Goal: Task Accomplishment & Management: Manage account settings

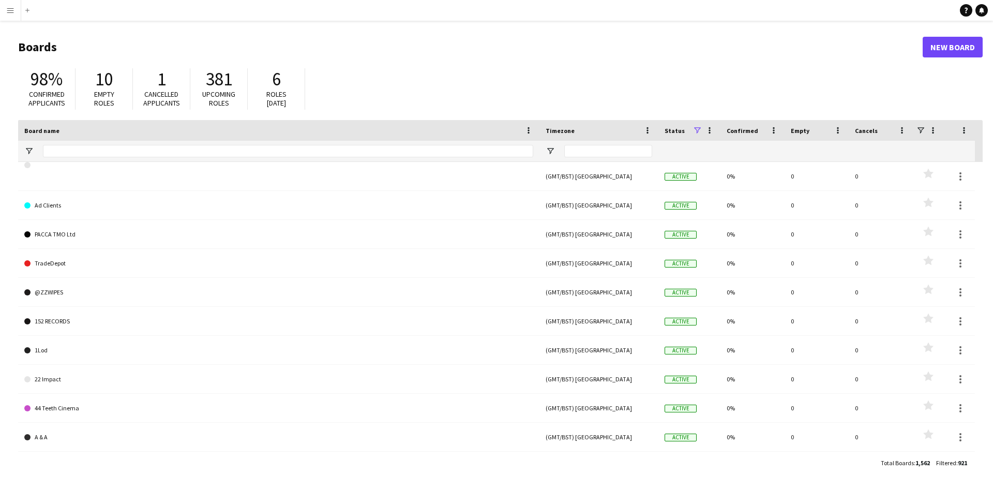
click at [7, 8] on app-icon "Menu" at bounding box center [10, 10] width 8 height 8
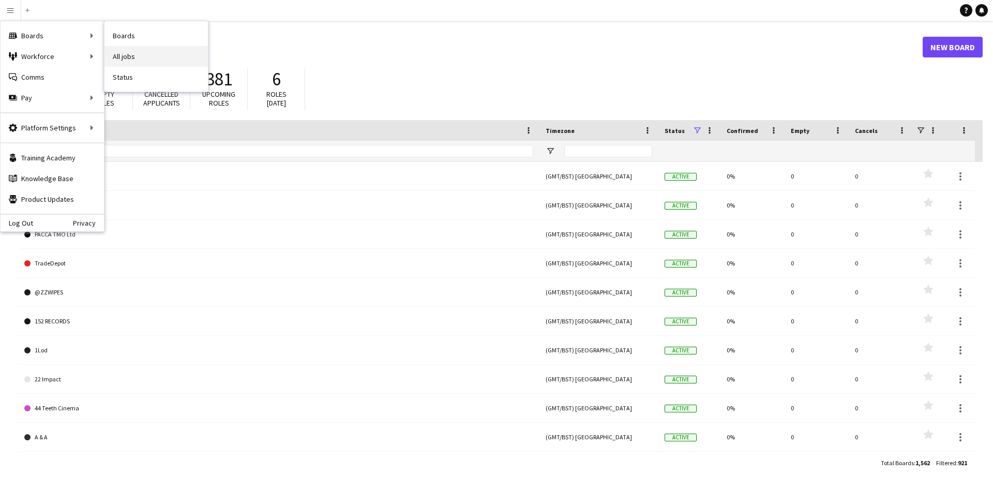
click at [131, 56] on link "All jobs" at bounding box center [155, 56] width 103 height 21
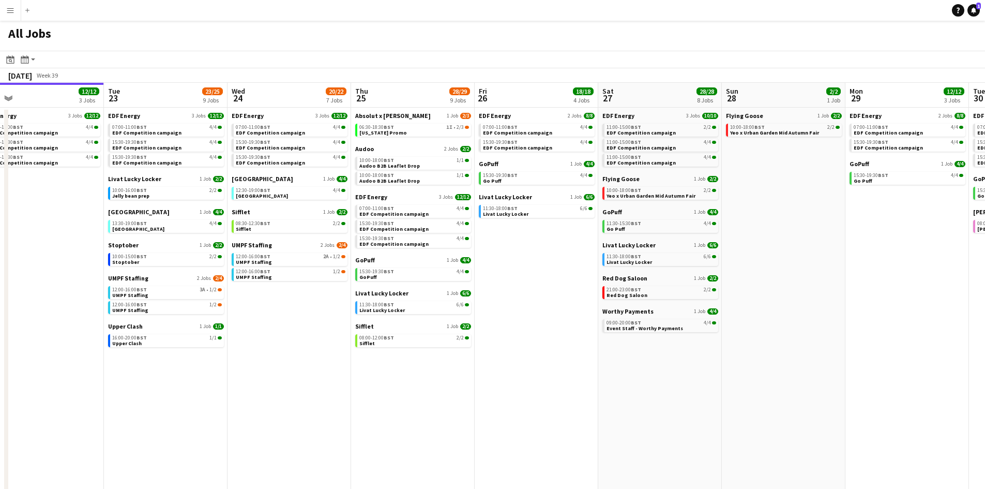
scroll to position [0, 392]
drag, startPoint x: 661, startPoint y: 244, endPoint x: 517, endPoint y: 239, distance: 144.9
click at [517, 239] on app-calendar-viewport "Fri 19 22/22 9 Jobs Sat 20 20/21 9 Jobs Sun 21 2/2 1 Job Mon 22 12/12 3 Jobs Tu…" at bounding box center [492, 313] width 985 height 461
click at [501, 208] on span "11:30-18:00 BST" at bounding box center [498, 208] width 35 height 5
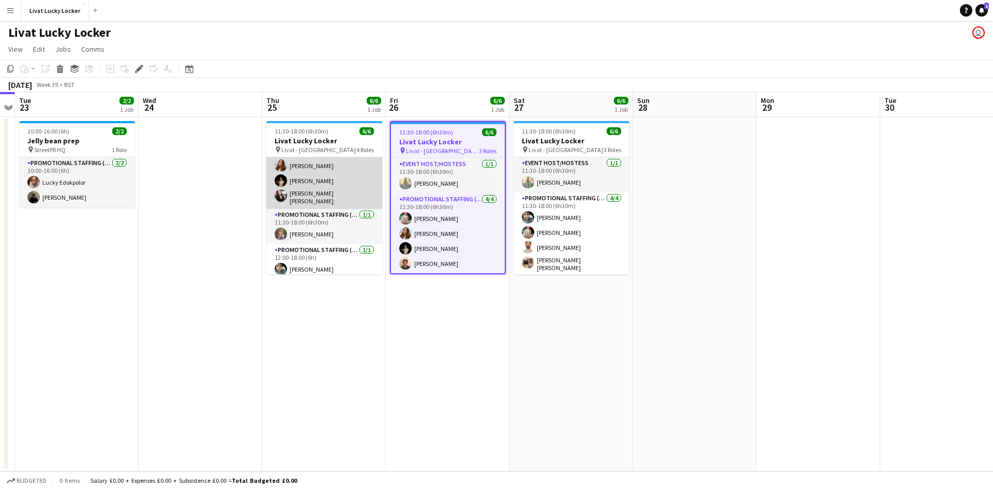
click at [282, 182] on app-user-avatar at bounding box center [281, 180] width 12 height 12
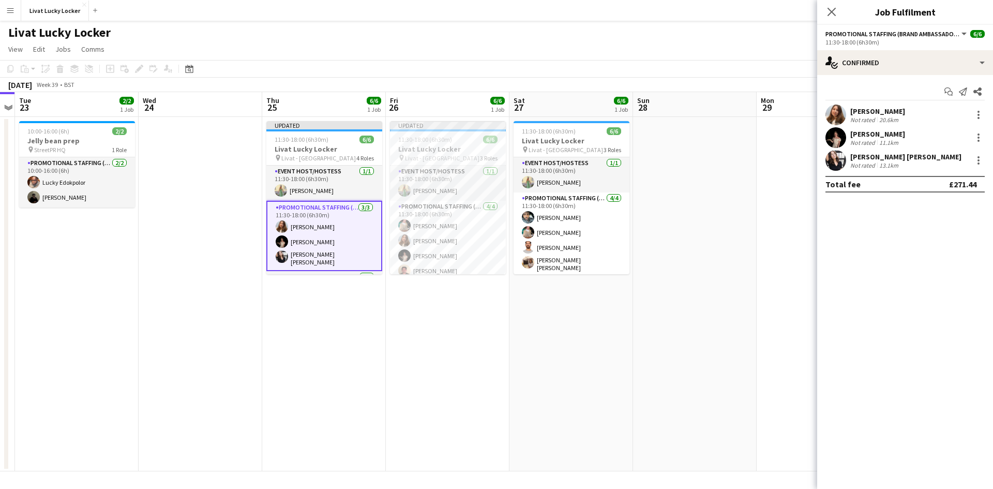
click at [363, 307] on app-date-cell "Updated 11:30-18:00 (6h30m) 6/6 Livat Lucky Locker pin Livat - King Street 4 Ro…" at bounding box center [324, 294] width 124 height 354
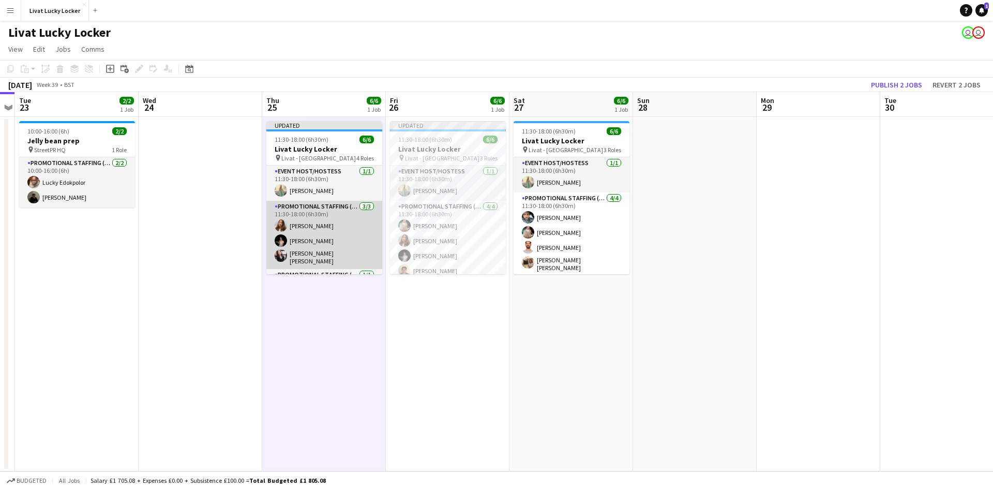
click at [302, 215] on app-card-role "Promotional Staffing (Brand Ambassadors) 3/3 11:30-18:00 (6h30m) Tetiana Gerus …" at bounding box center [324, 235] width 116 height 68
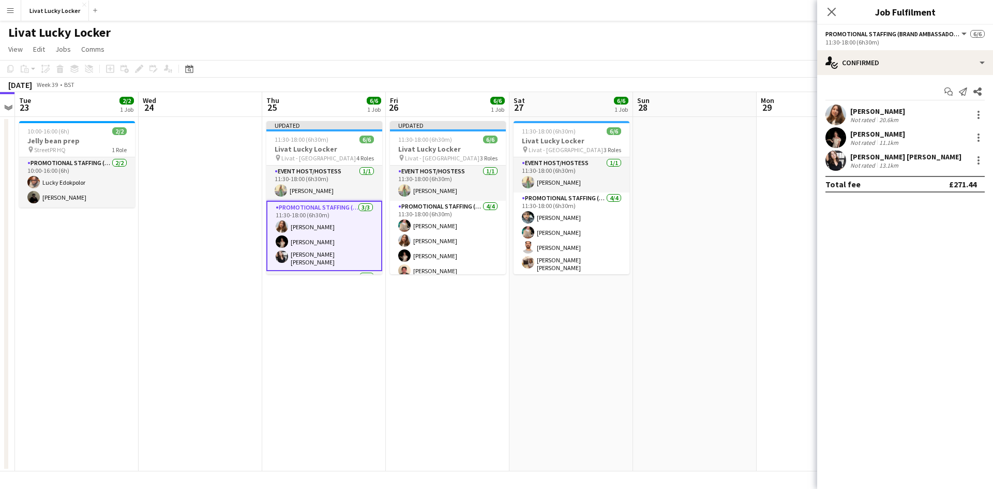
click at [977, 107] on div "Tetiana Gerus Not rated 20.6km" at bounding box center [905, 114] width 176 height 21
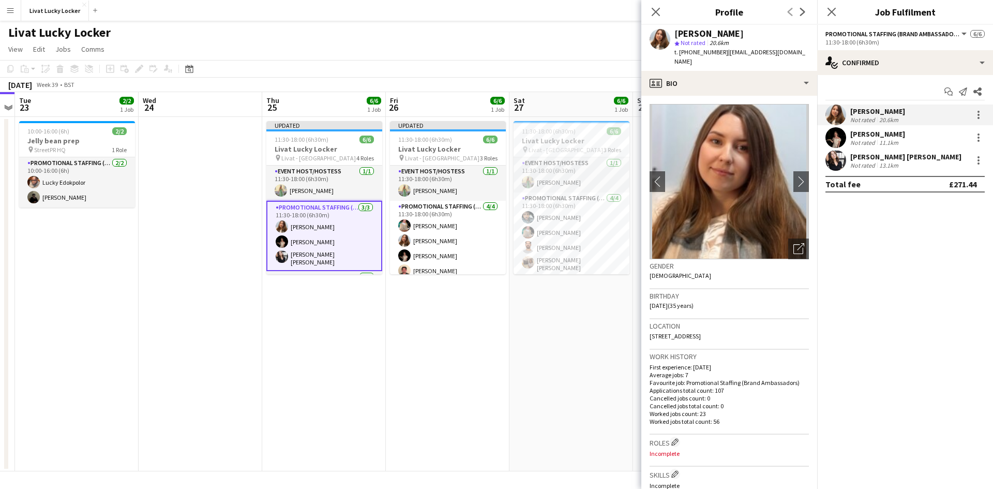
click at [481, 352] on app-date-cell "Updated 11:30-18:00 (6h30m) 6/6 Livat Lucky Locker pin Livat - King Street 3 Ro…" at bounding box center [448, 294] width 124 height 354
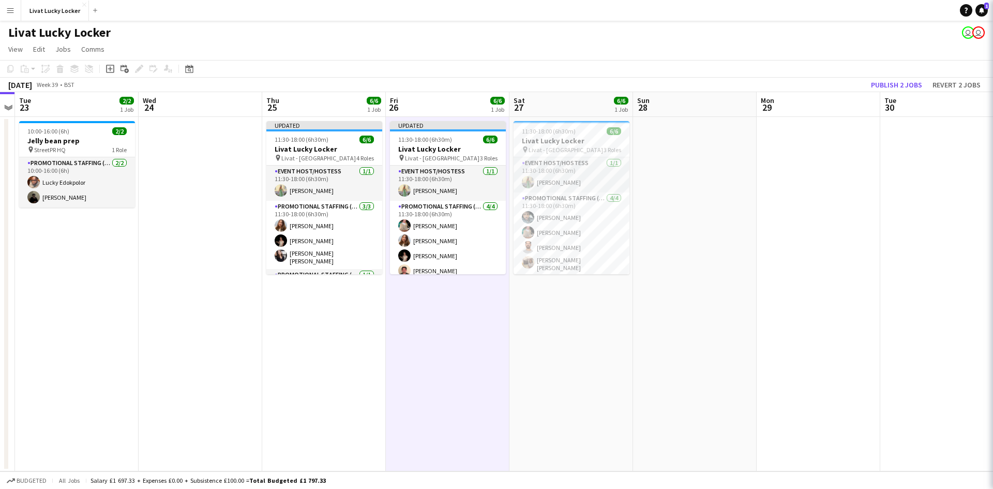
click at [310, 150] on h3 "Livat Lucky Locker" at bounding box center [324, 148] width 116 height 9
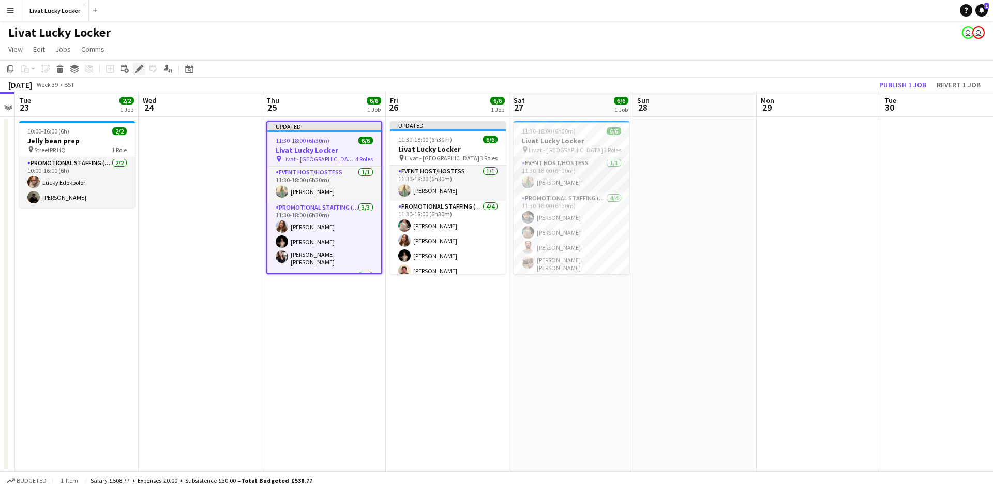
click at [138, 68] on icon at bounding box center [139, 69] width 6 height 6
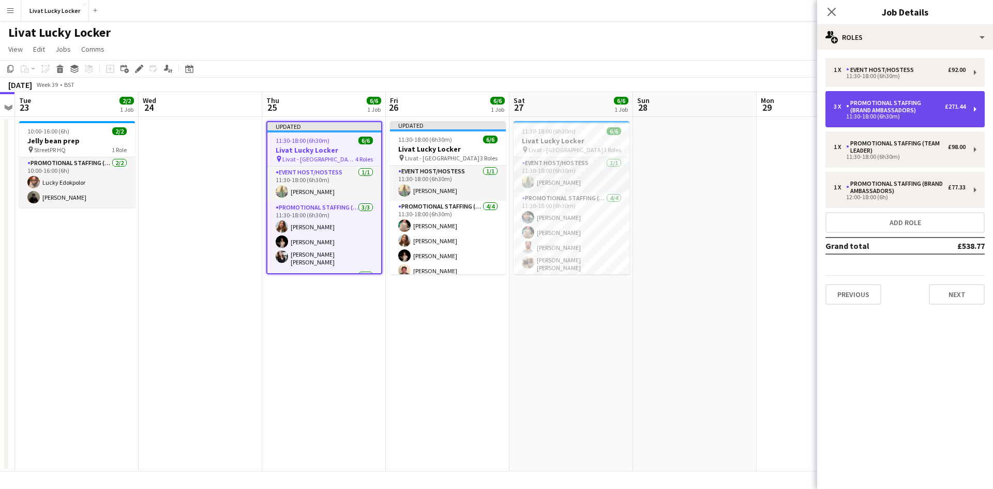
click at [896, 108] on div "Promotional Staffing (Brand Ambassadors)" at bounding box center [895, 106] width 99 height 14
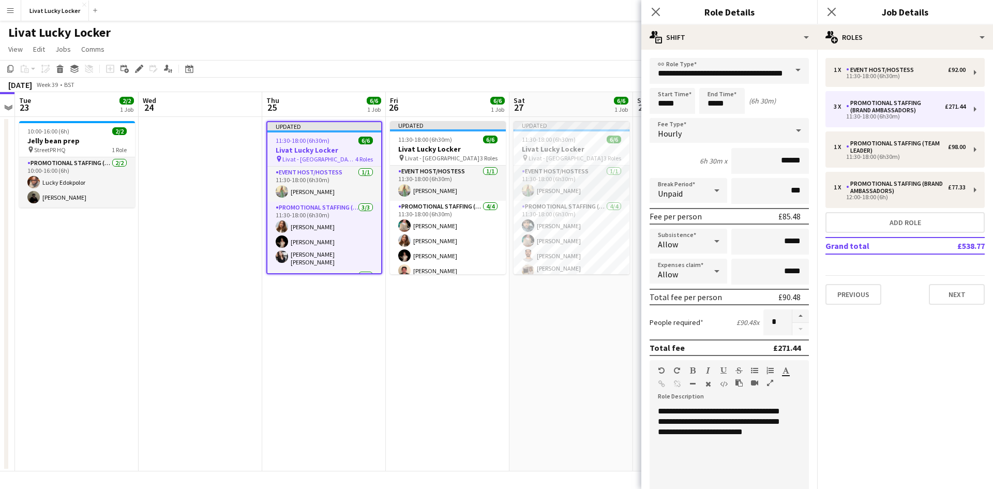
click at [457, 333] on app-date-cell "Updated 11:30-18:00 (6h30m) 6/6 Livat Lucky Locker pin Livat - King Street 3 Ro…" at bounding box center [448, 294] width 124 height 354
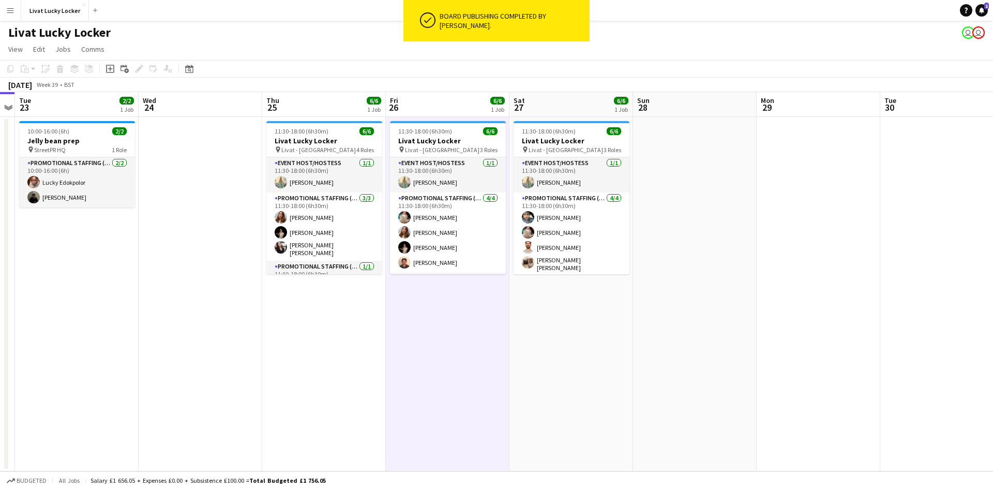
click at [345, 231] on app-card-role "Promotional Staffing (Brand Ambassadors) 3/3 11:30-18:00 (6h30m) Tetiana Gerus …" at bounding box center [324, 226] width 116 height 68
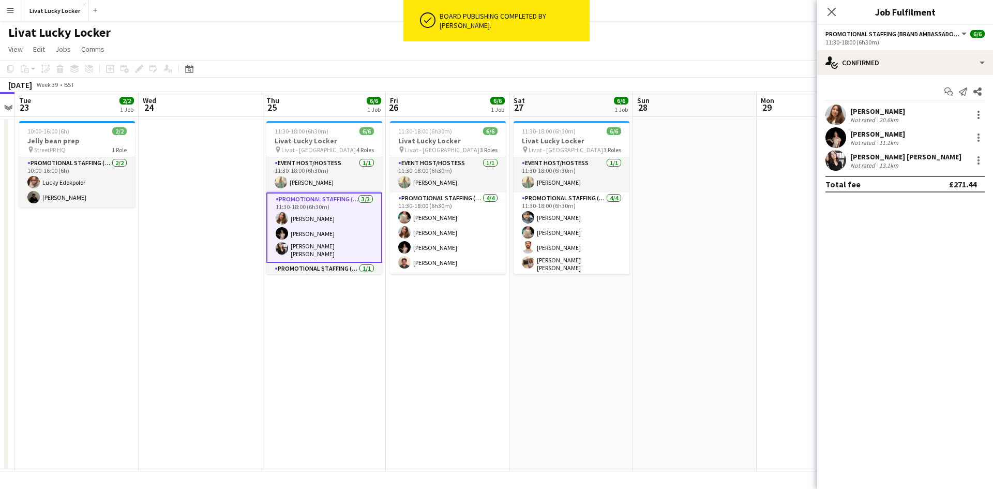
click at [795, 243] on app-date-cell at bounding box center [819, 294] width 124 height 354
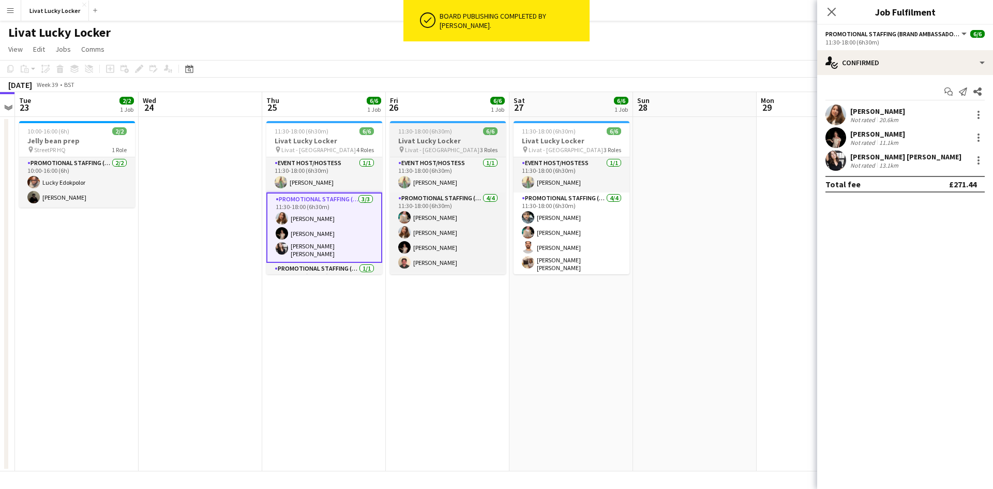
scroll to position [0, 356]
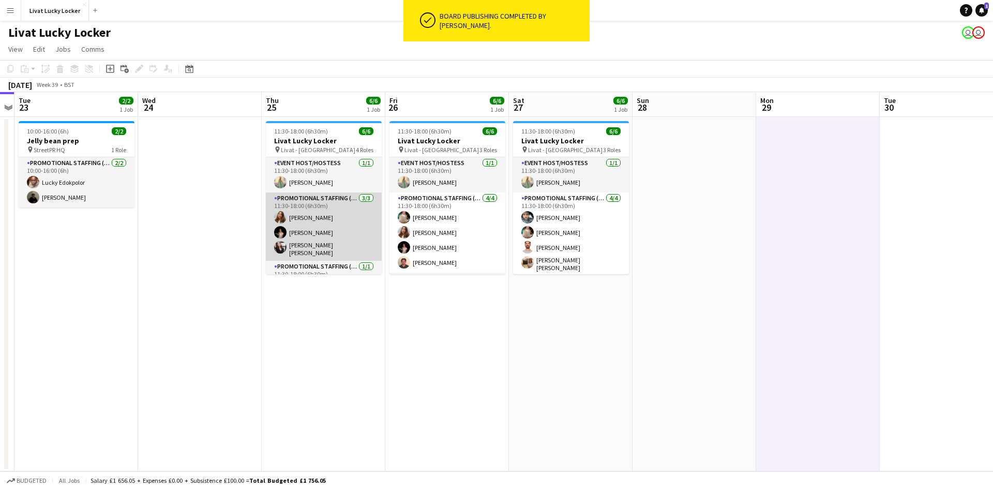
click at [266, 214] on app-card-role "Promotional Staffing (Brand Ambassadors) 3/3 11:30-18:00 (6h30m) Tetiana Gerus …" at bounding box center [324, 226] width 116 height 68
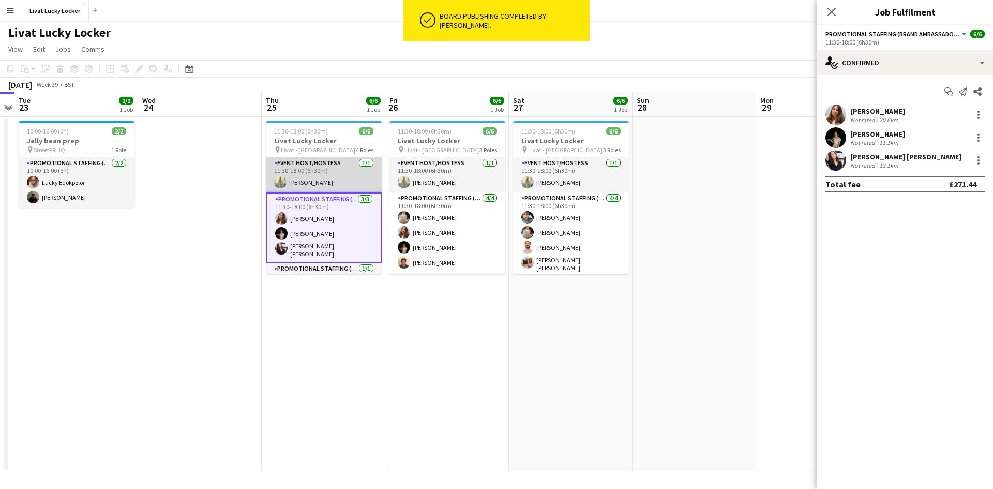
click at [310, 186] on app-card-role "Event Host/Hostess 1/1 11:30-18:00 (6h30m) Rachel Hickman" at bounding box center [324, 174] width 116 height 35
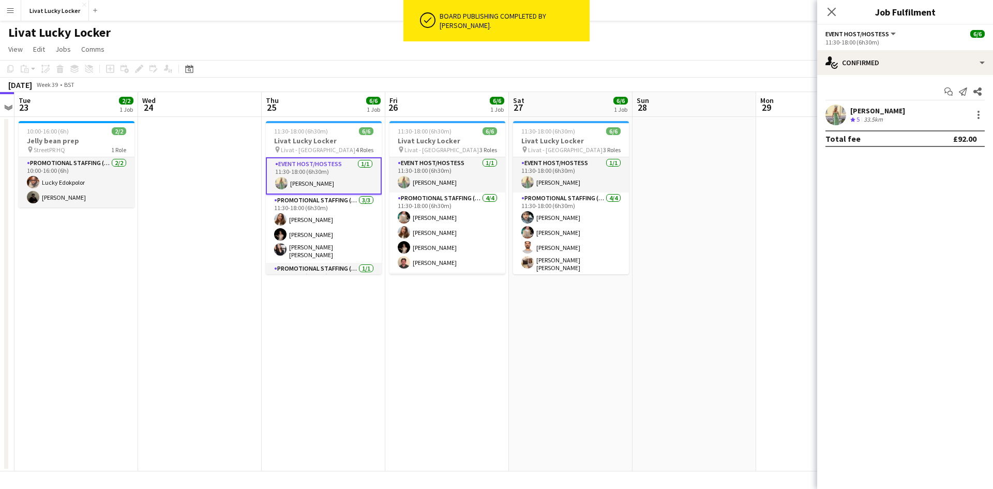
drag, startPoint x: 298, startPoint y: 130, endPoint x: 157, endPoint y: 87, distance: 147.6
click at [296, 130] on span "11:30-18:00 (6h30m)" at bounding box center [301, 131] width 54 height 8
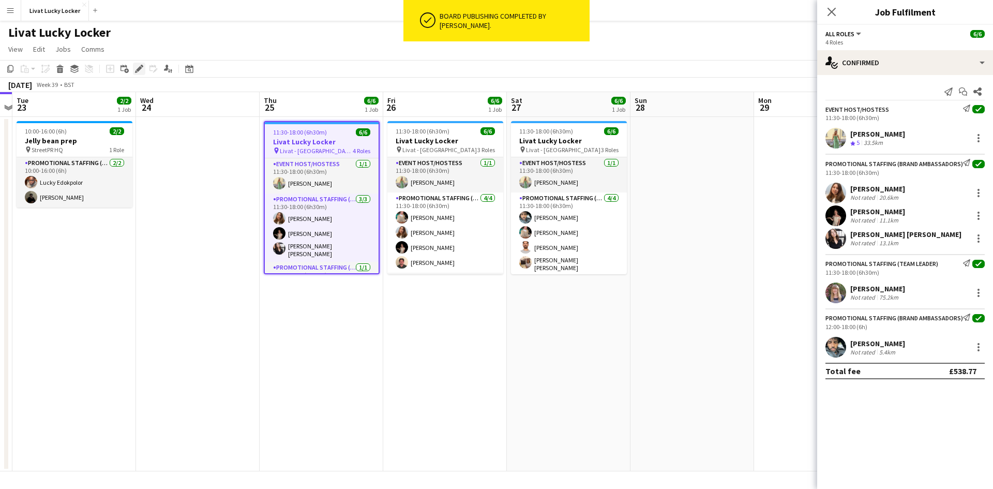
click at [134, 68] on div "Edit" at bounding box center [139, 69] width 12 height 12
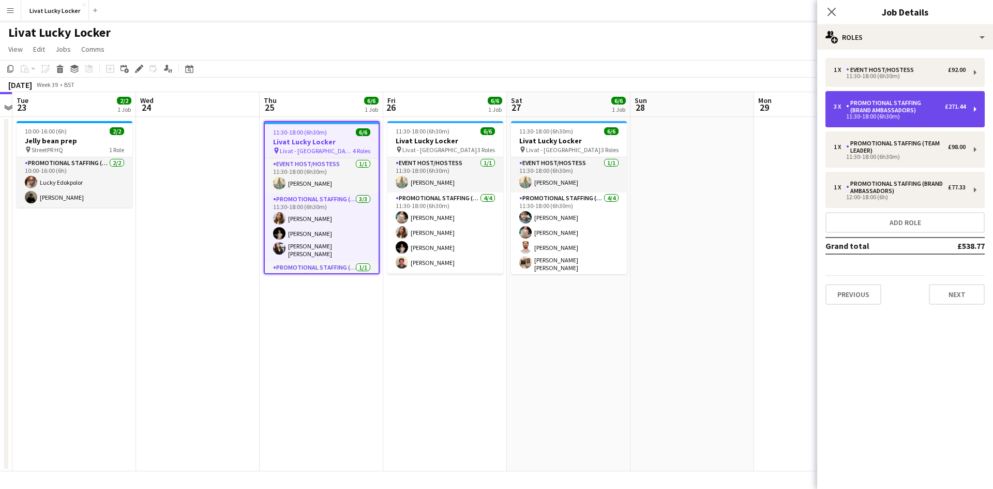
click at [885, 93] on div "3 x Promotional Staffing (Brand Ambassadors) £271.44 11:30-18:00 (6h30m)" at bounding box center [904, 109] width 159 height 36
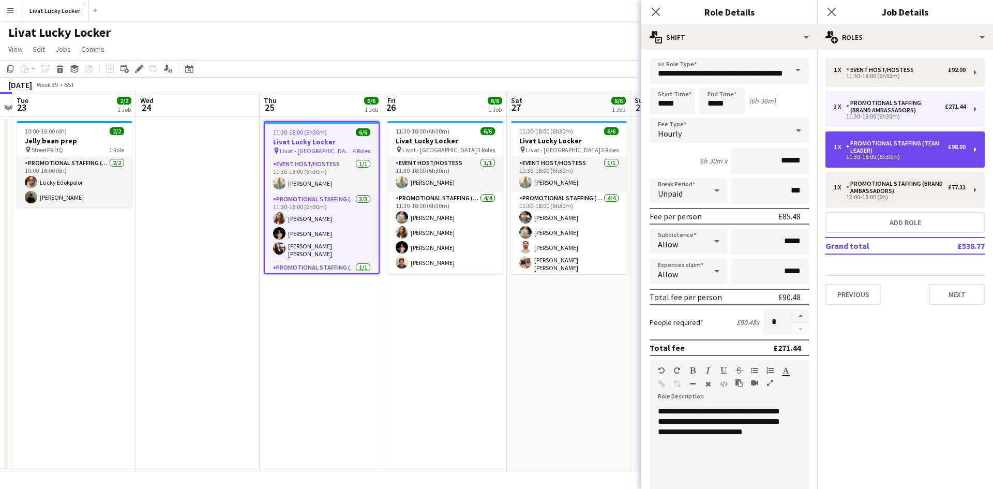
click at [862, 155] on div "11:30-18:00 (6h30m)" at bounding box center [900, 156] width 132 height 5
type input "**********"
type input "******"
type input "****"
type input "*"
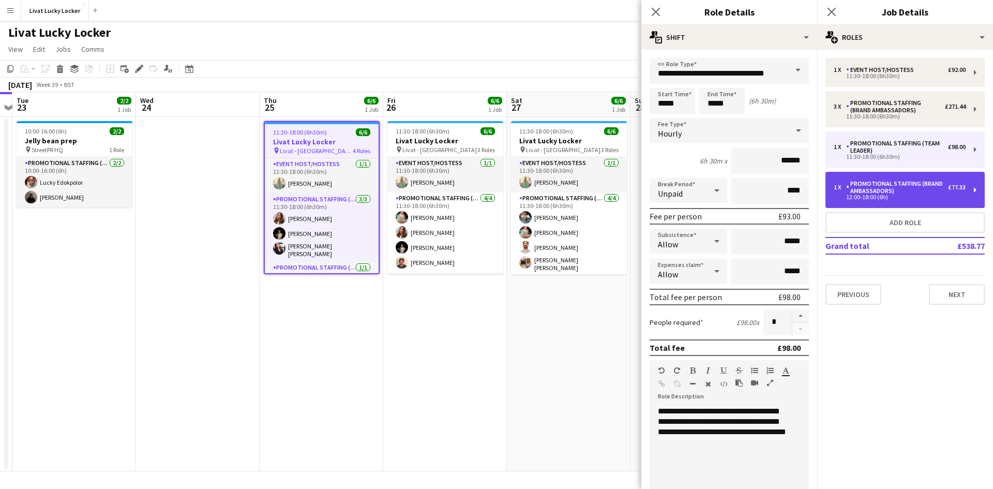
click at [848, 193] on div "Promotional Staffing (Brand Ambassadors)" at bounding box center [897, 187] width 102 height 14
type input "**********"
type input "*****"
type input "******"
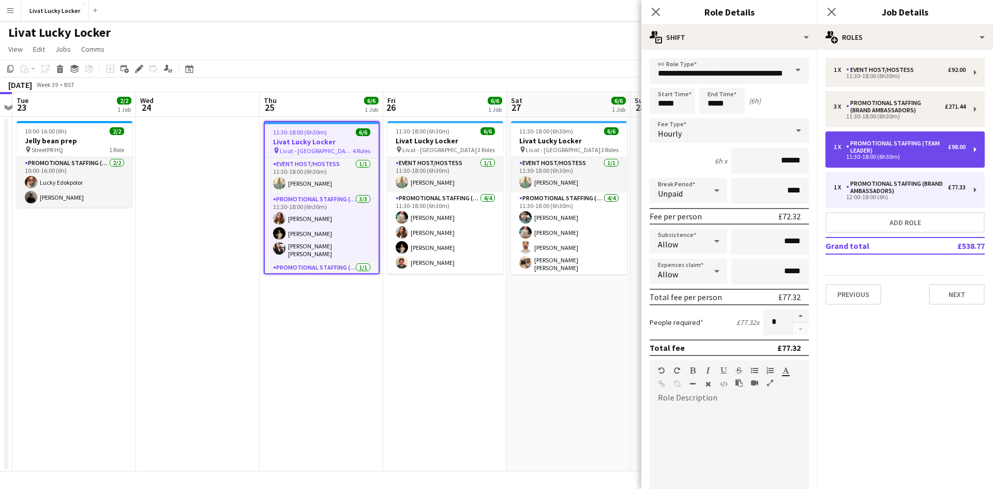
click at [874, 145] on div "Promotional Staffing (Team Leader)" at bounding box center [897, 147] width 102 height 14
type input "**********"
type input "*****"
type input "******"
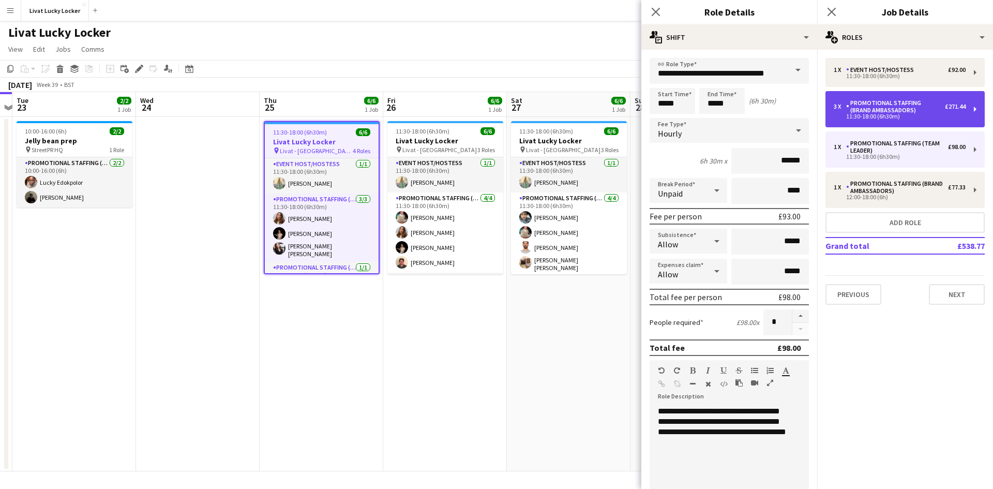
click at [880, 119] on div "11:30-18:00 (6h30m)" at bounding box center [900, 116] width 132 height 5
type input "**********"
type input "******"
type input "***"
type input "*"
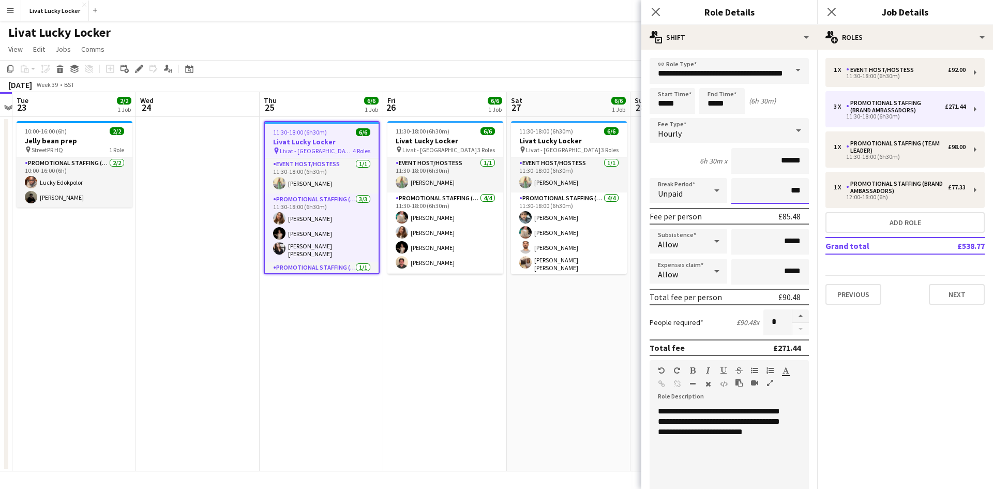
click at [782, 190] on input "***" at bounding box center [770, 191] width 78 height 26
type input "****"
click at [468, 323] on app-date-cell "11:30-18:00 (6h30m) 6/6 Livat Lucky Locker pin Livat - King Street 3 Roles Even…" at bounding box center [445, 294] width 124 height 354
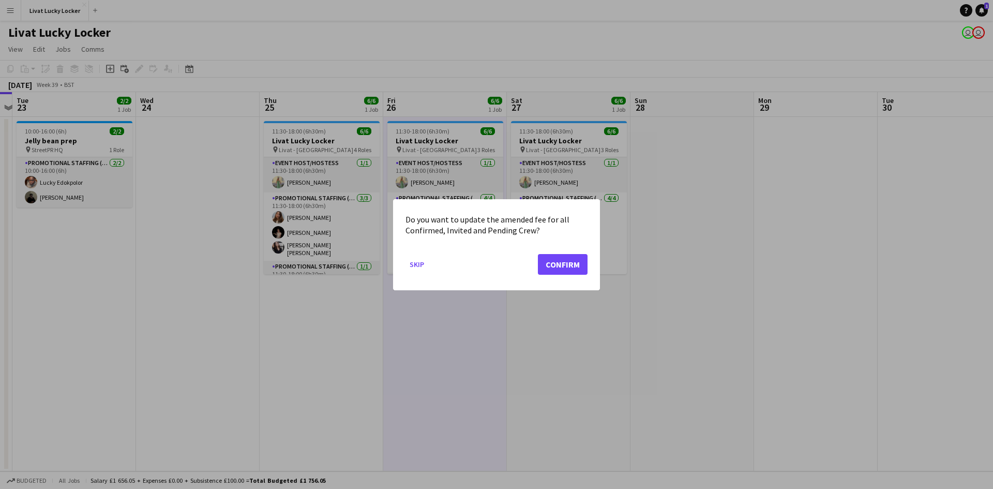
click at [434, 228] on mat-dialog-content "Do you want to update the amended fee for all Confirmed, Invited and Pending Cr…" at bounding box center [496, 225] width 182 height 27
click at [545, 267] on button "Confirm" at bounding box center [563, 263] width 50 height 21
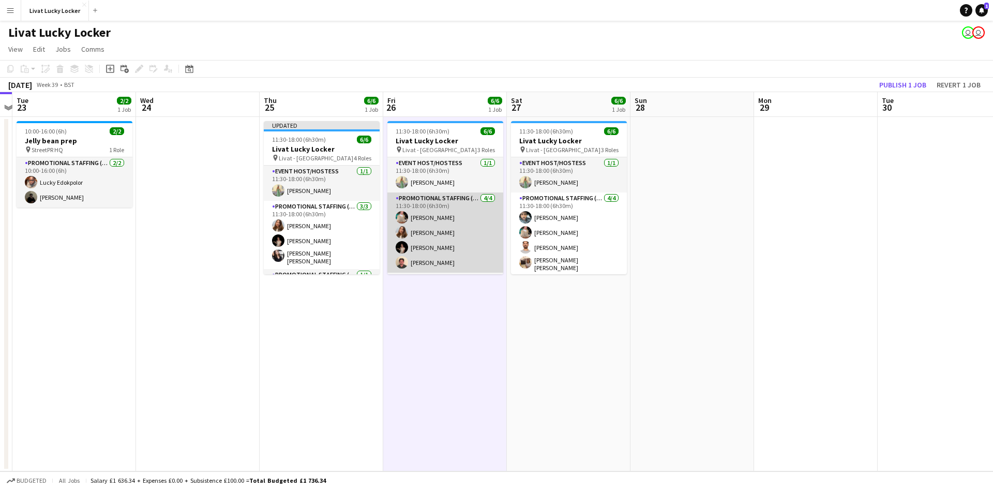
click at [451, 228] on app-card-role "Promotional Staffing (Brand Ambassadors) 4/4 11:30-18:00 (6h30m) Viktorija Zlat…" at bounding box center [445, 232] width 116 height 80
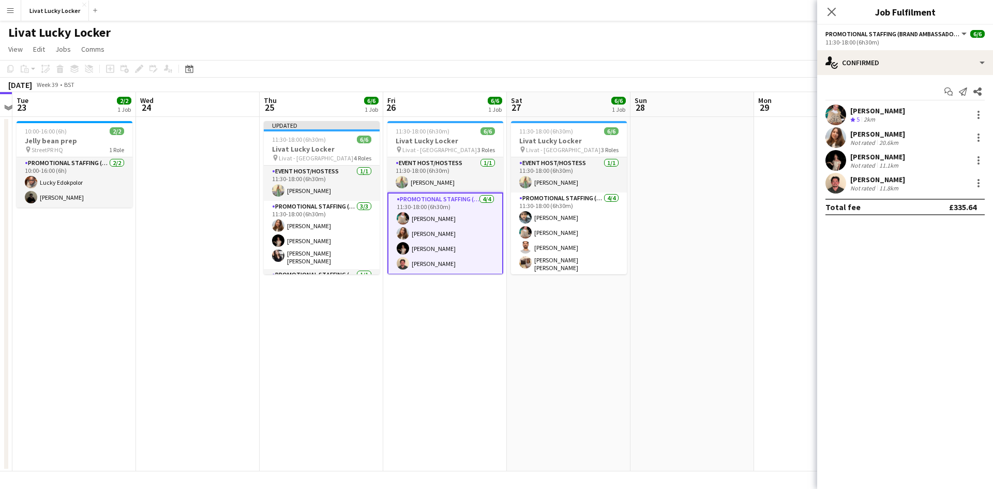
drag, startPoint x: 467, startPoint y: 386, endPoint x: 429, endPoint y: 335, distance: 63.9
click at [464, 381] on app-date-cell "11:30-18:00 (6h30m) 6/6 Livat Lucky Locker pin Livat - King Street 3 Roles Even…" at bounding box center [445, 294] width 124 height 354
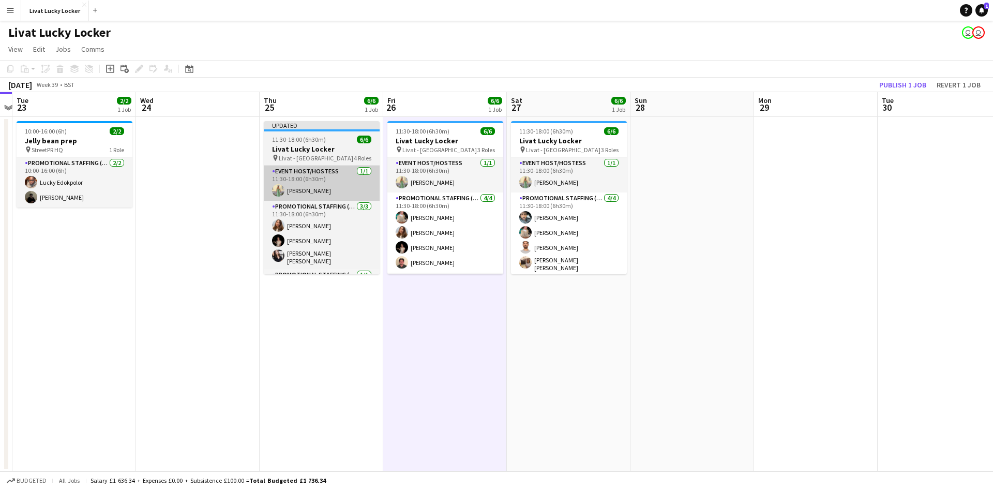
scroll to position [0, 361]
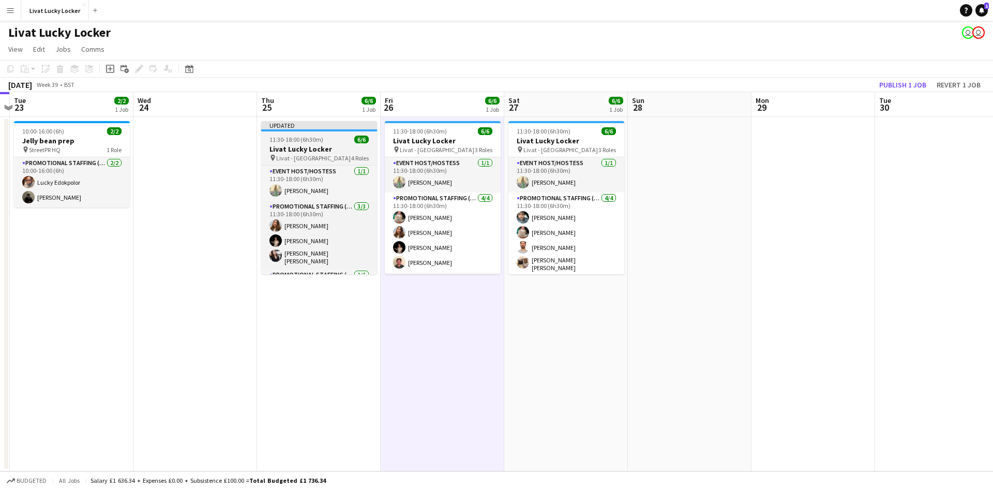
click at [318, 146] on h3 "Livat Lucky Locker" at bounding box center [319, 148] width 116 height 9
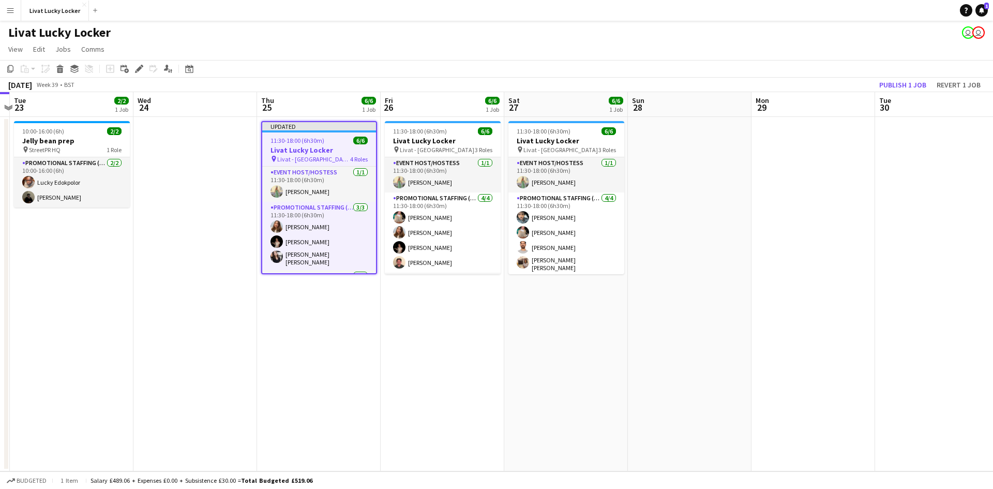
click at [140, 67] on icon at bounding box center [139, 69] width 6 height 6
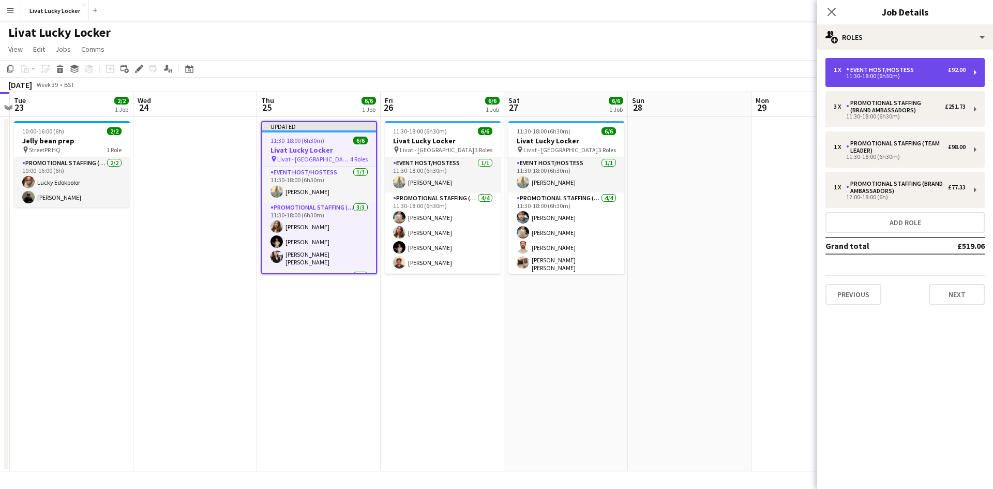
click at [899, 64] on div "1 x Event Host/Hostess £92.00 11:30-18:00 (6h30m)" at bounding box center [904, 72] width 159 height 29
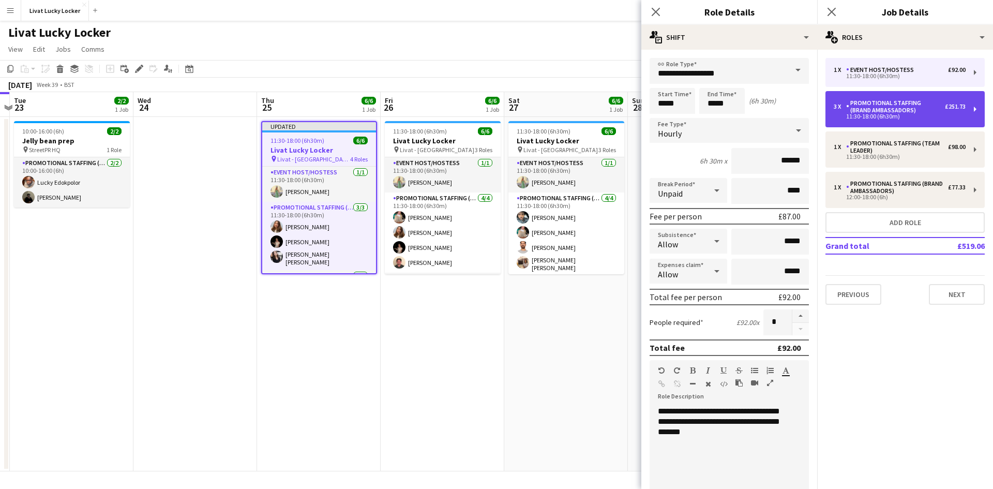
click at [870, 109] on div "Promotional Staffing (Brand Ambassadors)" at bounding box center [895, 106] width 99 height 14
type input "**********"
type input "******"
type input "*"
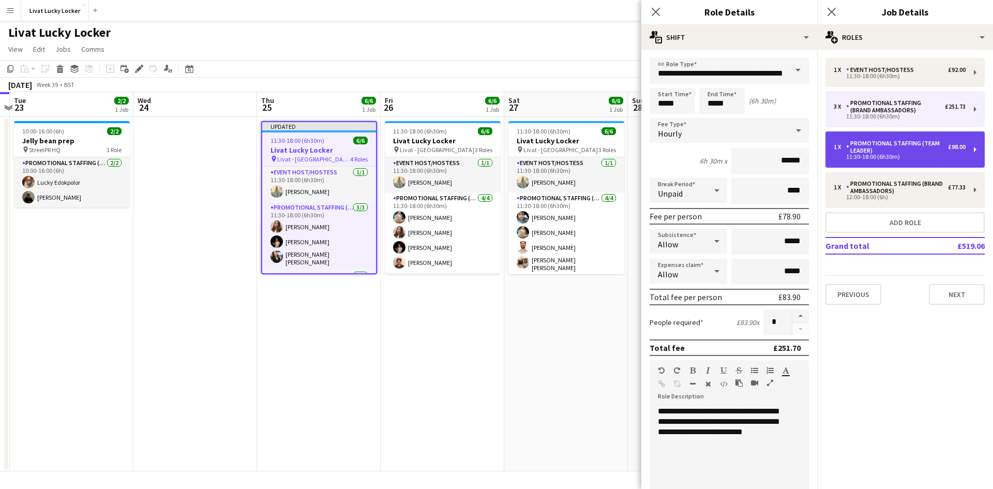
click at [898, 147] on div "Promotional Staffing (Team Leader)" at bounding box center [897, 147] width 102 height 14
type input "**********"
type input "******"
type input "*"
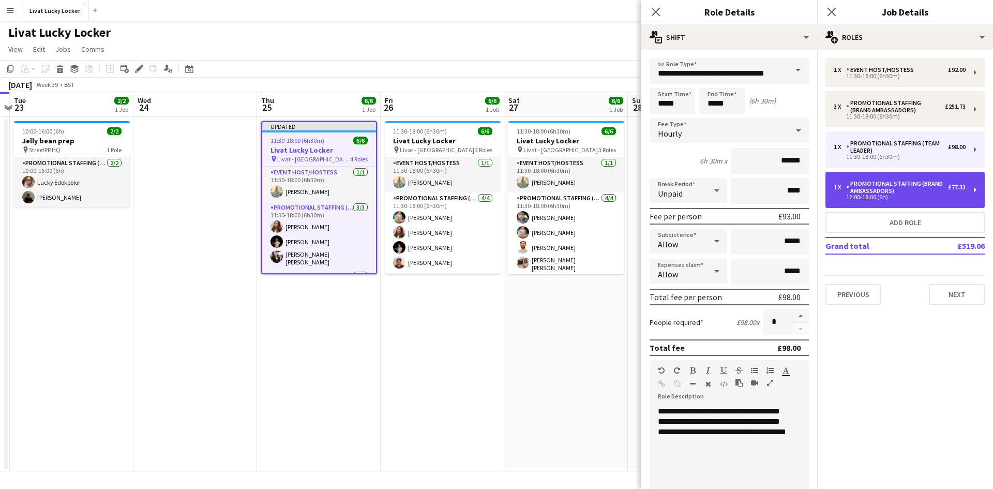
click at [892, 178] on div "1 x Promotional Staffing (Brand Ambassadors) £77.33 12:00-18:00 (6h)" at bounding box center [904, 190] width 159 height 36
type input "**********"
type input "*****"
type input "******"
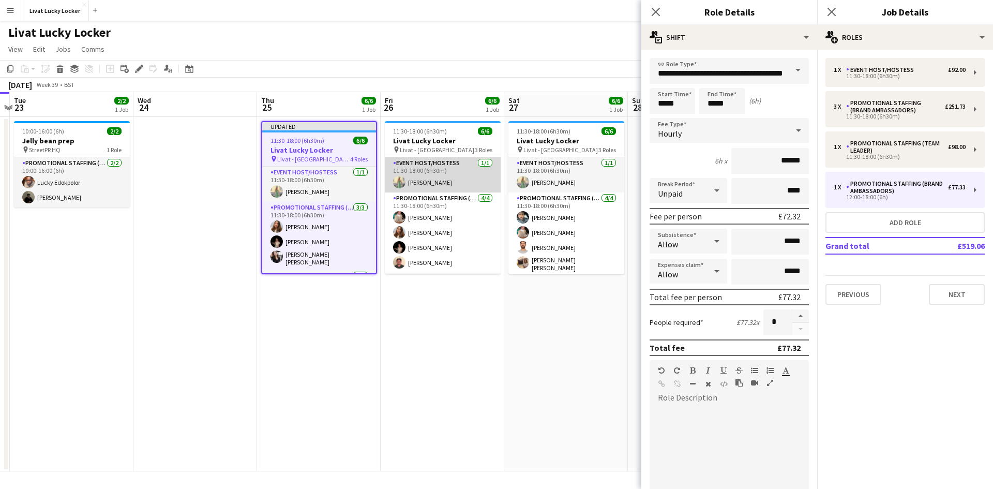
click at [435, 167] on app-card-role "Event Host/Hostess 1/1 11:30-18:00 (6h30m) Rachel Hickman" at bounding box center [443, 174] width 116 height 35
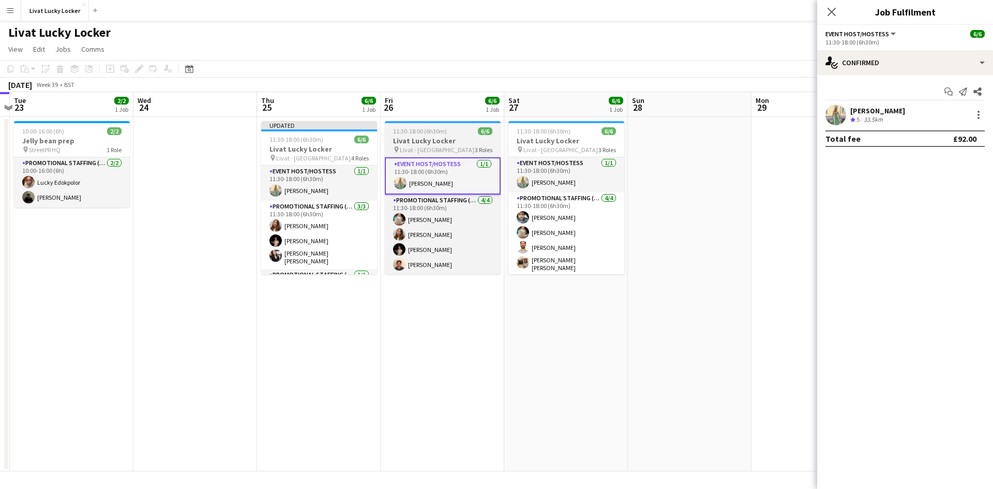
click at [424, 130] on span "11:30-18:00 (6h30m)" at bounding box center [420, 131] width 54 height 8
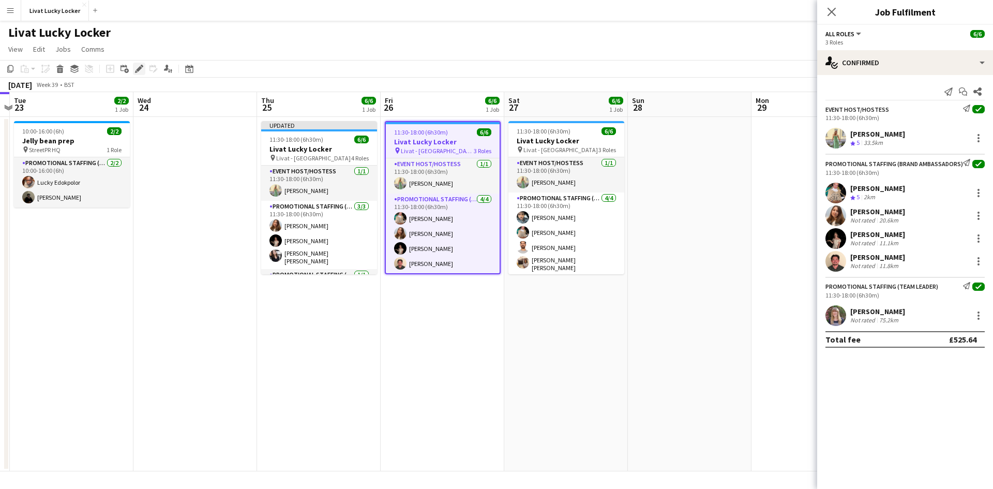
click at [142, 70] on icon "Edit" at bounding box center [139, 69] width 8 height 8
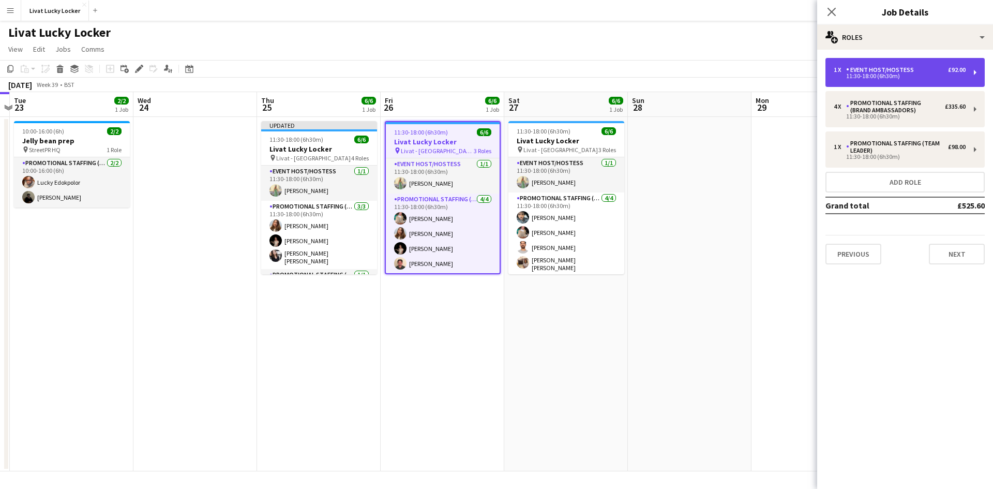
click at [883, 68] on div "Event Host/Hostess" at bounding box center [882, 69] width 72 height 7
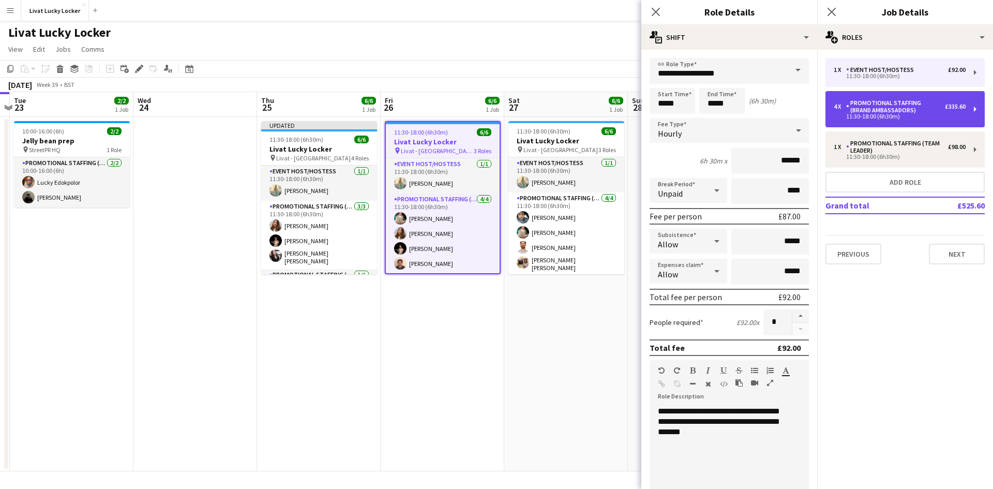
click at [889, 109] on div "Promotional Staffing (Brand Ambassadors)" at bounding box center [895, 106] width 99 height 14
type input "**********"
type input "******"
type input "*"
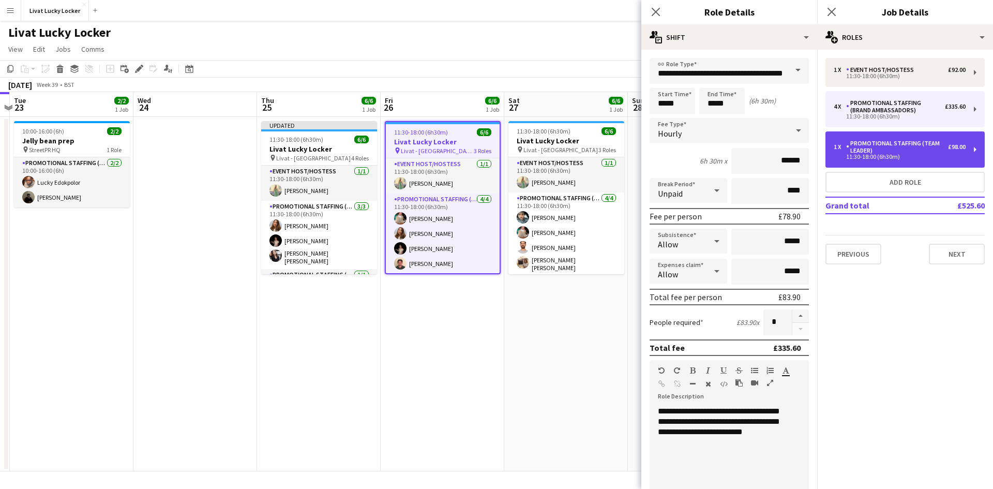
click at [899, 157] on div "11:30-18:00 (6h30m)" at bounding box center [900, 156] width 132 height 5
type input "**********"
type input "******"
type input "*"
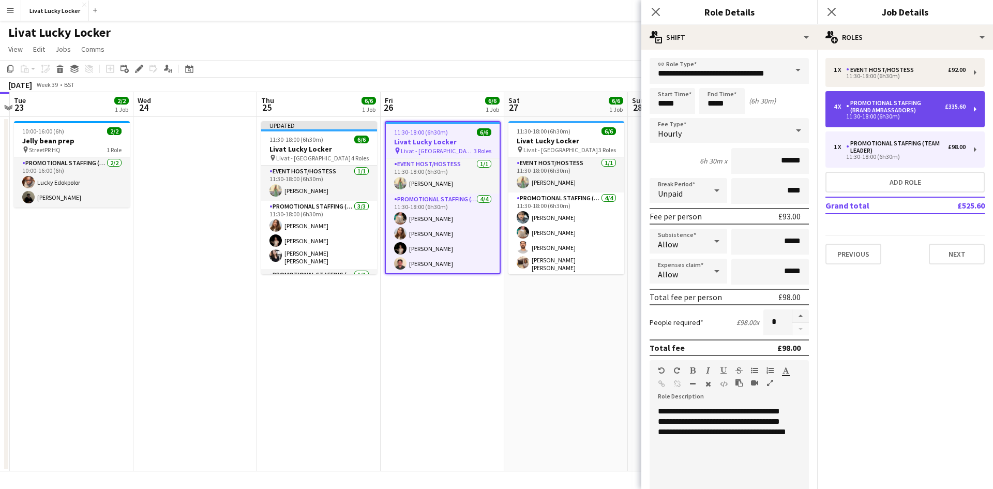
click at [891, 102] on div "Promotional Staffing (Brand Ambassadors)" at bounding box center [895, 106] width 99 height 14
type input "**********"
type input "******"
type input "*"
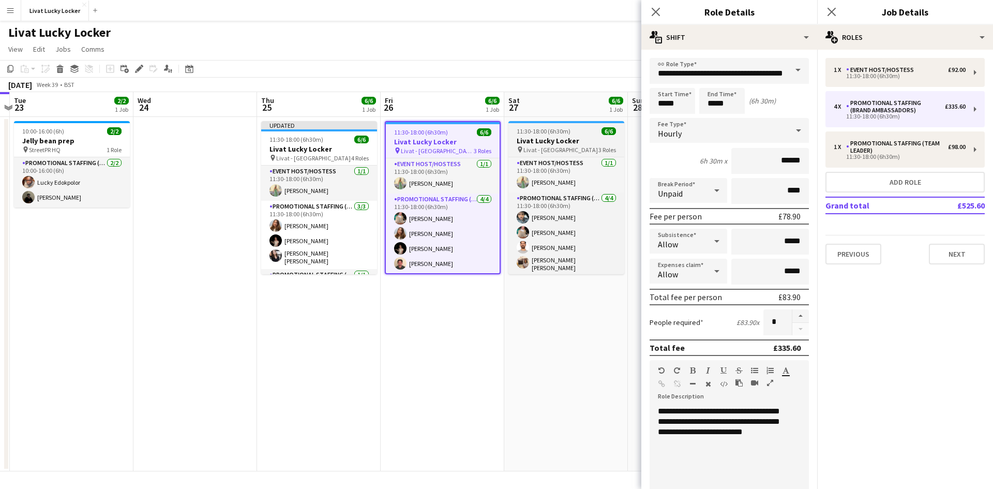
click at [566, 144] on h3 "Livat Lucky Locker" at bounding box center [566, 140] width 116 height 9
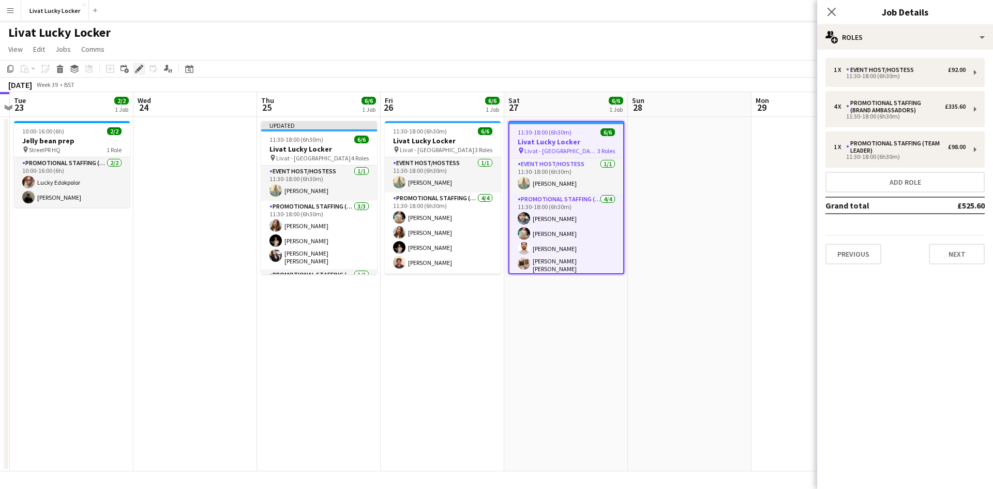
click at [133, 69] on div "Edit" at bounding box center [139, 69] width 12 height 12
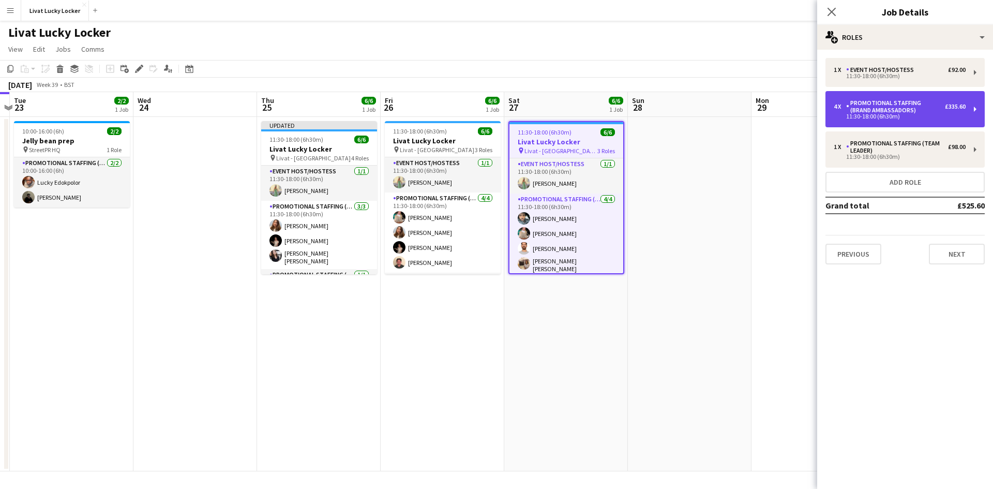
click at [906, 113] on div "Promotional Staffing (Brand Ambassadors)" at bounding box center [895, 106] width 99 height 14
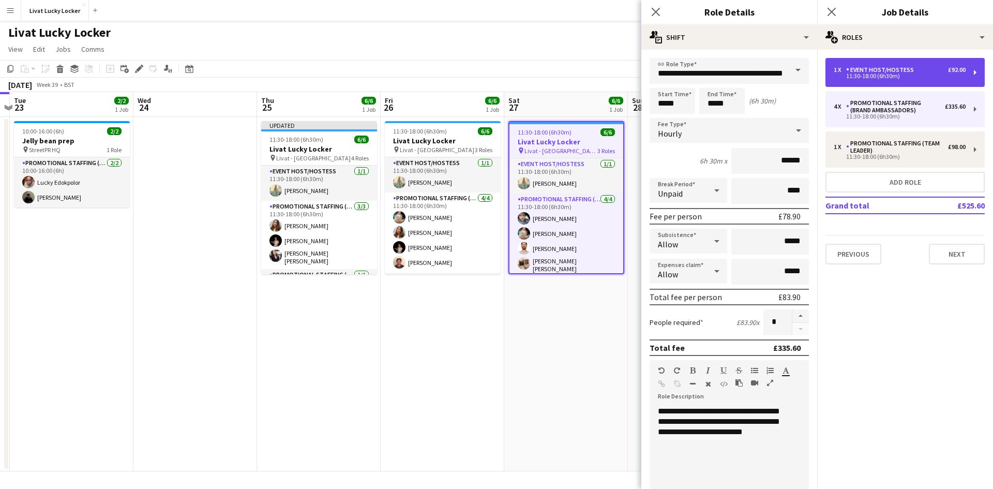
click at [897, 73] on div "Event Host/Hostess" at bounding box center [882, 69] width 72 height 7
type input "**********"
type input "******"
type input "*"
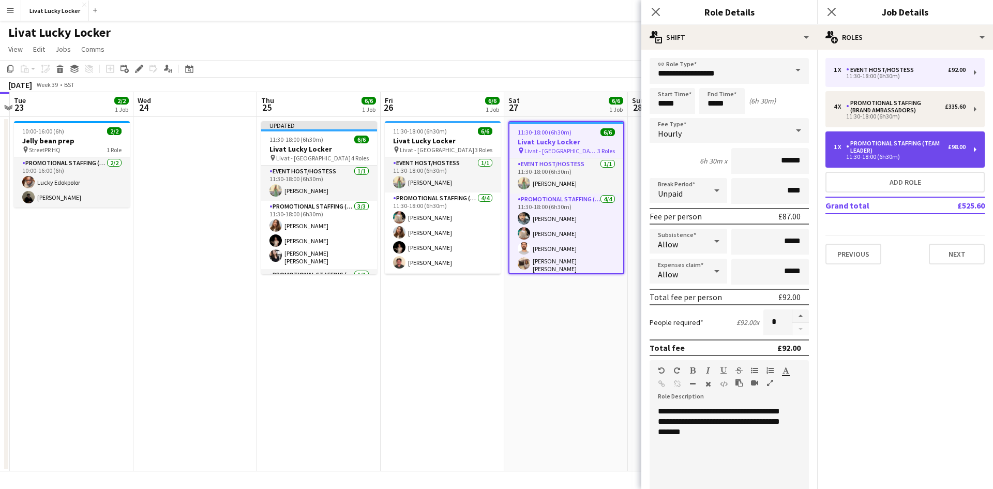
click at [901, 153] on div "Promotional Staffing (Team Leader)" at bounding box center [897, 147] width 102 height 14
type input "**********"
type input "******"
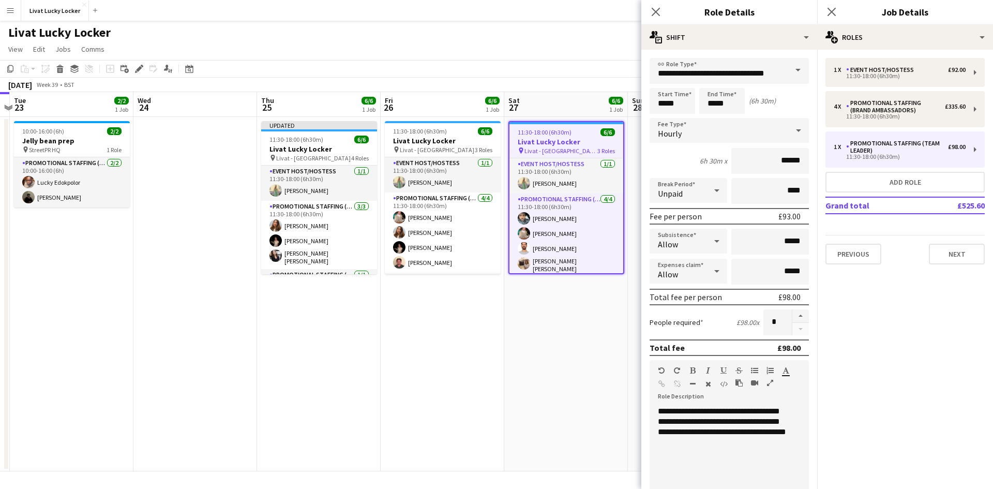
click at [534, 299] on app-date-cell "11:30-18:00 (6h30m) 6/6 Livat Lucky Locker pin Livat - King Street 3 Roles Even…" at bounding box center [566, 294] width 124 height 354
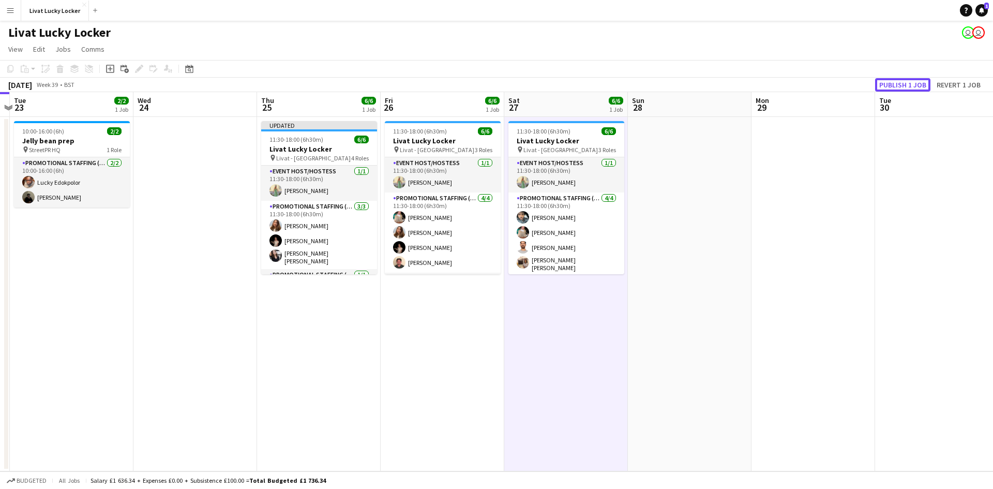
click at [892, 87] on button "Publish 1 job" at bounding box center [902, 84] width 55 height 13
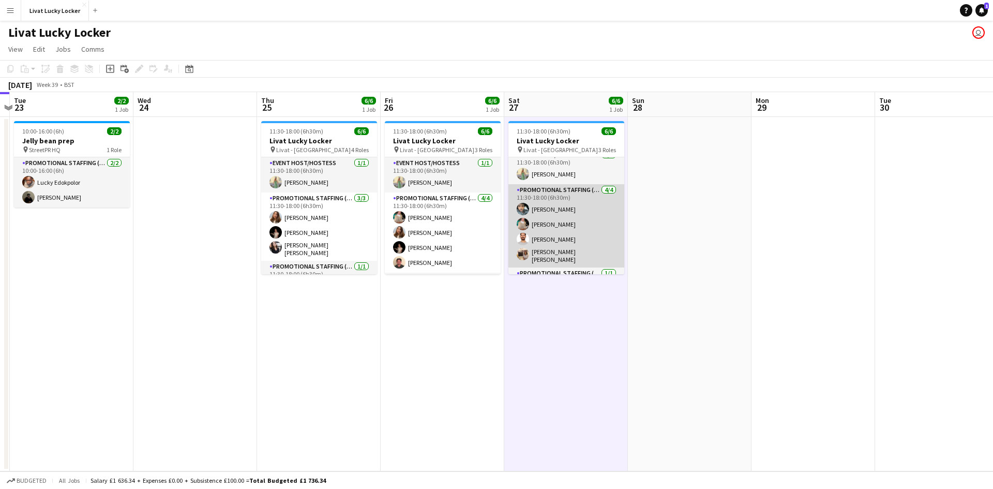
scroll to position [0, 0]
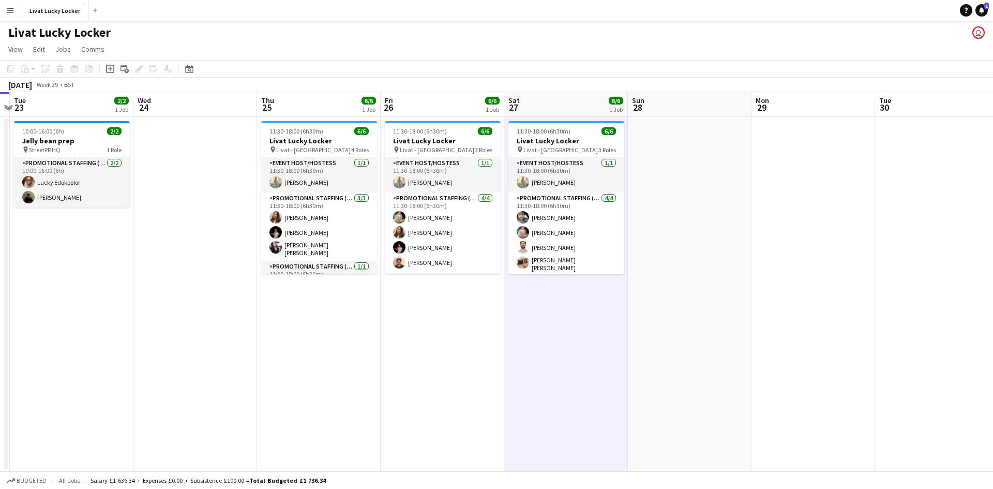
click at [8, 7] on app-icon "Menu" at bounding box center [10, 10] width 8 height 8
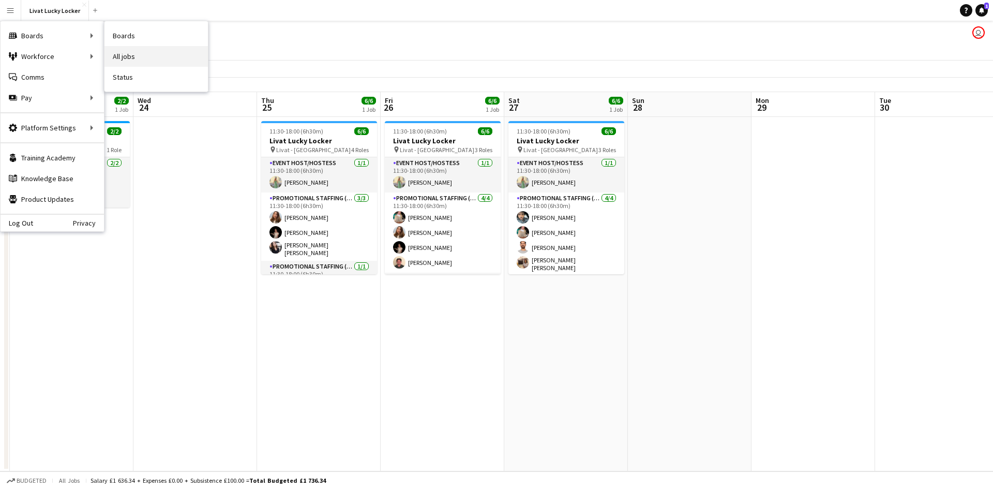
click at [143, 52] on link "All jobs" at bounding box center [155, 56] width 103 height 21
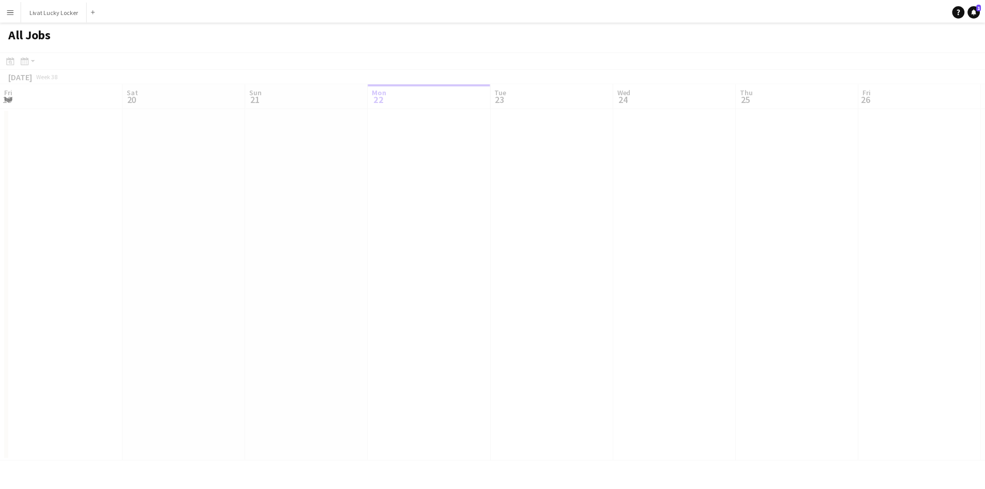
scroll to position [0, 247]
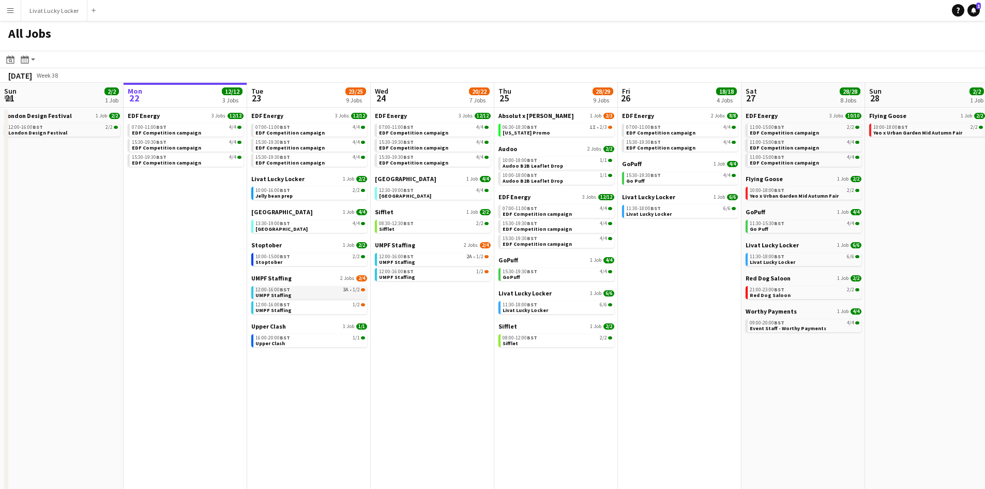
click at [346, 291] on span "3A" at bounding box center [346, 289] width 6 height 5
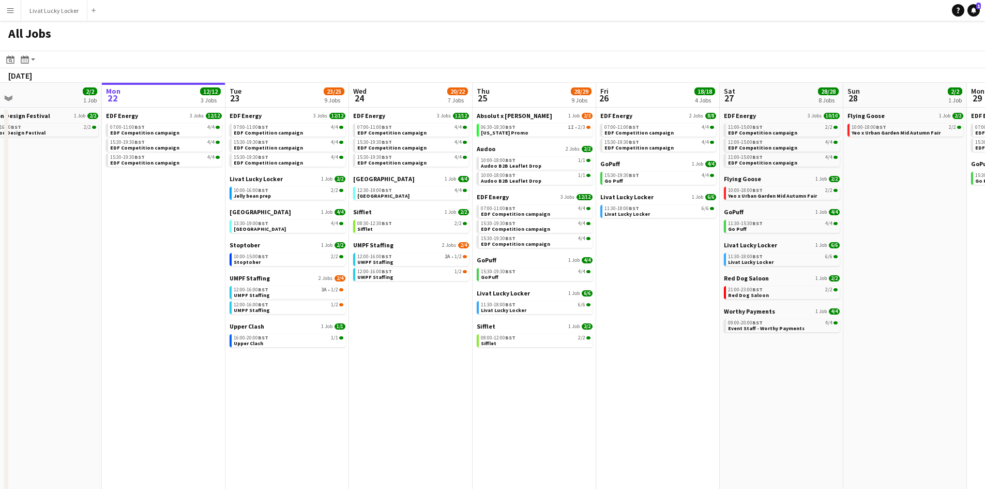
scroll to position [0, 391]
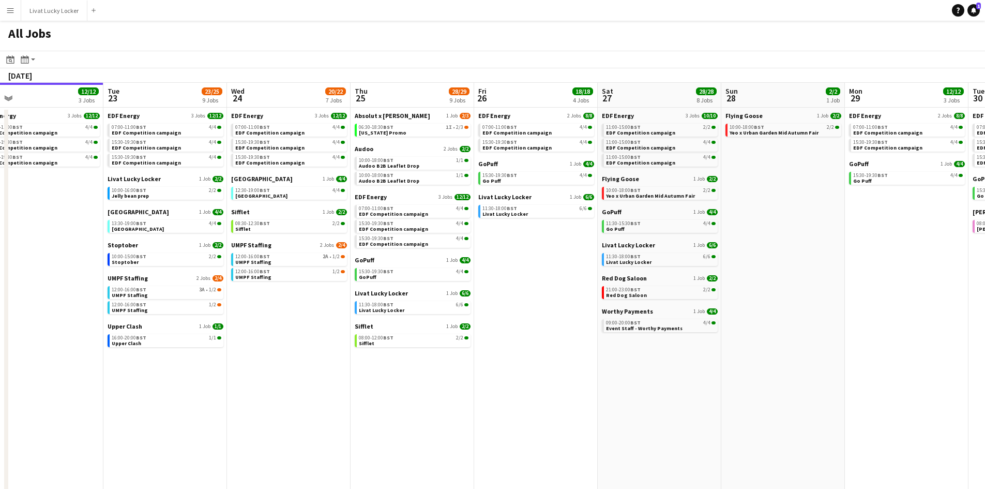
drag, startPoint x: 692, startPoint y: 329, endPoint x: 549, endPoint y: 320, distance: 143.0
click at [549, 320] on app-calendar-viewport "Fri 19 22/22 9 Jobs Sat 20 20/21 9 Jobs Sun 21 2/2 1 Job Mon 22 12/12 3 Jobs Tu…" at bounding box center [492, 313] width 985 height 461
click at [386, 131] on span "Maryland Promo" at bounding box center [383, 132] width 48 height 7
click at [438, 130] on link "06:30-18:30 BST 1I • 2/3 Maryland Promo" at bounding box center [414, 130] width 110 height 12
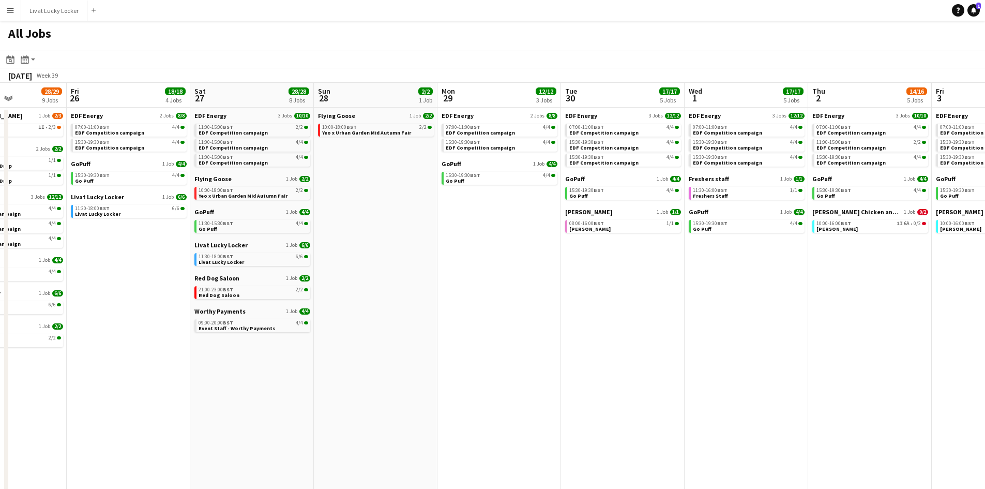
drag, startPoint x: 703, startPoint y: 180, endPoint x: 341, endPoint y: 145, distance: 363.7
click at [313, 146] on app-calendar-viewport "Tue 23 23/25 9 Jobs Wed 24 20/22 7 Jobs Thu 25 28/29 9 Jobs Fri 26 18/18 4 Jobs…" at bounding box center [492, 313] width 985 height 461
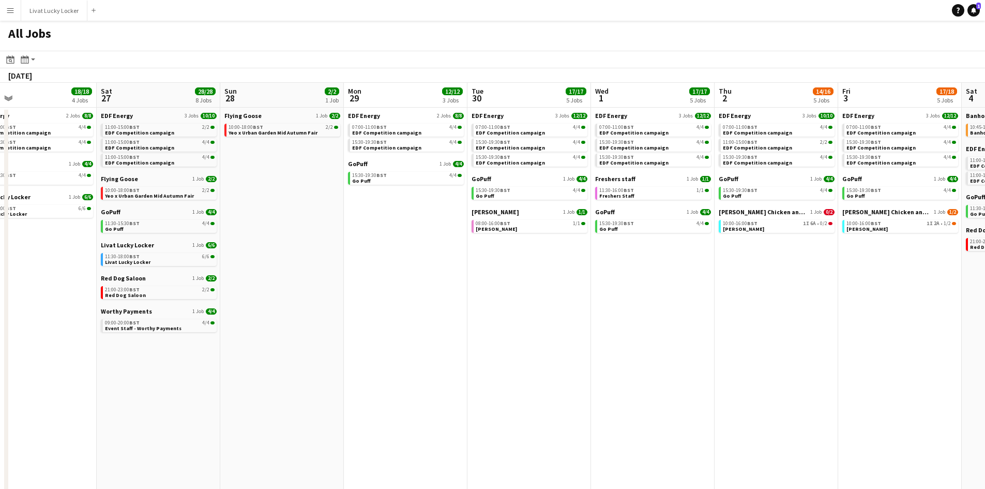
scroll to position [0, 251]
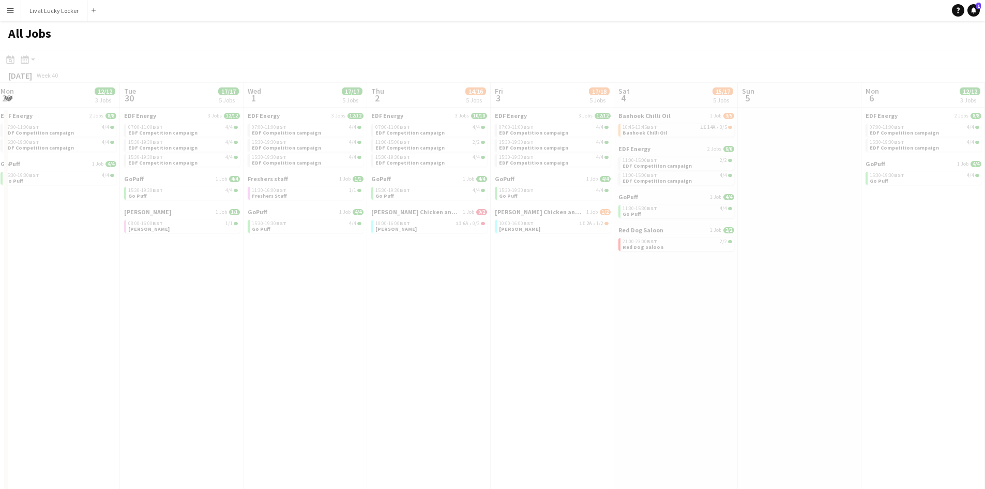
drag, startPoint x: 607, startPoint y: 234, endPoint x: 322, endPoint y: 234, distance: 285.5
click at [322, 234] on app-calendar-viewport "Sat 27 28/28 8 Jobs Sun 28 2/2 1 Job Mon 29 12/12 3 Jobs Tue 30 17/17 5 Jobs We…" at bounding box center [492, 313] width 985 height 461
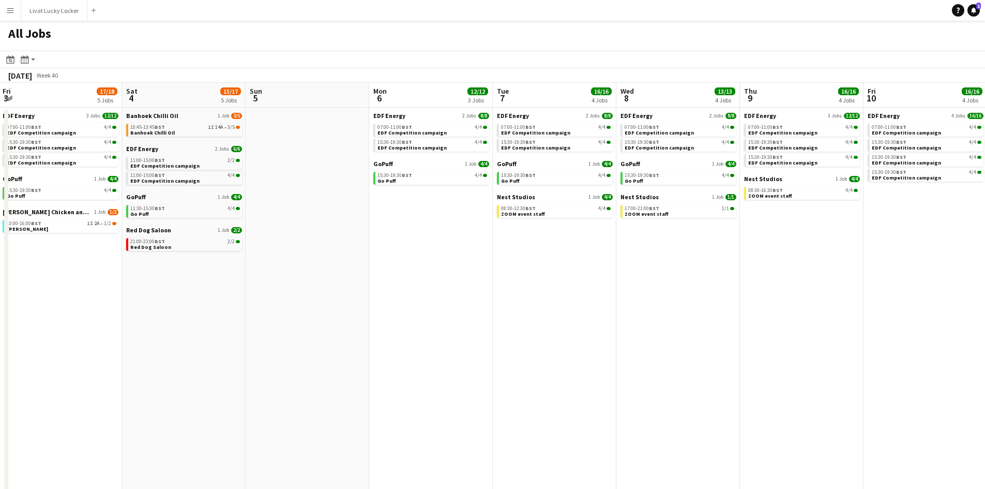
drag, startPoint x: 824, startPoint y: 267, endPoint x: 435, endPoint y: 268, distance: 389.4
click at [334, 273] on app-calendar-viewport "Tue 30 17/17 5 Jobs Wed 1 17/17 5 Jobs Thu 2 14/16 5 Jobs Fri 3 17/18 5 Jobs Sa…" at bounding box center [492, 313] width 985 height 461
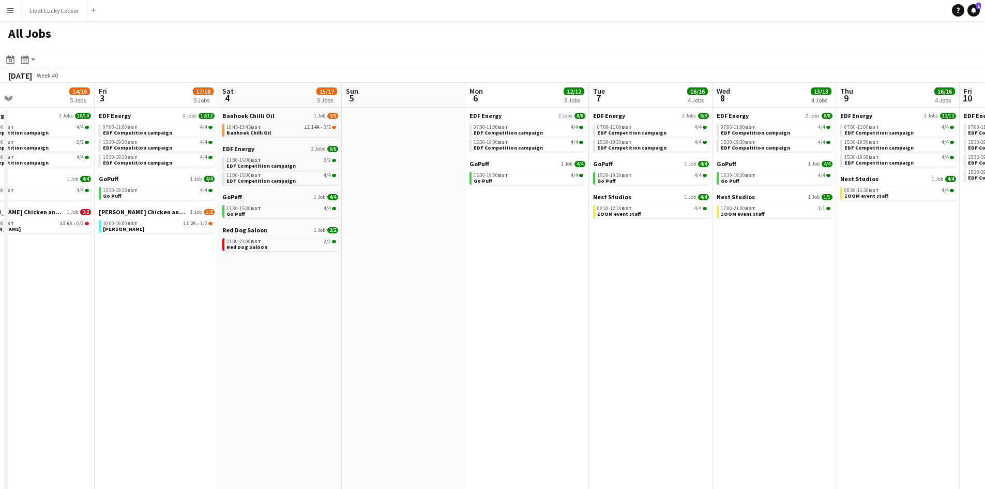
click at [183, 268] on app-all-jobs "All Jobs Date picker SEP 2025 SEP 2025 Monday M Tuesday T Wednesday W Thursday …" at bounding box center [492, 282] width 985 height 523
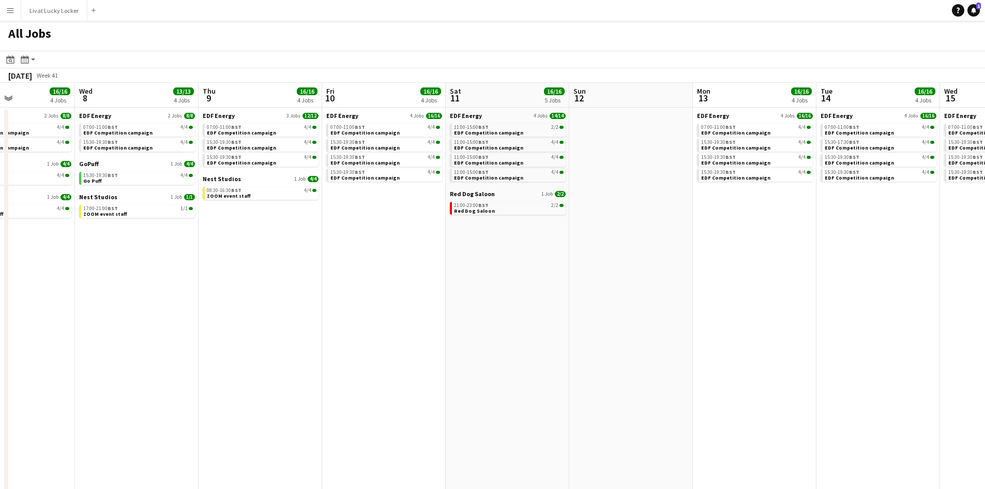
drag, startPoint x: 474, startPoint y: 259, endPoint x: 466, endPoint y: 254, distance: 9.8
click at [471, 257] on app-calendar-viewport "Sun 5 Mon 6 12/12 3 Jobs Tue 7 16/16 4 Jobs Wed 8 13/13 4 Jobs Thu 9 16/16 4 Jo…" at bounding box center [492, 313] width 985 height 461
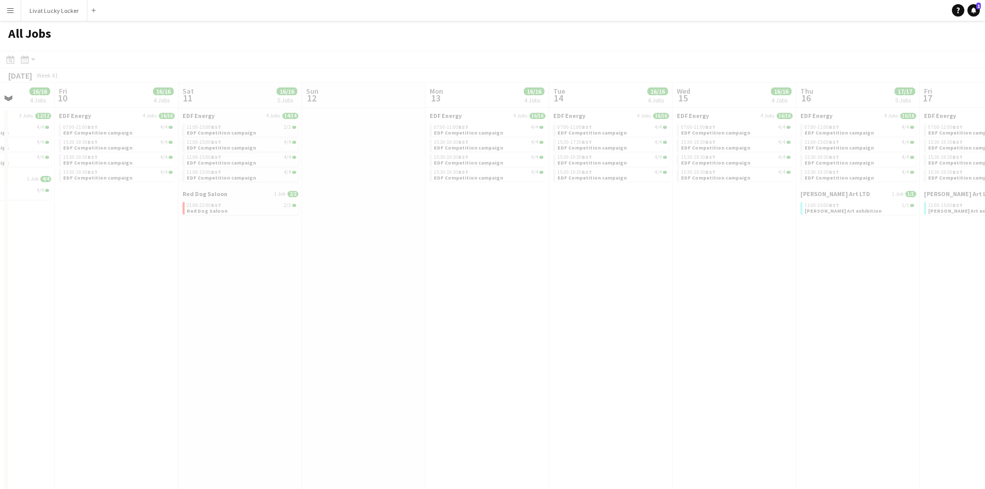
drag, startPoint x: 499, startPoint y: 245, endPoint x: 312, endPoint y: 212, distance: 189.1
click at [263, 215] on app-all-jobs "All Jobs Date picker SEP 2025 SEP 2025 Monday M Tuesday T Wednesday W Thursday …" at bounding box center [492, 282] width 985 height 523
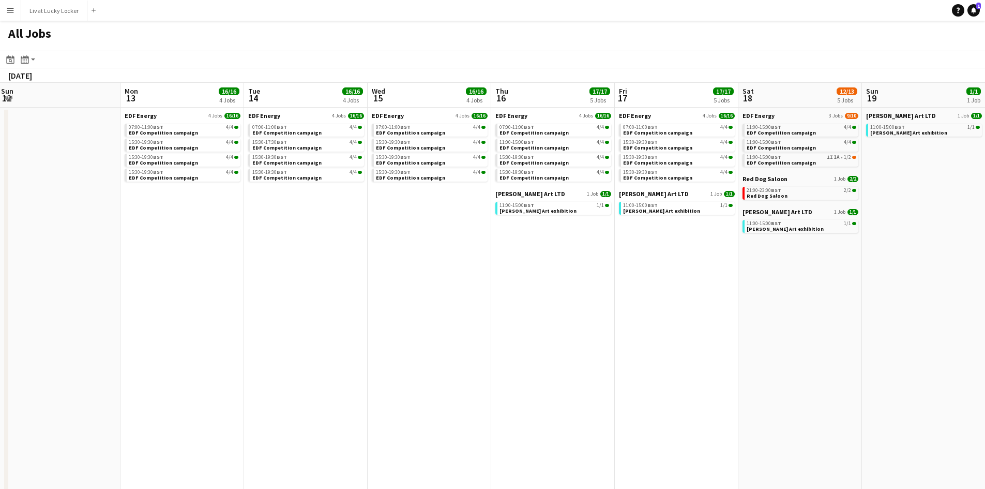
click at [384, 203] on app-all-jobs "All Jobs Date picker SEP 2025 SEP 2025 Monday M Tuesday T Wednesday W Thursday …" at bounding box center [492, 282] width 985 height 523
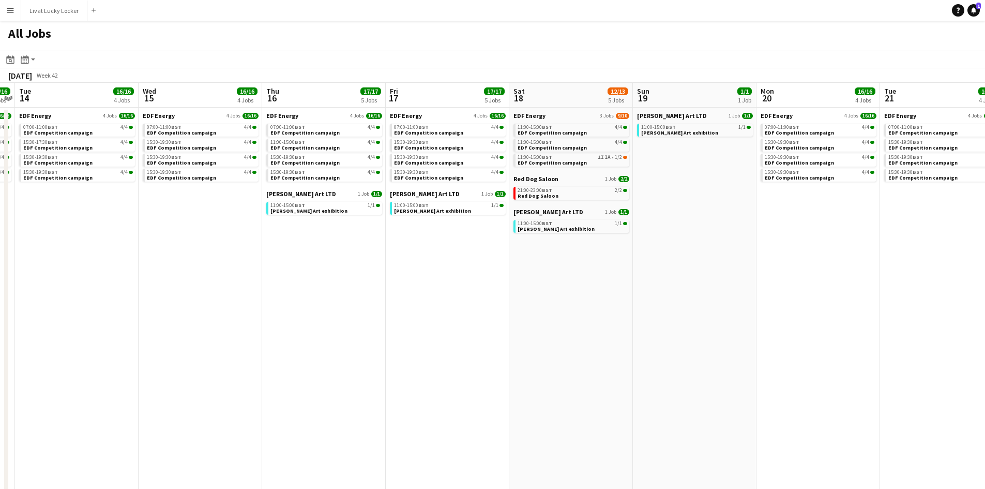
drag, startPoint x: 790, startPoint y: 238, endPoint x: 777, endPoint y: 238, distance: 12.9
click at [777, 238] on app-calendar-viewport "Sat 11 16/16 5 Jobs Sun 12 Mon 13 16/16 4 Jobs Tue 14 16/16 4 Jobs Wed 15 16/16…" at bounding box center [492, 313] width 985 height 461
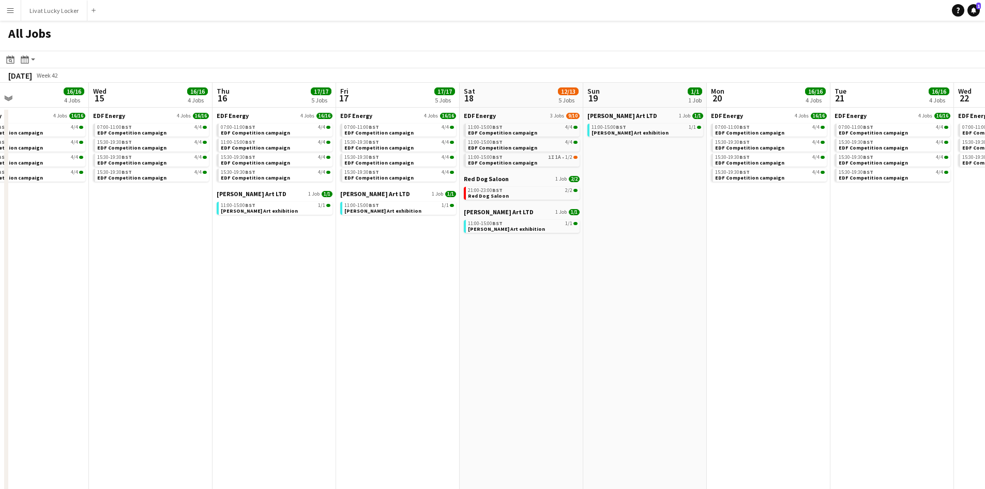
scroll to position [0, 409]
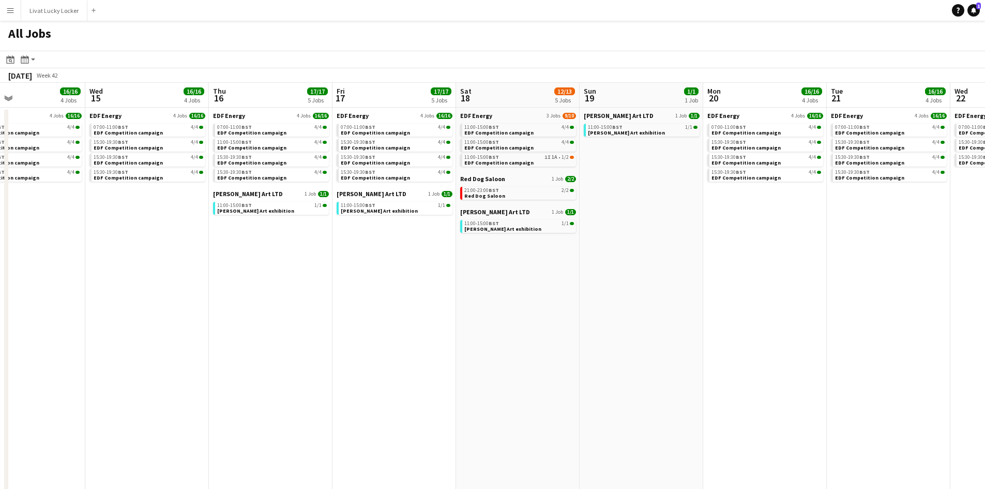
drag, startPoint x: 776, startPoint y: 237, endPoint x: 723, endPoint y: 236, distance: 53.3
click at [723, 236] on app-calendar-viewport "Sat 11 16/16 5 Jobs Sun 12 Mon 13 16/16 4 Jobs Tue 14 16/16 4 Jobs Wed 15 16/16…" at bounding box center [492, 313] width 985 height 461
click at [521, 163] on span "EDF Competition campaign" at bounding box center [498, 162] width 69 height 7
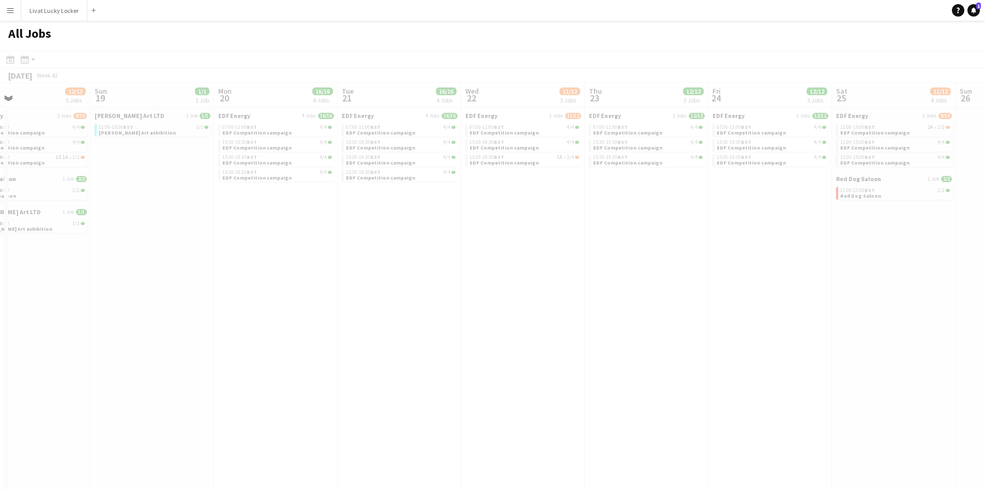
drag, startPoint x: 941, startPoint y: 330, endPoint x: 765, endPoint y: 316, distance: 176.4
click at [350, 308] on app-all-jobs "All Jobs Date picker SEP 2025 SEP 2025 Monday M Tuesday T Wednesday W Thursday …" at bounding box center [492, 282] width 985 height 523
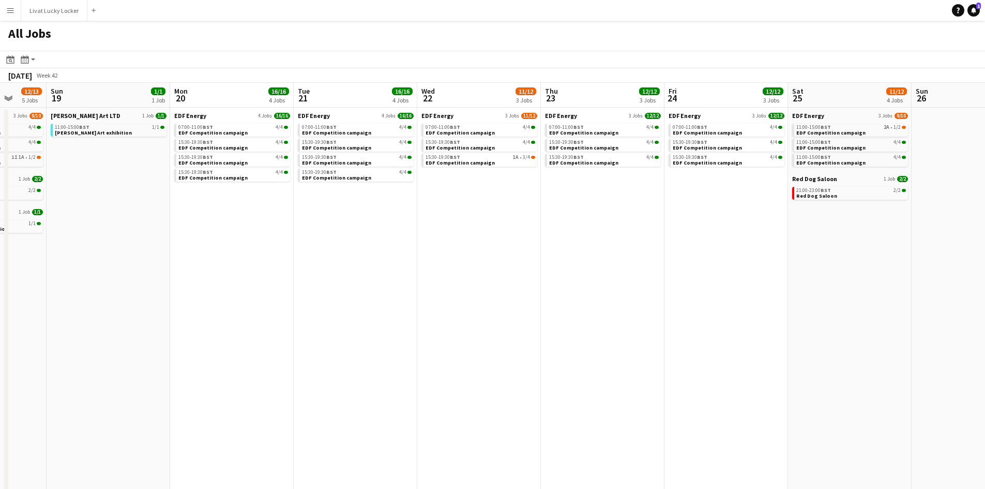
drag, startPoint x: 823, startPoint y: 317, endPoint x: 778, endPoint y: 318, distance: 44.5
click at [779, 319] on app-calendar-viewport "Thu 16 17/17 5 Jobs Fri 17 17/17 5 Jobs Sat 18 12/13 5 Jobs Sun 19 1/1 1 Job Mo…" at bounding box center [492, 313] width 985 height 461
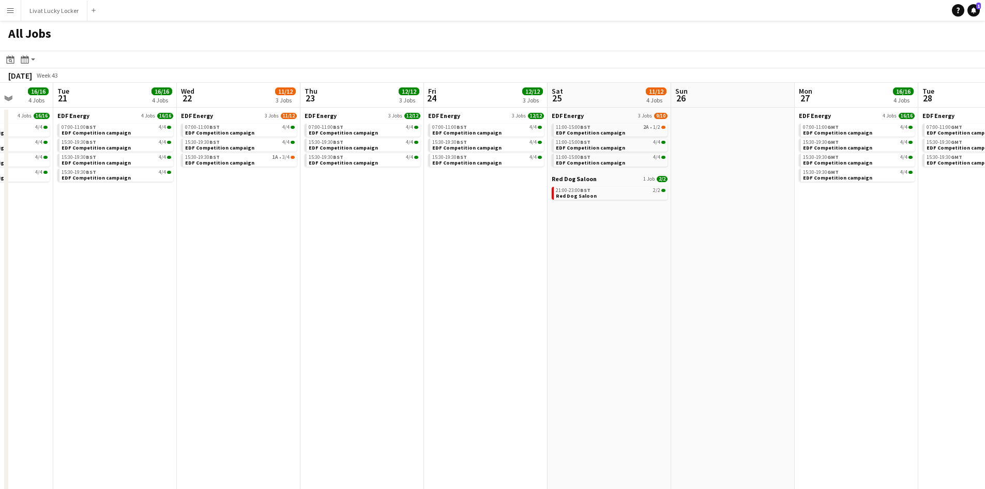
drag, startPoint x: 836, startPoint y: 289, endPoint x: 624, endPoint y: 290, distance: 212.0
click at [624, 290] on app-calendar-viewport "Sat 18 12/13 5 Jobs Sun 19 1/1 1 Job Mon 20 16/16 4 Jobs Tue 21 16/16 4 Jobs We…" at bounding box center [492, 313] width 985 height 461
click at [456, 298] on app-all-jobs "All Jobs Date picker SEP 2025 SEP 2025 Monday M Tuesday T Wednesday W Thursday …" at bounding box center [492, 282] width 985 height 523
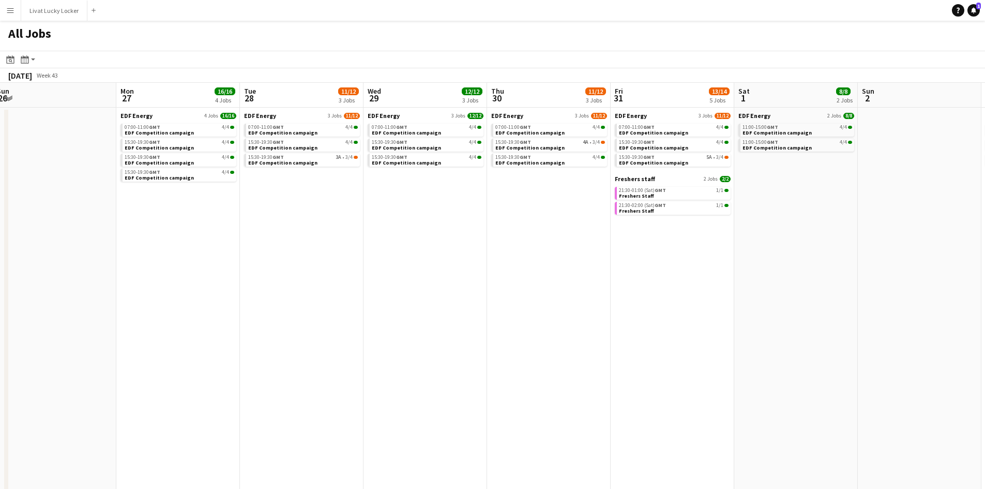
scroll to position [0, 447]
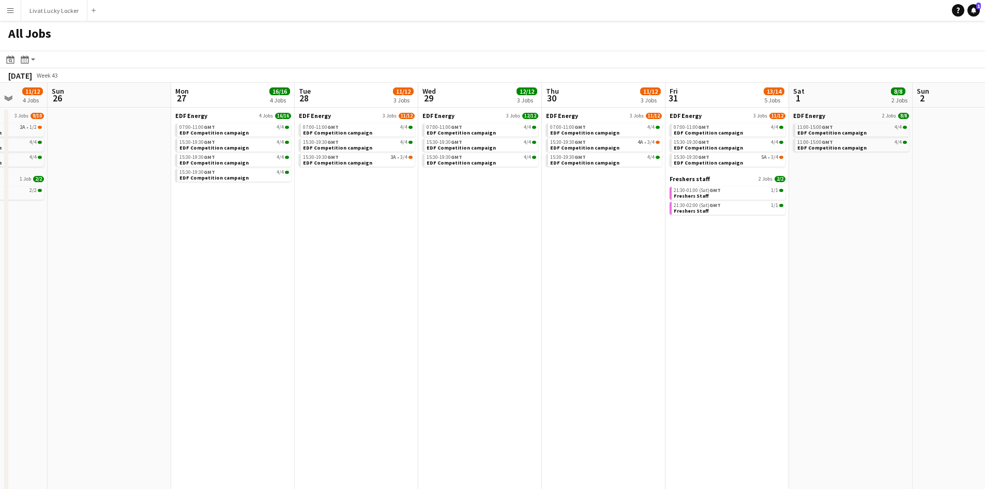
drag, startPoint x: 543, startPoint y: 305, endPoint x: 466, endPoint y: 305, distance: 76.5
click at [466, 305] on app-calendar-viewport "Wed 22 11/12 3 Jobs Thu 23 12/12 3 Jobs Fri 24 12/12 3 Jobs Sat 25 11/12 4 Jobs…" at bounding box center [492, 313] width 985 height 461
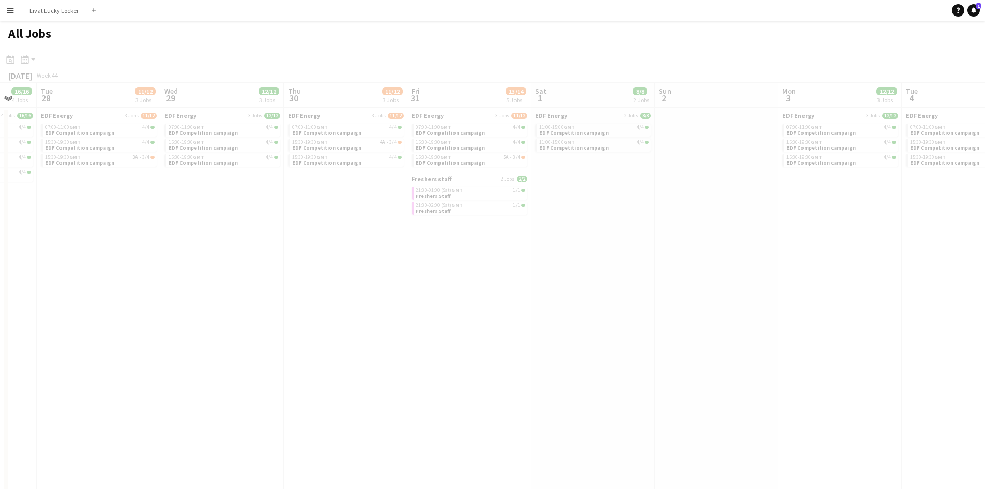
drag, startPoint x: 725, startPoint y: 310, endPoint x: 331, endPoint y: 283, distance: 395.0
click at [331, 283] on app-all-jobs "All Jobs Date picker SEP 2025 SEP 2025 Monday M Tuesday T Wednesday W Thursday …" at bounding box center [492, 282] width 985 height 523
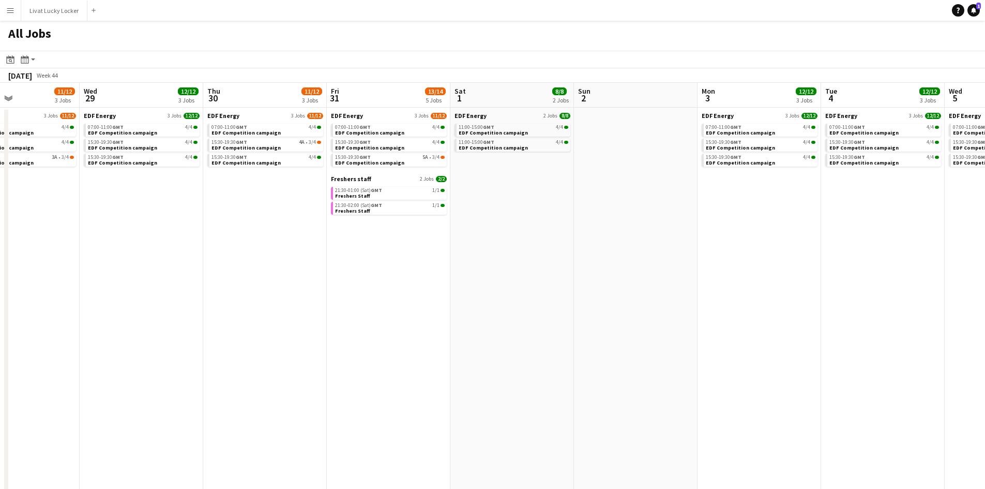
scroll to position [0, 420]
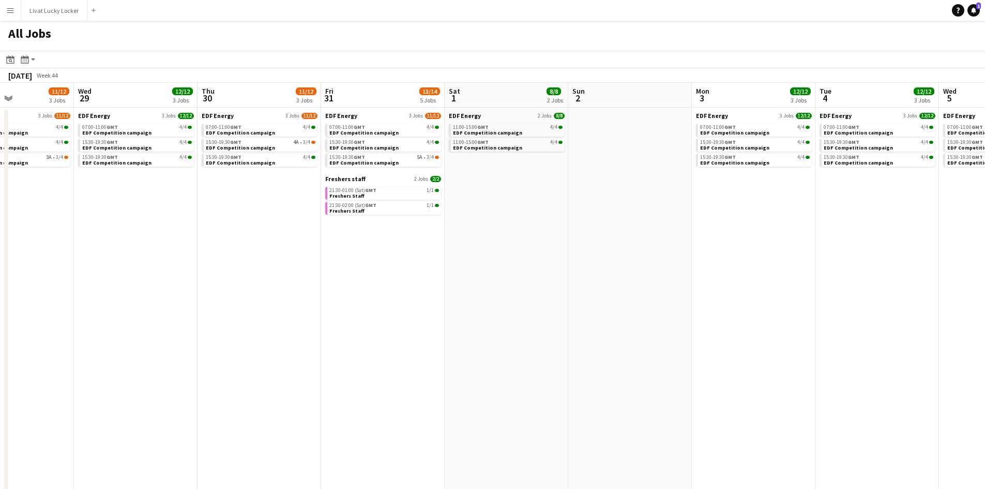
drag, startPoint x: 702, startPoint y: 285, endPoint x: 616, endPoint y: 289, distance: 86.4
click at [616, 289] on app-calendar-viewport "Sat 25 11/12 4 Jobs Sun 26 Mon 27 16/16 4 Jobs Tue 28 11/12 3 Jobs Wed 29 12/12…" at bounding box center [492, 313] width 985 height 461
click at [356, 159] on span "GMT" at bounding box center [359, 157] width 11 height 7
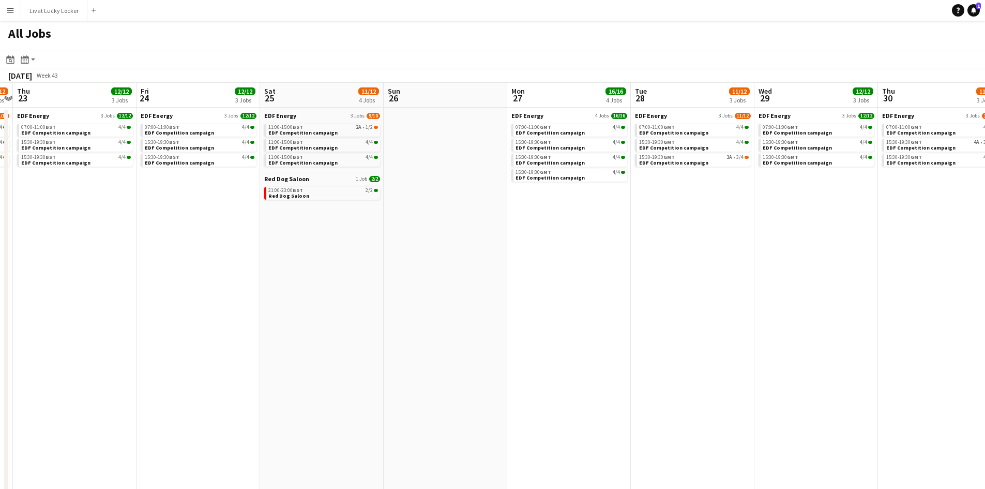
drag, startPoint x: 243, startPoint y: 284, endPoint x: 923, endPoint y: 285, distance: 680.6
click at [923, 285] on app-calendar-viewport "Tue 21 16/16 4 Jobs Wed 22 11/12 3 Jobs Thu 23 12/12 3 Jobs Fri 24 12/12 3 Jobs…" at bounding box center [492, 313] width 985 height 461
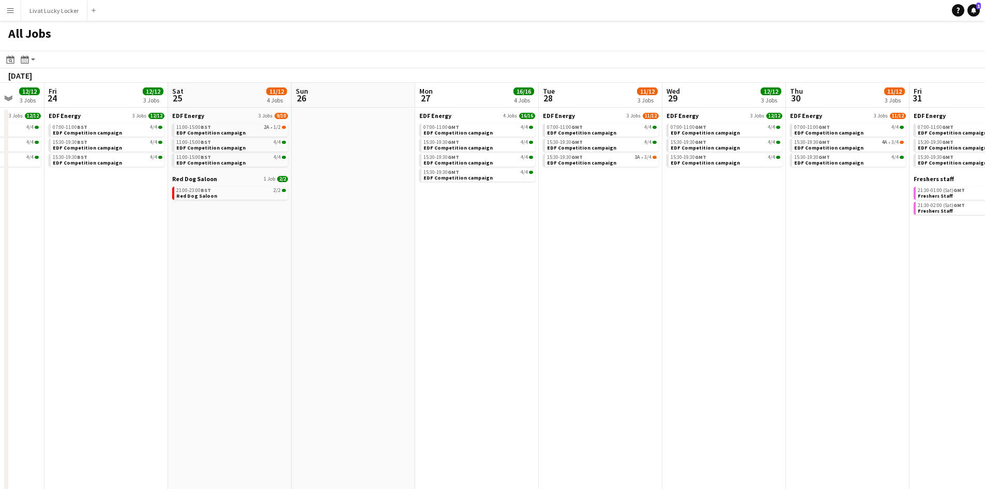
drag, startPoint x: 442, startPoint y: 301, endPoint x: 865, endPoint y: 302, distance: 423.1
click at [985, 301] on html "Menu Boards Boards Boards All jobs Status Workforce Workforce My Workforce Recr…" at bounding box center [492, 272] width 985 height 544
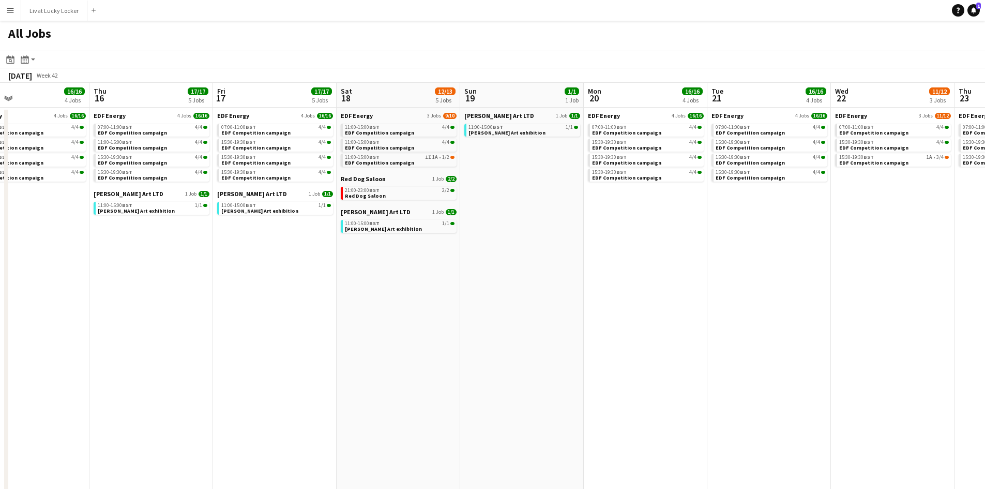
drag, startPoint x: 203, startPoint y: 238, endPoint x: 736, endPoint y: 299, distance: 537.3
click at [736, 299] on app-calendar-viewport "Mon 13 16/16 4 Jobs Tue 14 16/16 4 Jobs Wed 15 16/16 4 Jobs Thu 16 17/17 5 Jobs…" at bounding box center [492, 313] width 985 height 461
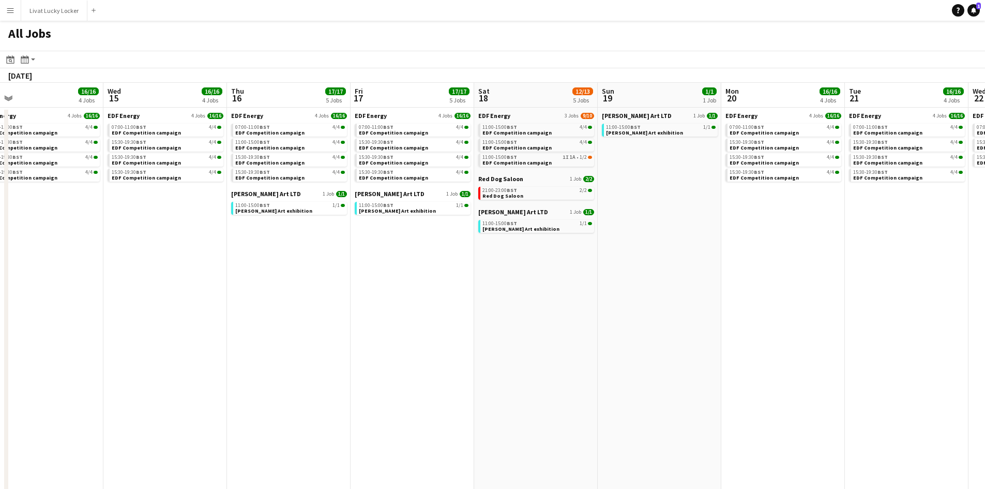
drag, startPoint x: 163, startPoint y: 237, endPoint x: 657, endPoint y: 274, distance: 495.3
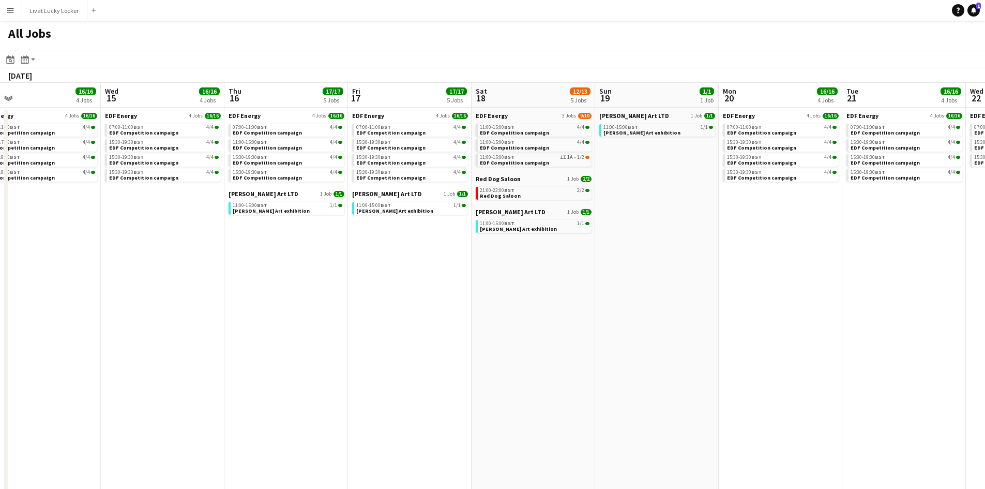
click at [827, 290] on app-calendar-viewport "Sun 12 Mon 13 16/16 4 Jobs Tue 14 16/16 4 Jobs Wed 15 16/16 4 Jobs Thu 16 17/17…" at bounding box center [492, 313] width 985 height 461
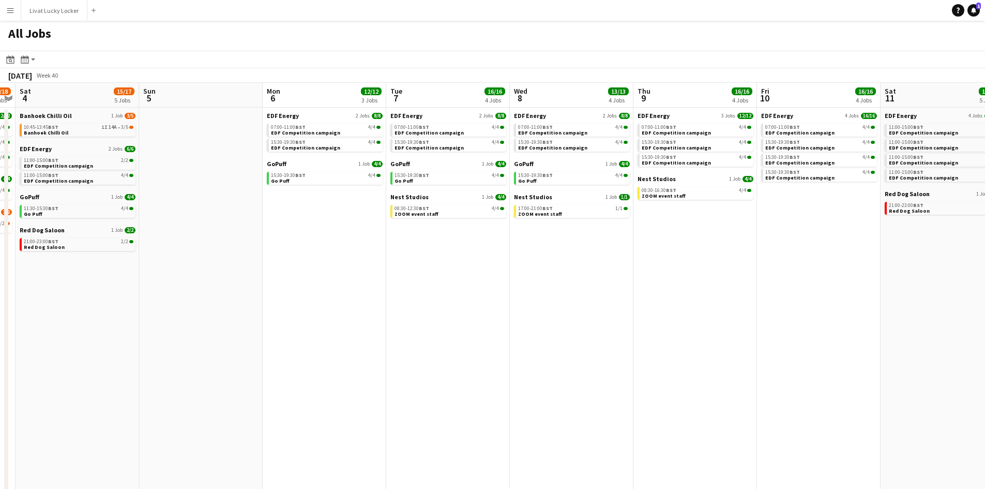
drag, startPoint x: 636, startPoint y: 285, endPoint x: 771, endPoint y: 299, distance: 135.7
click at [904, 296] on app-calendar-viewport "Thu 2 14/16 5 Jobs Fri 3 17/18 5 Jobs Sat 4 15/17 5 Jobs Sun 5 Mon 6 12/12 3 Jo…" at bounding box center [492, 313] width 985 height 461
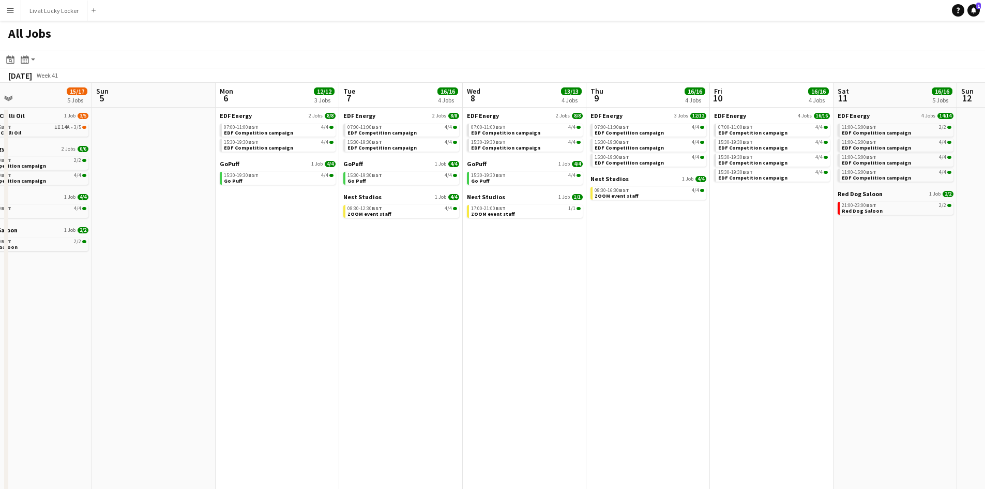
drag, startPoint x: 326, startPoint y: 300, endPoint x: 772, endPoint y: 296, distance: 445.8
click at [772, 298] on app-calendar-viewport "Thu 2 14/16 5 Jobs Fri 3 17/18 5 Jobs Sat 4 15/17 5 Jobs Sun 5 Mon 6 12/12 3 Jo…" at bounding box center [492, 313] width 985 height 461
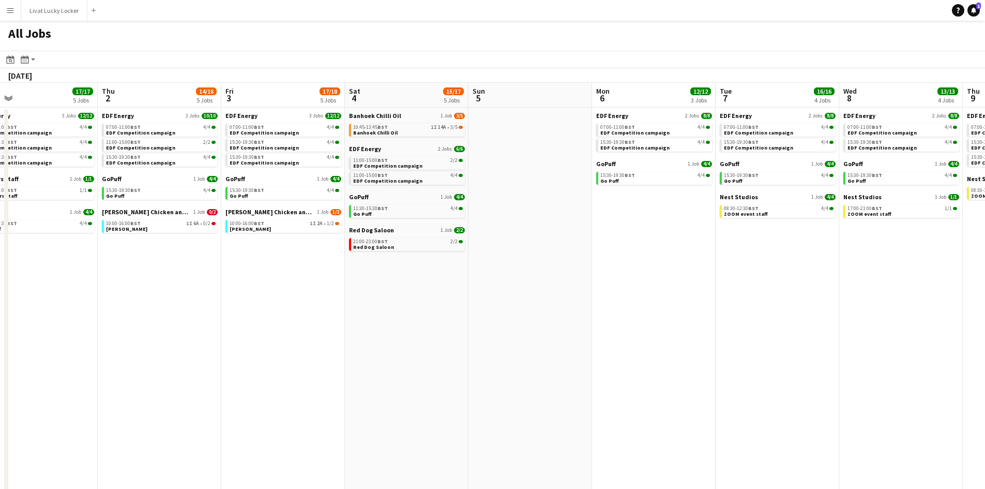
drag, startPoint x: 864, startPoint y: 272, endPoint x: 687, endPoint y: 313, distance: 182.2
click at [128, 278] on app-calendar-viewport "Sun 28 2/2 1 Job Mon 29 12/12 3 Jobs Tue 30 17/17 5 Jobs Wed 1 17/17 5 Jobs Thu…" at bounding box center [492, 313] width 985 height 461
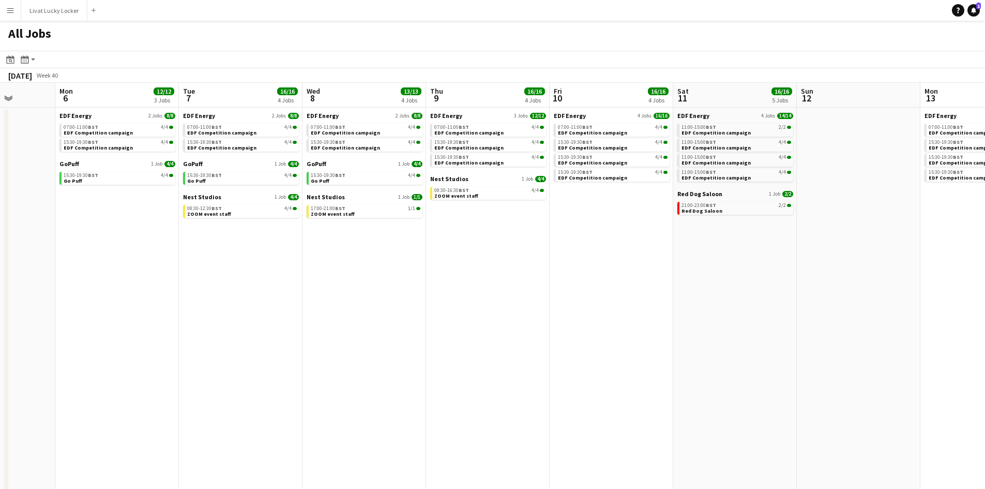
drag, startPoint x: 234, startPoint y: 268, endPoint x: 193, endPoint y: 269, distance: 41.4
click at [185, 268] on app-calendar-viewport "Fri 3 17/18 5 Jobs Sat 4 15/17 5 Jobs Sun 5 Mon 6 12/12 3 Jobs Tue 7 16/16 4 Jo…" at bounding box center [492, 313] width 985 height 461
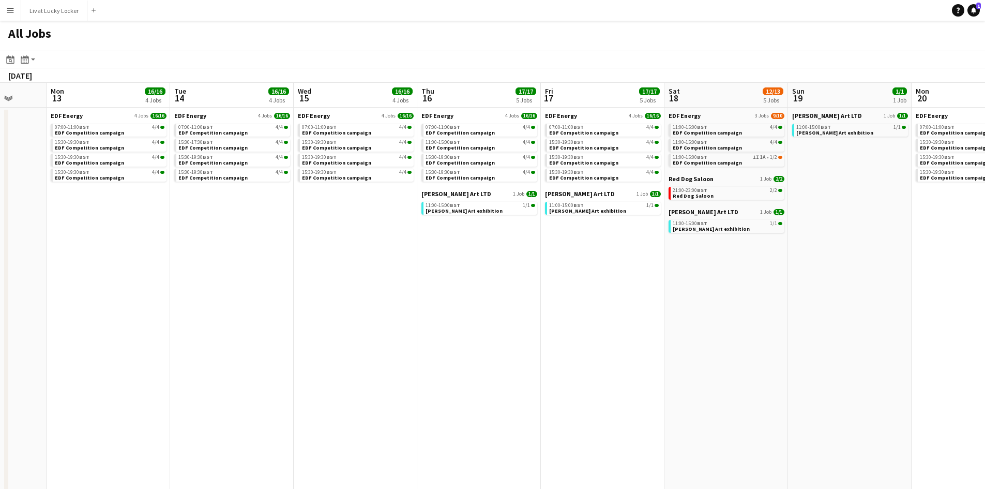
drag, startPoint x: 430, startPoint y: 291, endPoint x: 809, endPoint y: 323, distance: 380.4
click at [221, 259] on app-calendar-viewport "Fri 10 16/16 4 Jobs Sat 11 16/16 5 Jobs Sun 12 Mon 13 16/16 4 Jobs Tue 14 16/16…" at bounding box center [492, 313] width 985 height 461
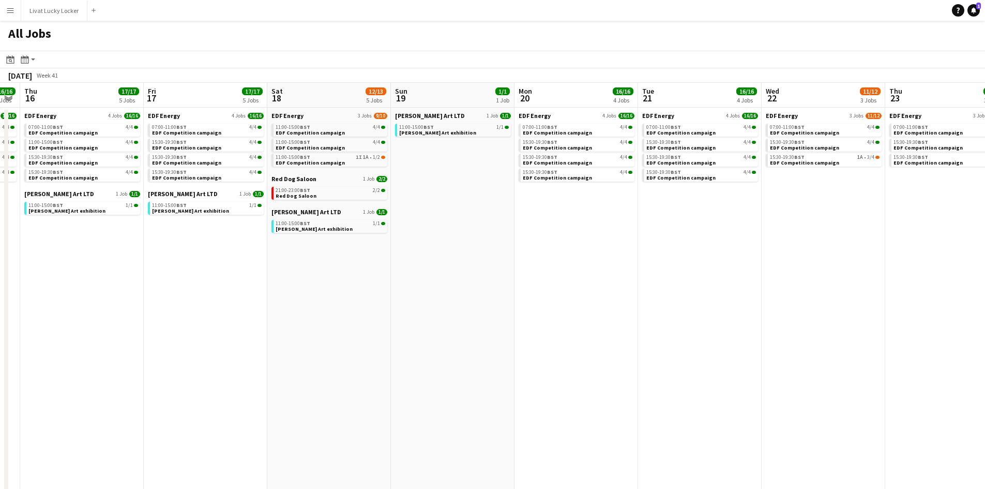
scroll to position [0, 526]
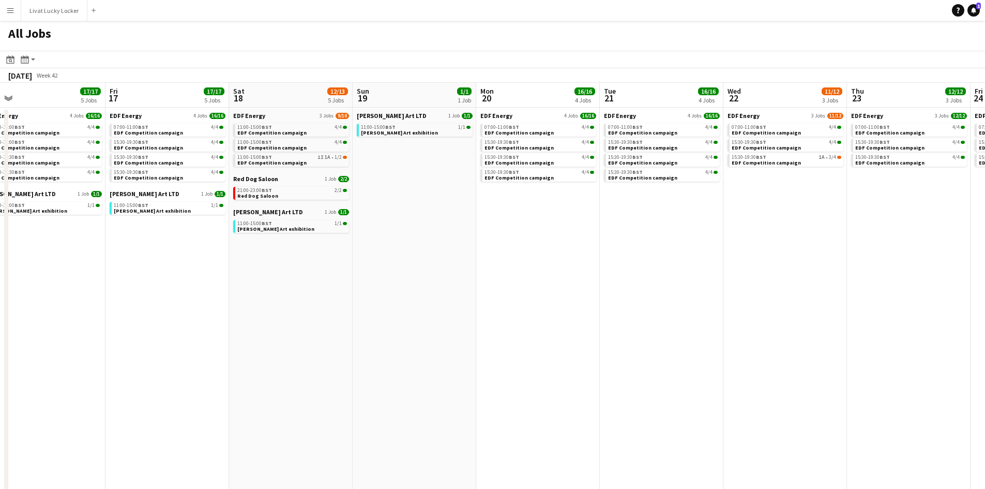
drag, startPoint x: 880, startPoint y: 333, endPoint x: 292, endPoint y: 251, distance: 594.3
click at [210, 256] on app-calendar-viewport "Sun 12 Mon 13 16/16 4 Jobs Tue 14 16/16 4 Jobs Wed 15 16/16 4 Jobs Thu 16 17/17…" at bounding box center [492, 313] width 985 height 461
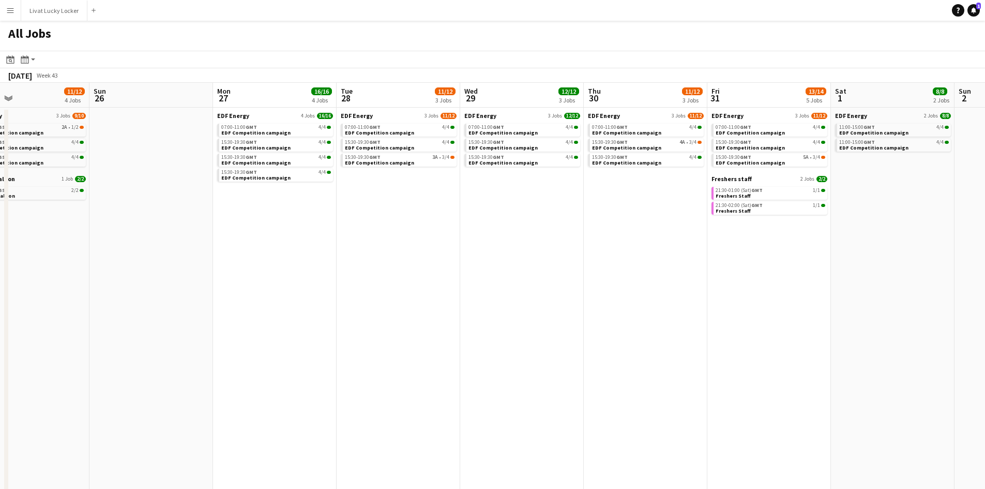
drag, startPoint x: 688, startPoint y: 260, endPoint x: 651, endPoint y: 314, distance: 65.7
click at [202, 269] on app-calendar-viewport "Wed 22 11/12 3 Jobs Thu 23 12/12 3 Jobs Fri 24 12/12 3 Jobs Sat 25 11/12 4 Jobs…" at bounding box center [492, 313] width 985 height 461
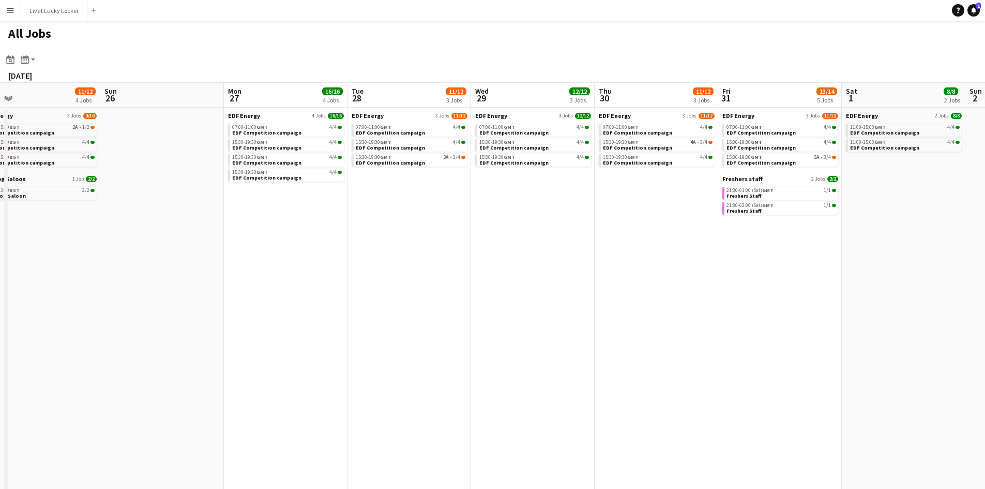
scroll to position [0, 300]
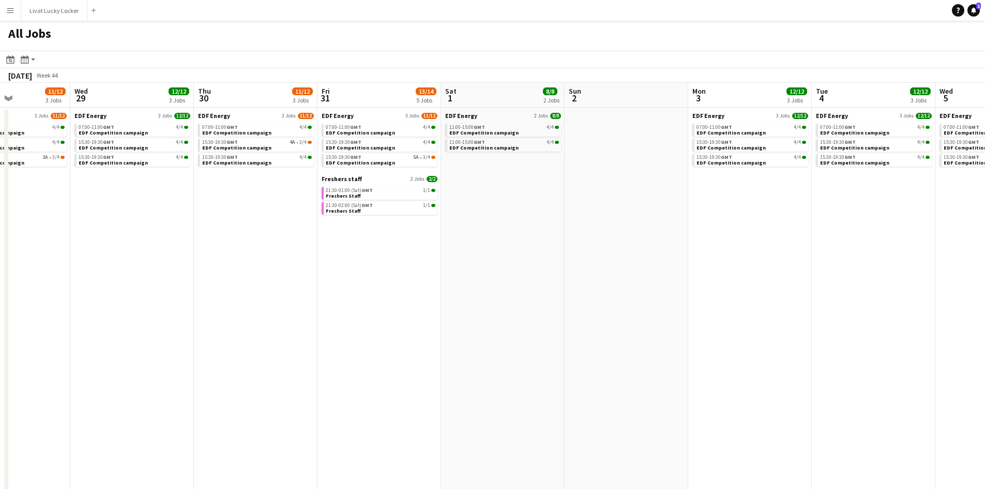
drag, startPoint x: 751, startPoint y: 328, endPoint x: 372, endPoint y: 308, distance: 380.1
click at [372, 308] on app-calendar-viewport "Sun 26 Mon 27 16/16 4 Jobs Tue 28 11/12 3 Jobs Wed 29 12/12 3 Jobs Thu 30 11/12…" at bounding box center [492, 313] width 985 height 461
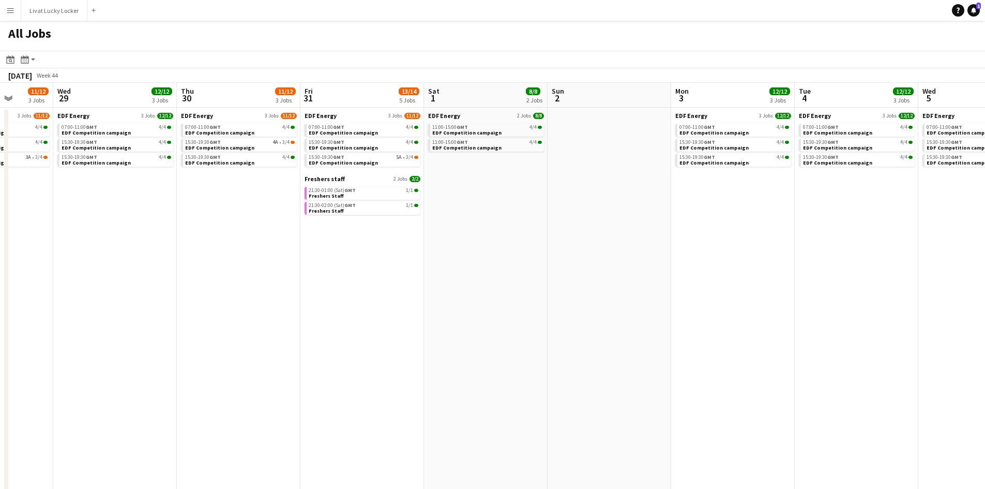
drag, startPoint x: 727, startPoint y: 317, endPoint x: 304, endPoint y: 307, distance: 423.7
click at [305, 310] on app-calendar-viewport "Sun 26 Mon 27 16/16 4 Jobs Tue 28 11/12 3 Jobs Wed 29 12/12 3 Jobs Thu 30 11/12…" at bounding box center [492, 313] width 985 height 461
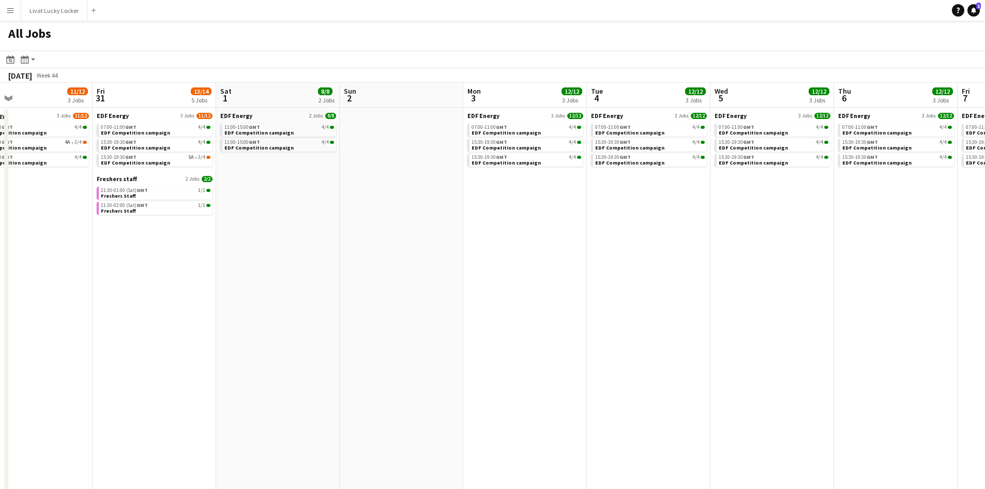
click at [243, 289] on app-all-jobs "All Jobs Date picker SEP 2025 SEP 2025 Monday M Tuesday T Wednesday W Thursday …" at bounding box center [492, 282] width 985 height 523
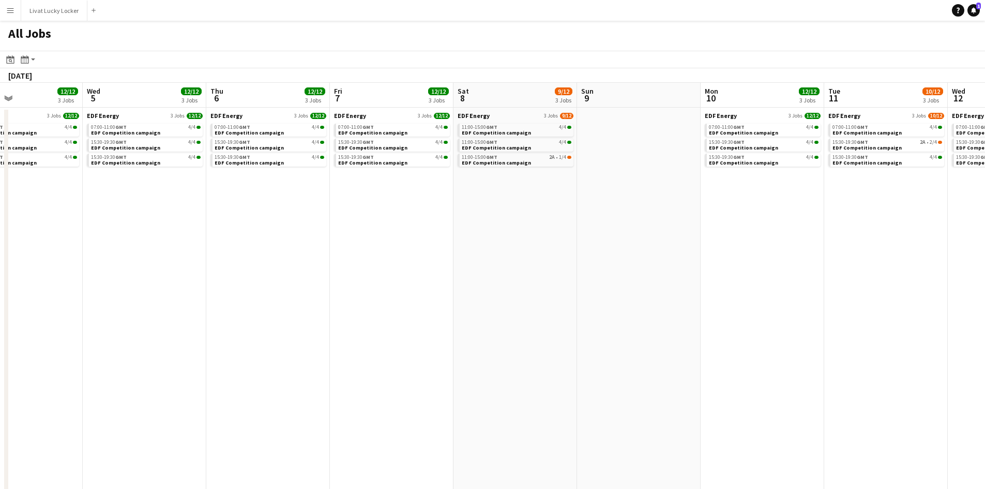
click at [407, 309] on app-all-jobs "All Jobs Date picker SEP 2025 SEP 2025 Monday M Tuesday T Wednesday W Thursday …" at bounding box center [492, 282] width 985 height 523
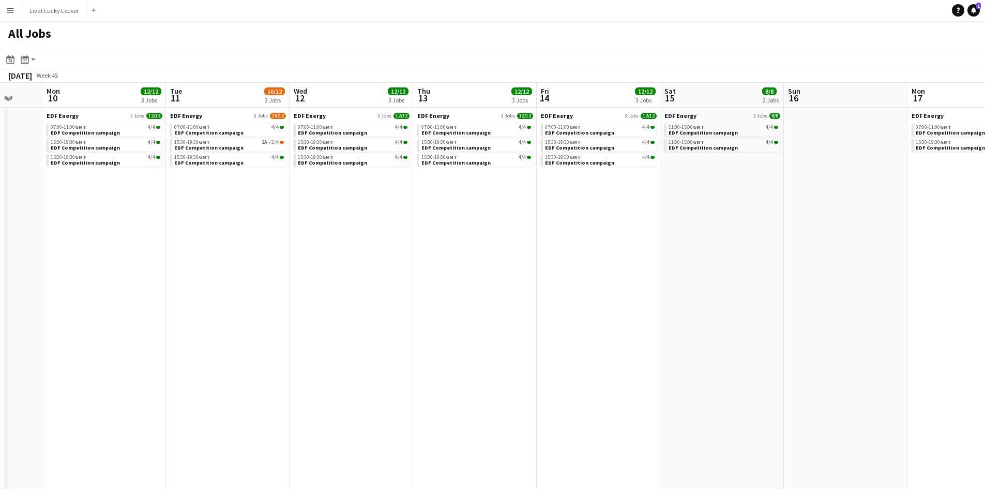
scroll to position [0, 330]
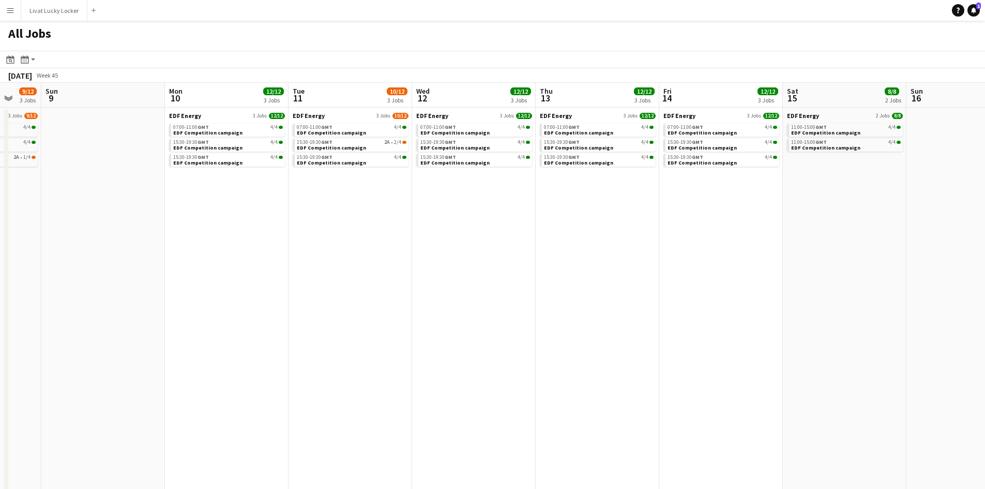
drag, startPoint x: 852, startPoint y: 303, endPoint x: 556, endPoint y: 281, distance: 296.6
click at [562, 288] on app-calendar-viewport "Thu 6 12/12 3 Jobs Fri 7 12/12 3 Jobs Sat 8 9/12 3 Jobs Sun 9 Mon 10 12/12 3 Jo…" at bounding box center [492, 313] width 985 height 461
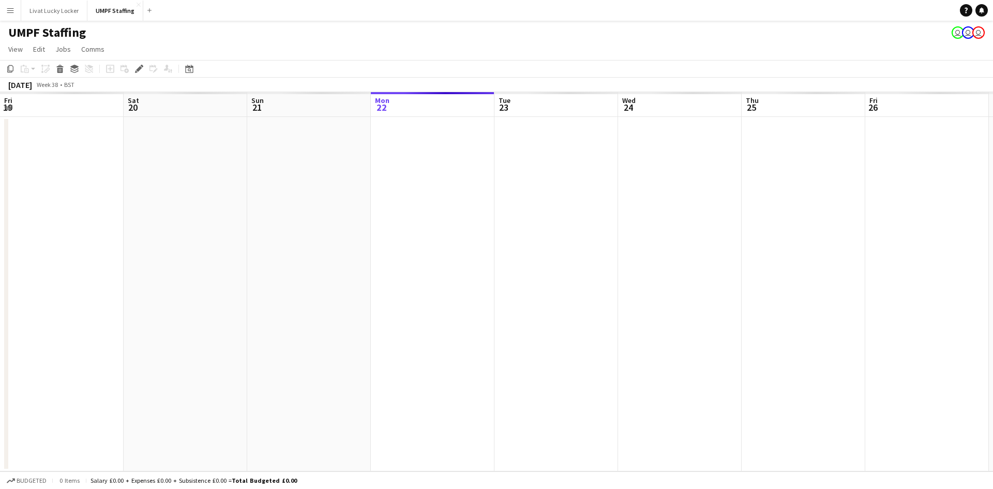
scroll to position [0, 356]
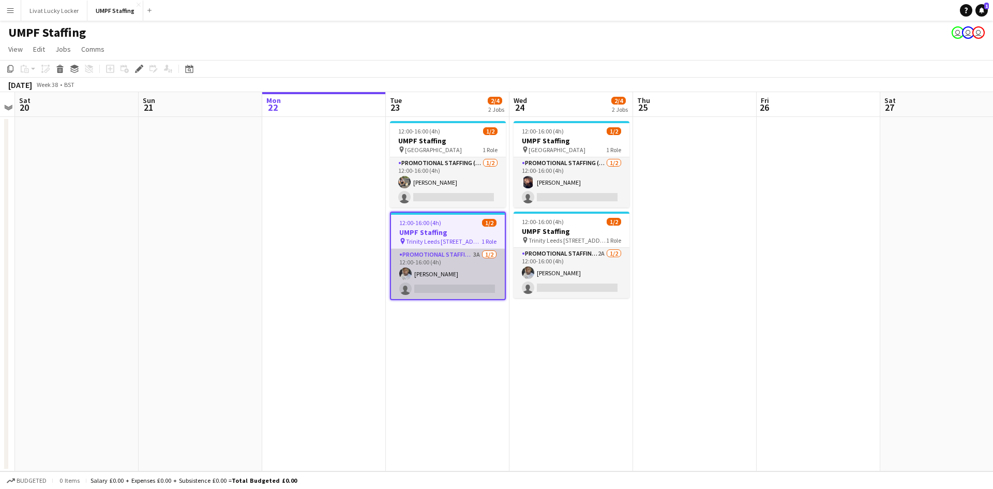
click at [443, 270] on app-card-role "Promotional Staffing (Brand Ambassadors) 3A 1/2 12:00-16:00 (4h) Sanjie Trimm s…" at bounding box center [448, 274] width 114 height 50
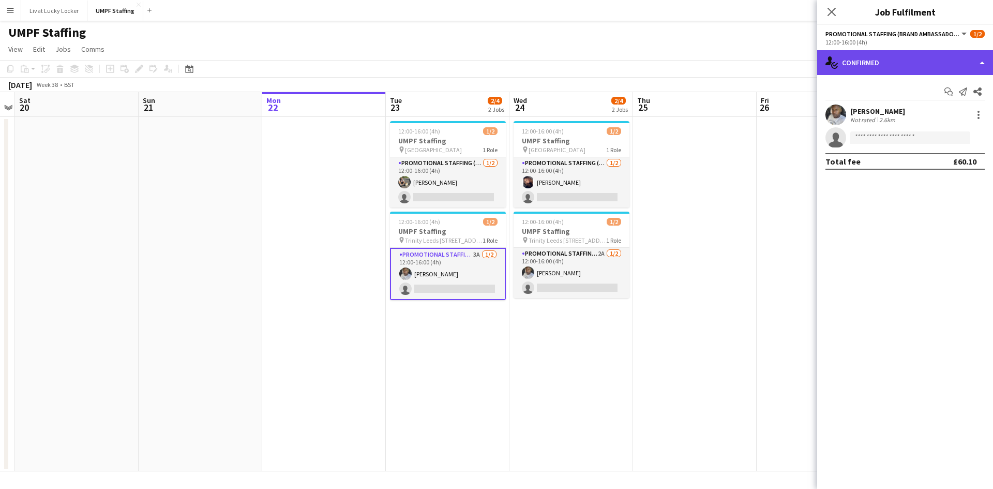
click at [857, 57] on div "single-neutral-actions-check-2 Confirmed" at bounding box center [905, 62] width 176 height 25
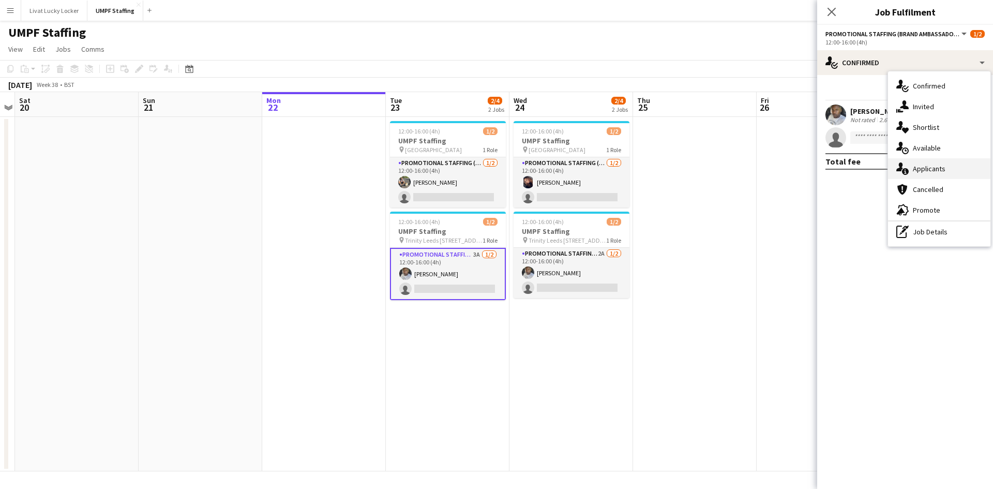
click at [938, 168] on span "Applicants" at bounding box center [929, 168] width 33 height 9
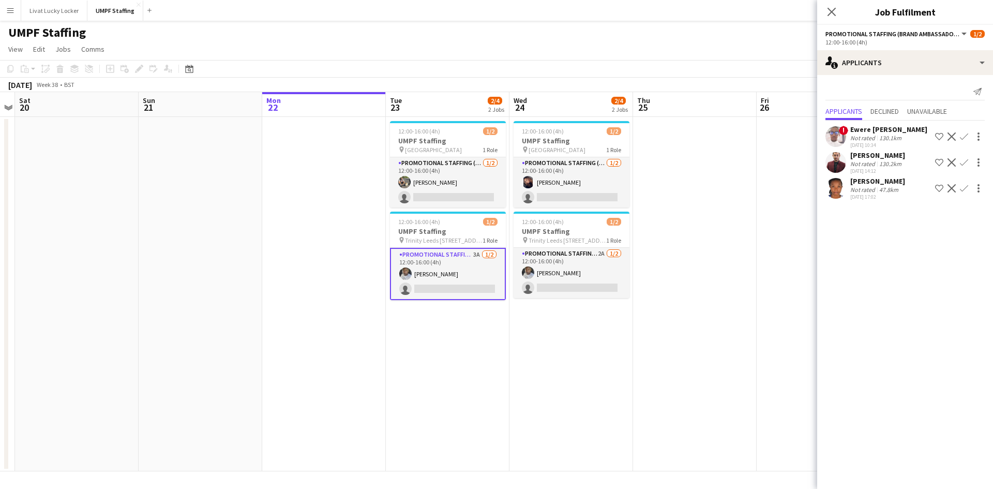
click at [215, 183] on app-date-cell at bounding box center [201, 294] width 124 height 354
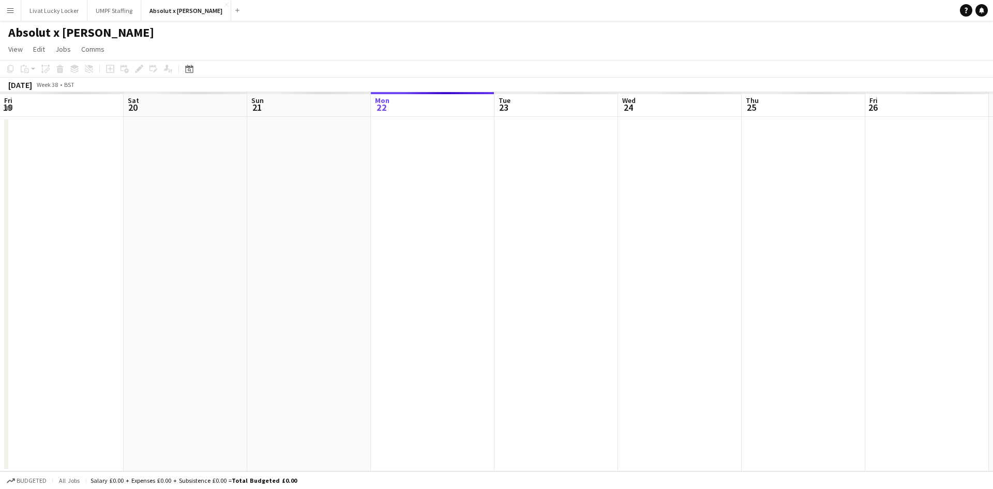
scroll to position [0, 356]
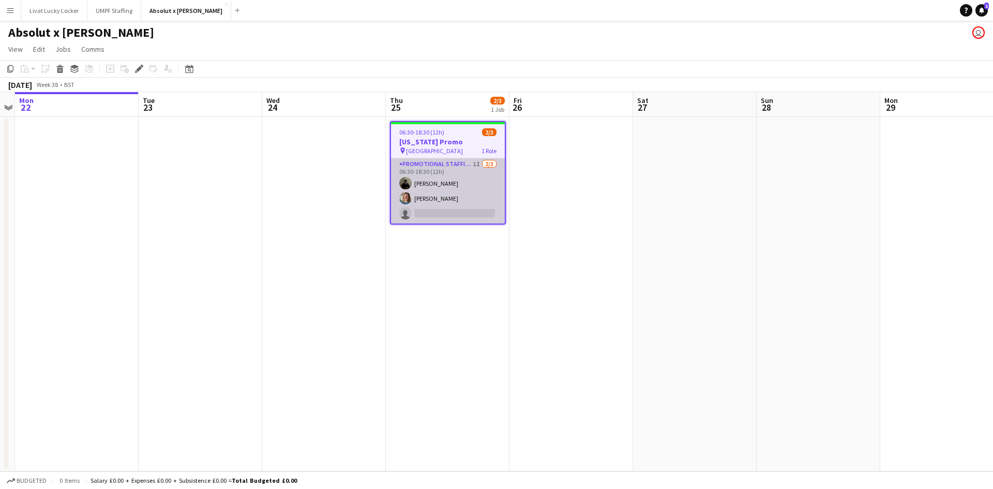
click at [453, 170] on app-card-role "Promotional Staffing (Brand Ambassadors) 1I [DATE] 06:30-18:30 (12h) [PERSON_NA…" at bounding box center [448, 190] width 114 height 65
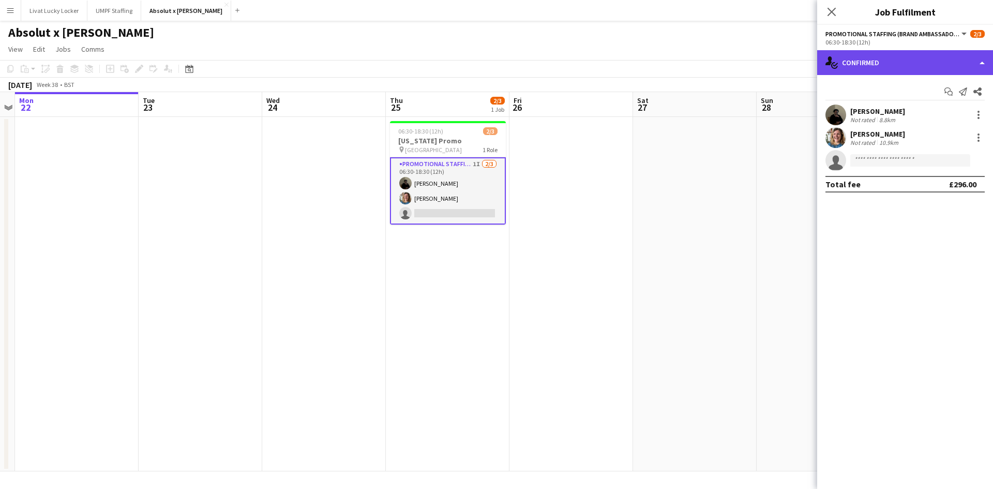
click at [920, 55] on div "single-neutral-actions-check-2 Confirmed" at bounding box center [905, 62] width 176 height 25
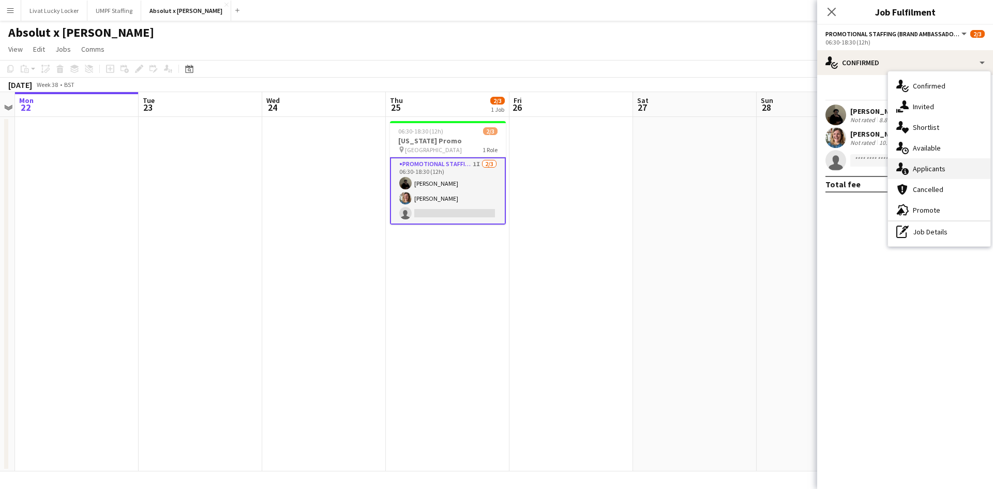
click at [930, 165] on span "Applicants" at bounding box center [929, 168] width 33 height 9
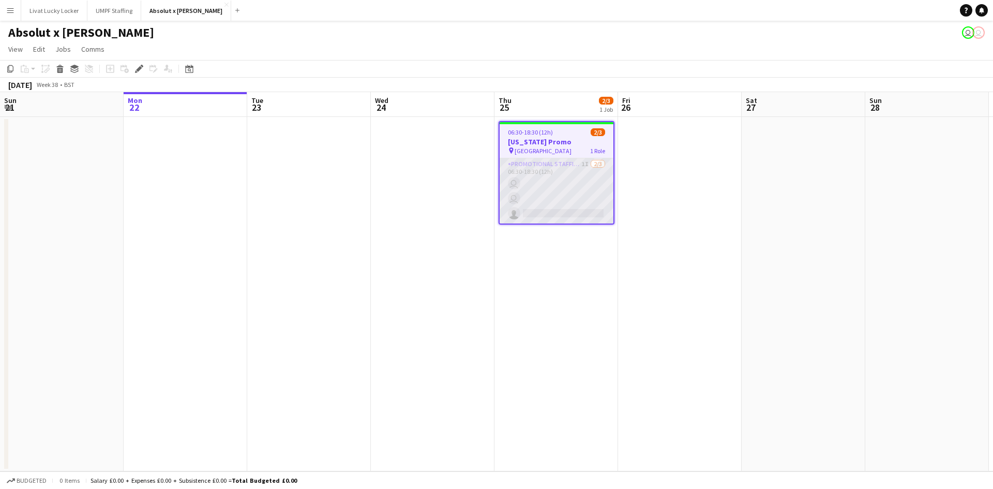
scroll to position [0, 356]
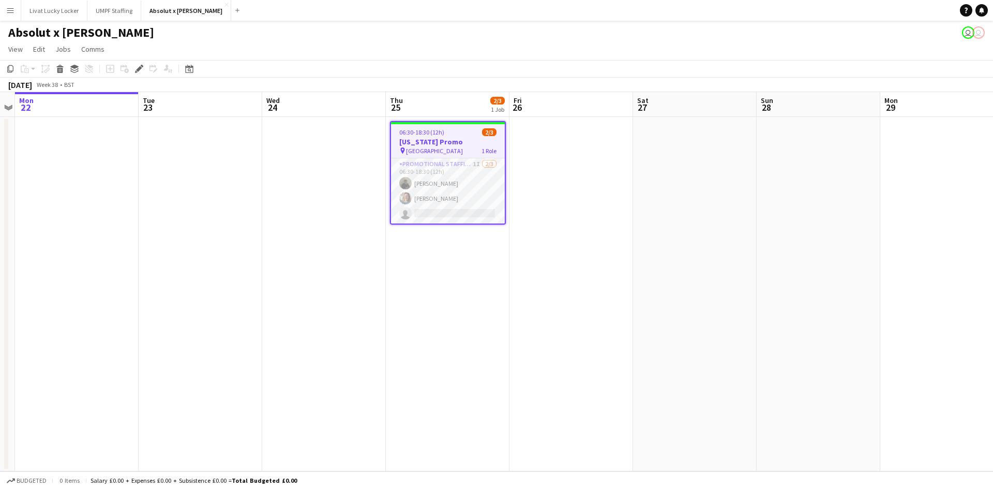
drag, startPoint x: 460, startPoint y: 191, endPoint x: 716, endPoint y: 125, distance: 264.6
click at [460, 192] on app-card-role "Promotional Staffing (Brand Ambassadors) 1I [DATE] 06:30-18:30 (12h) [PERSON_NA…" at bounding box center [448, 190] width 114 height 65
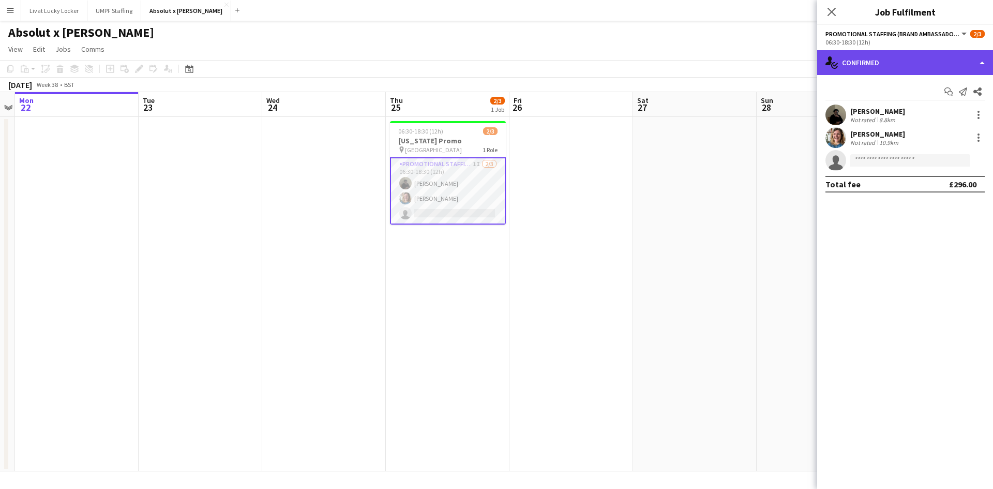
click at [912, 55] on div "single-neutral-actions-check-2 Confirmed" at bounding box center [905, 62] width 176 height 25
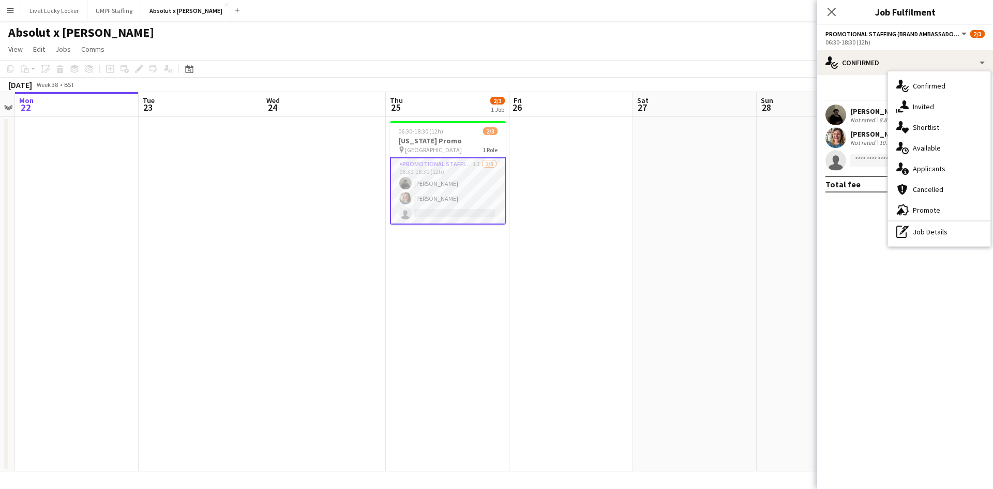
click at [919, 99] on div "single-neutral-actions-share-1 Invited" at bounding box center [939, 106] width 102 height 21
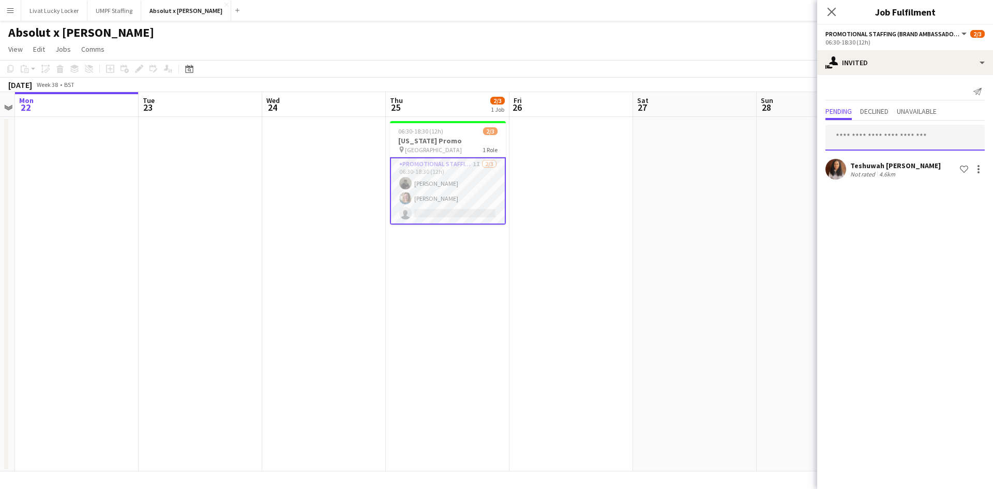
click at [866, 142] on input "text" at bounding box center [904, 138] width 159 height 26
type input "*****"
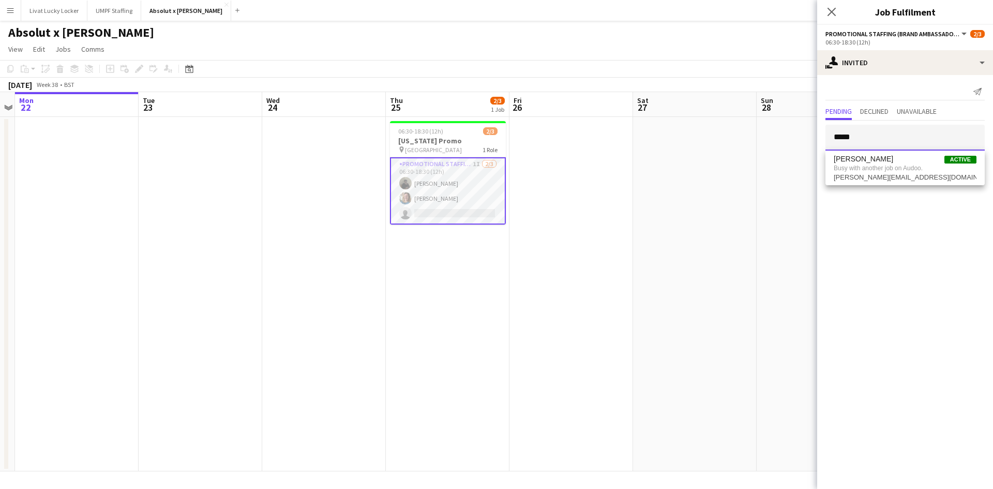
drag, startPoint x: 875, startPoint y: 142, endPoint x: 767, endPoint y: 128, distance: 108.0
click at [767, 128] on body "Menu Boards Boards Boards All jobs Status Workforce Workforce My Workforce Recr…" at bounding box center [496, 244] width 993 height 489
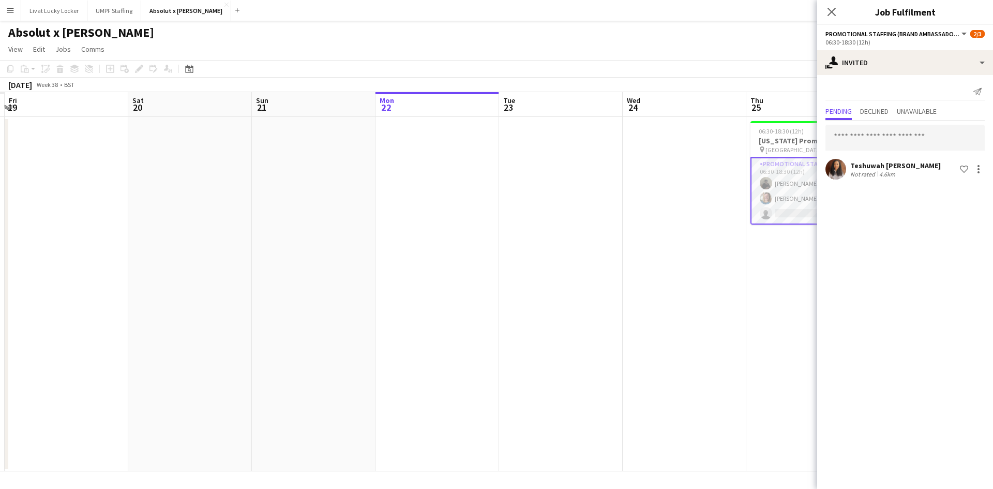
drag, startPoint x: 340, startPoint y: 359, endPoint x: 699, endPoint y: 339, distance: 359.0
click at [732, 347] on app-calendar-viewport "Wed 17 Thu 18 Fri 19 Sat 20 Sun 21 Mon 22 Tue 23 Wed 24 Thu 25 2/3 1 Job Fri 26…" at bounding box center [496, 281] width 993 height 379
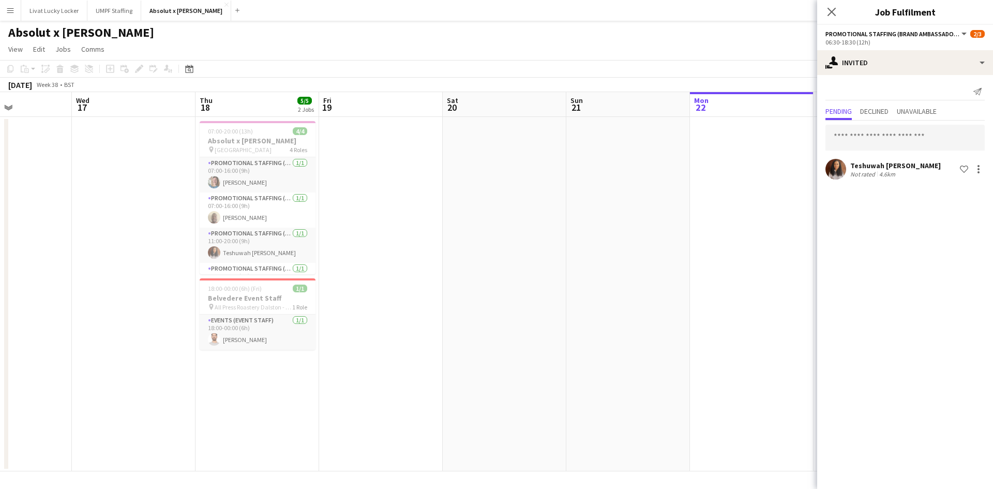
scroll to position [0, 311]
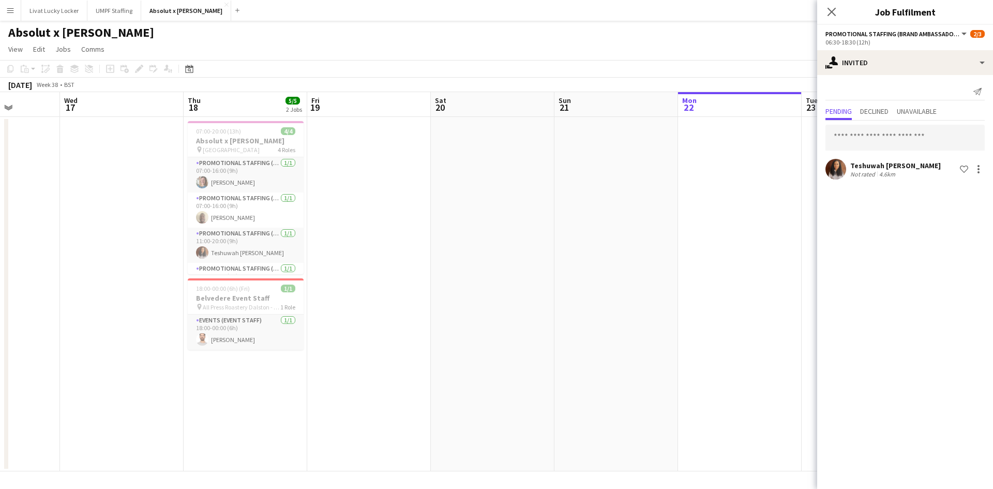
drag, startPoint x: 795, startPoint y: 328, endPoint x: 464, endPoint y: 310, distance: 331.0
click at [464, 310] on app-calendar-viewport "Sun 14 Mon 15 Tue 16 Wed 17 Thu 18 5/5 2 Jobs Fri 19 Sat 20 Sun 21 Mon 22 Tue 2…" at bounding box center [496, 281] width 993 height 379
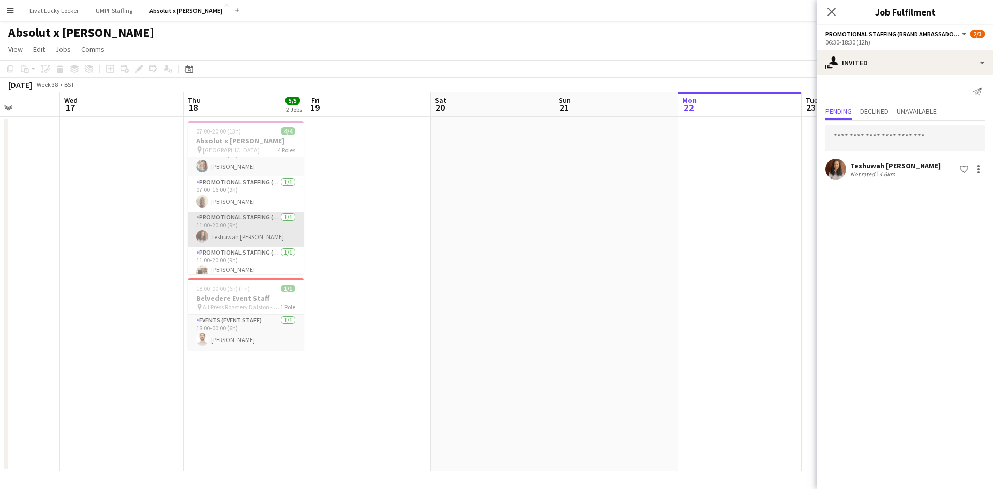
scroll to position [24, 0]
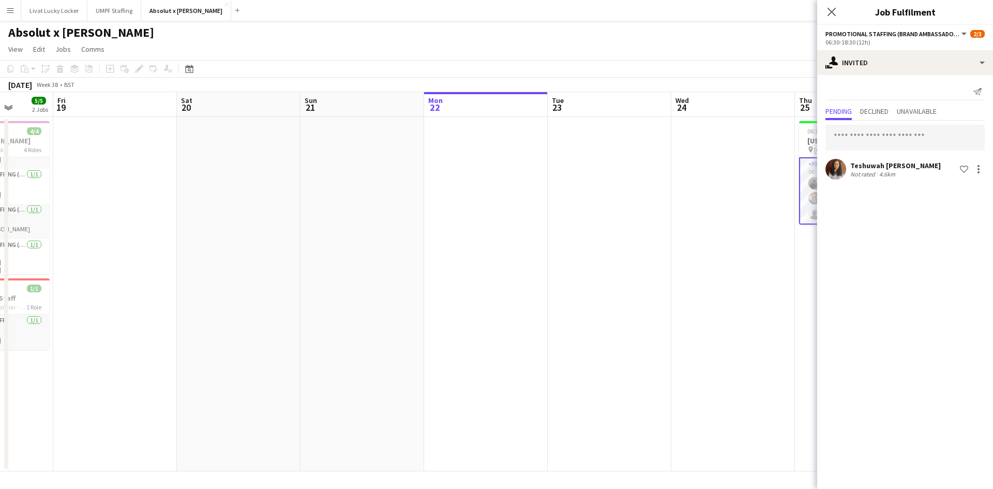
drag, startPoint x: 518, startPoint y: 263, endPoint x: 574, endPoint y: 201, distance: 83.2
click at [305, 251] on app-calendar-viewport "Tue 16 Wed 17 Thu 18 5/5 2 Jobs Fri 19 Sat 20 Sun 21 Mon 22 Tue 23 Wed 24 Thu 2…" at bounding box center [496, 281] width 993 height 379
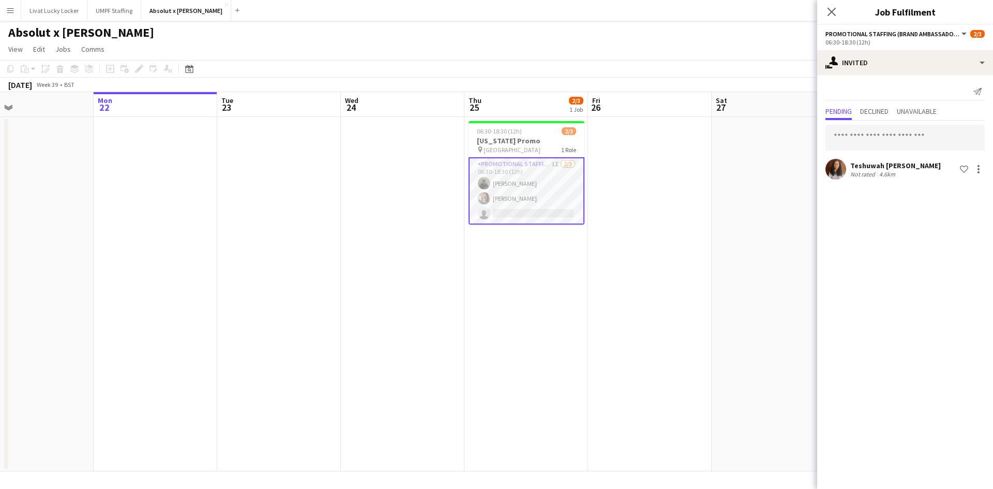
scroll to position [0, 432]
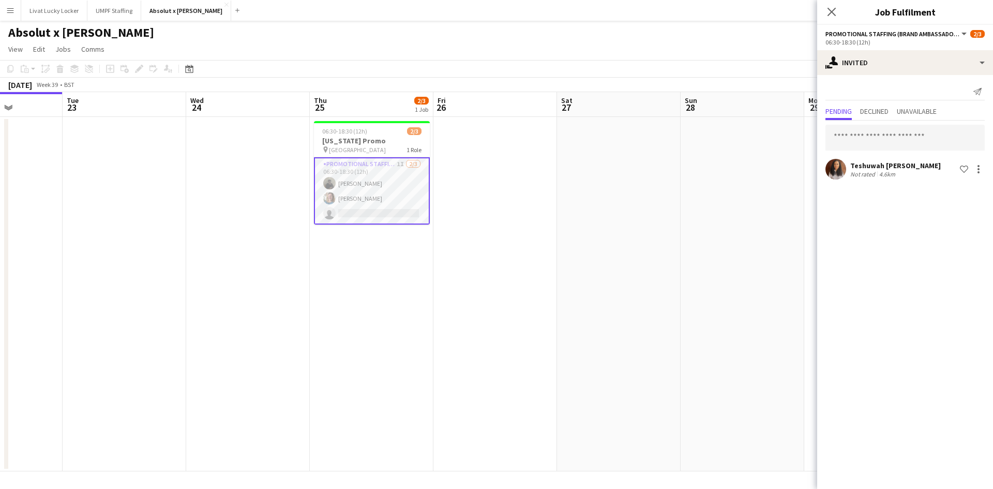
drag, startPoint x: 587, startPoint y: 221, endPoint x: 124, endPoint y: 185, distance: 464.3
click at [102, 190] on app-calendar-viewport "Fri 19 Sat 20 Sun 21 Mon 22 Tue 23 Wed 24 Thu 25 2/3 1 Job Fri 26 Sat 27 Sun 28…" at bounding box center [496, 281] width 993 height 379
click at [846, 140] on input "text" at bounding box center [904, 138] width 159 height 26
type input "*"
type input "***"
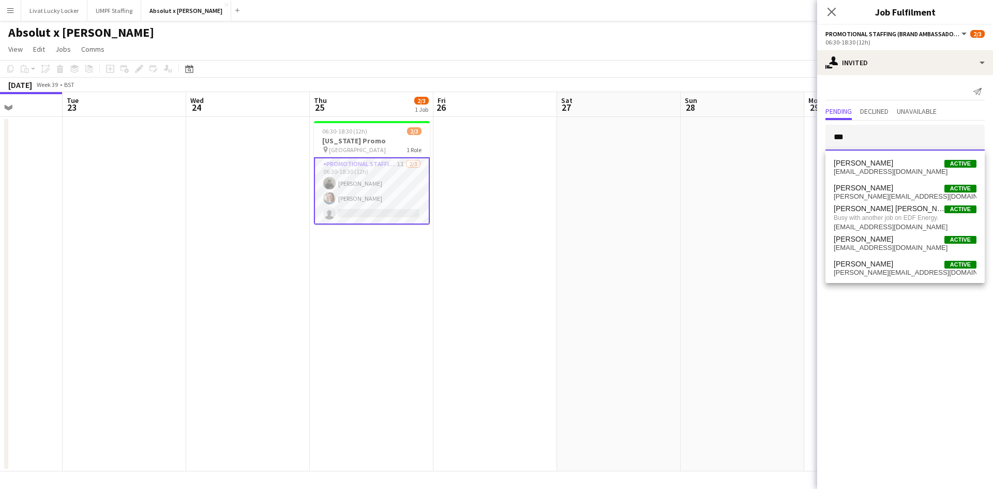
drag, startPoint x: 865, startPoint y: 142, endPoint x: 784, endPoint y: 132, distance: 82.3
click at [784, 132] on body "Menu Boards Boards Boards All jobs Status Workforce Workforce My Workforce Recr…" at bounding box center [496, 244] width 993 height 489
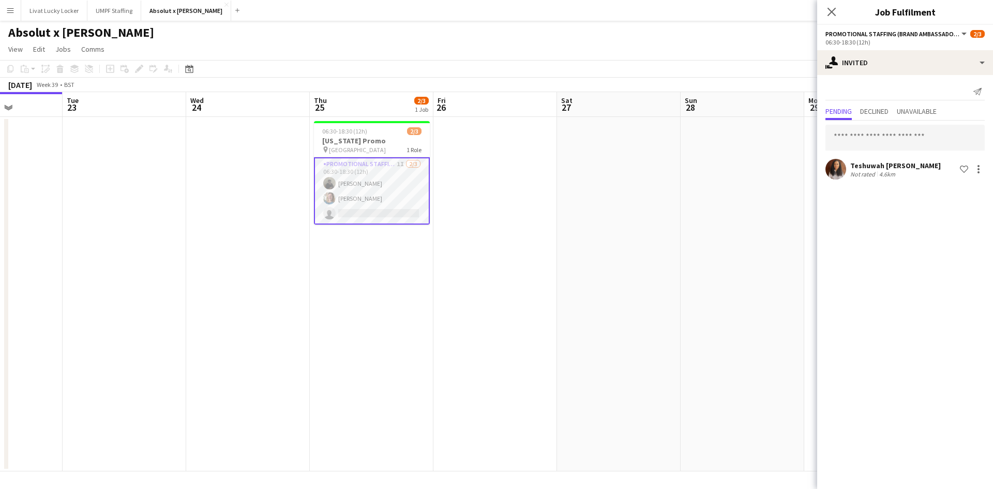
click at [725, 208] on app-date-cell at bounding box center [743, 294] width 124 height 354
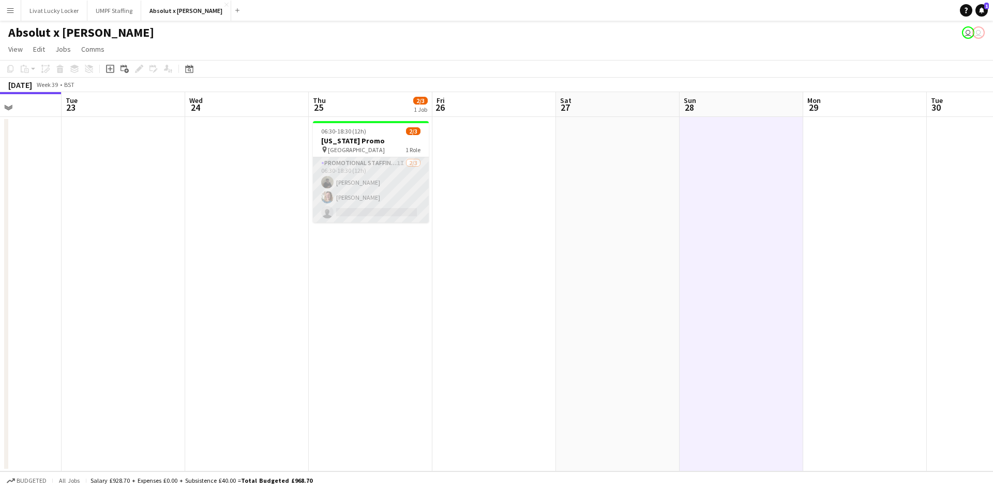
click at [358, 164] on app-card-role "Promotional Staffing (Brand Ambassadors) 1I 2/3 06:30-18:30 (12h) Mahamedqadar …" at bounding box center [371, 189] width 116 height 65
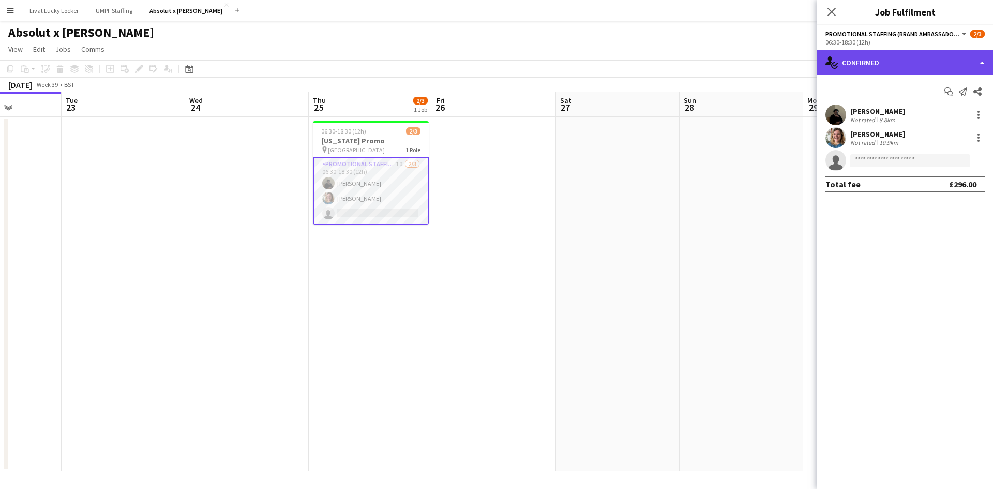
click at [874, 64] on div "single-neutral-actions-check-2 Confirmed" at bounding box center [905, 62] width 176 height 25
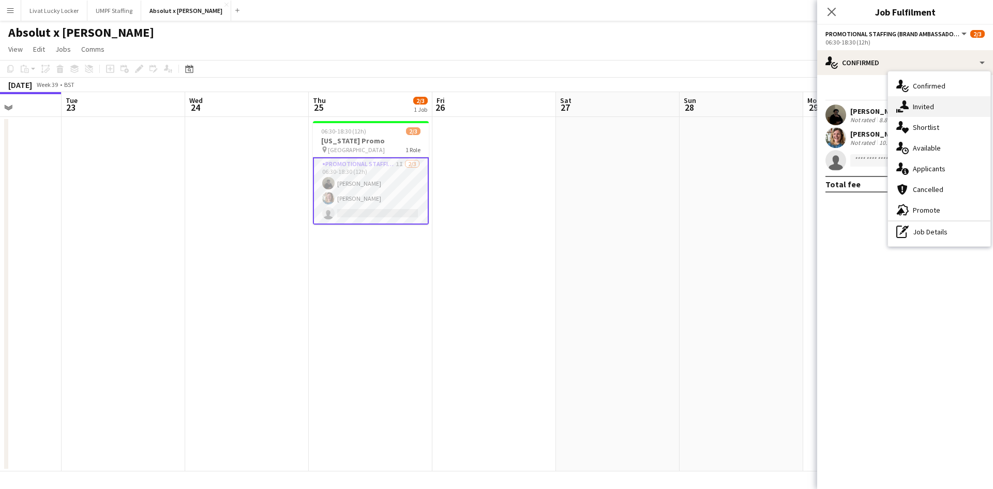
click at [913, 108] on span "Invited" at bounding box center [923, 106] width 21 height 9
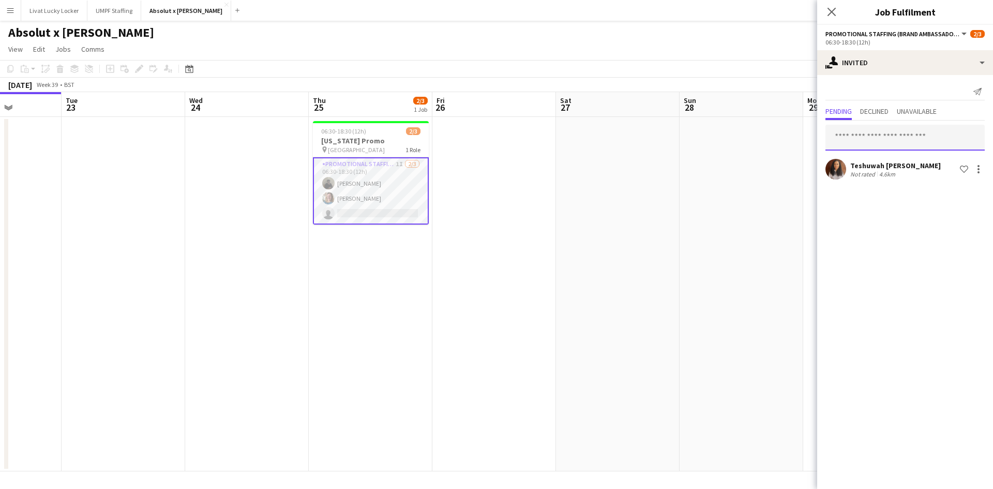
click at [883, 129] on input "text" at bounding box center [904, 138] width 159 height 26
type input "*******"
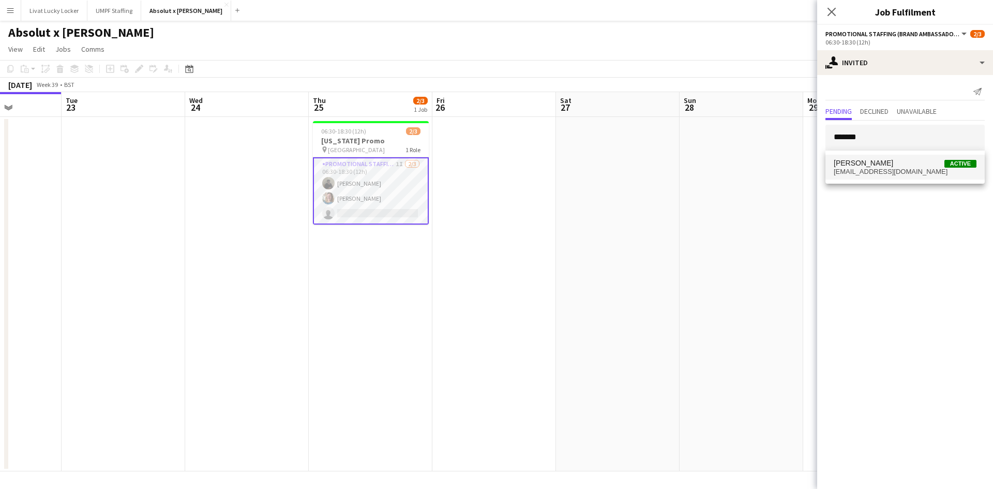
click at [864, 162] on span "Charlie Rich" at bounding box center [863, 163] width 59 height 9
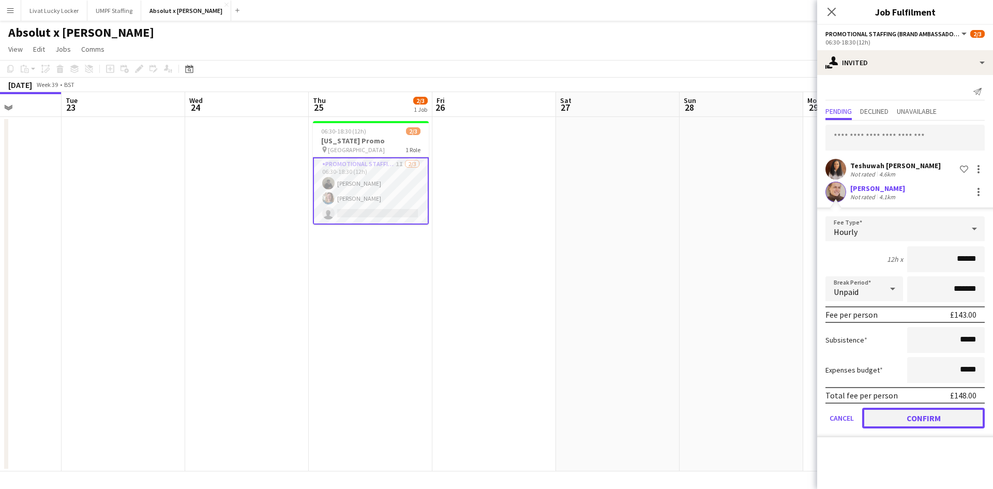
click at [890, 416] on button "Confirm" at bounding box center [923, 418] width 123 height 21
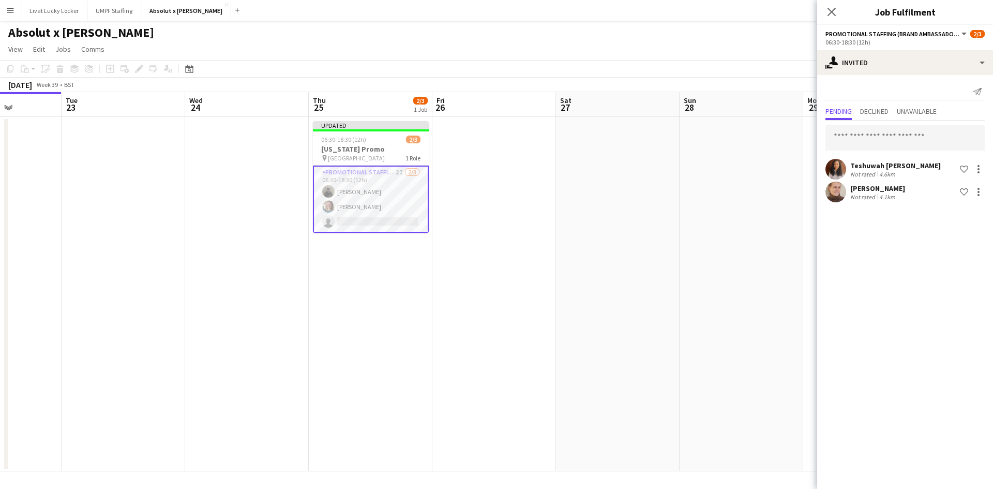
click at [706, 367] on app-date-cell at bounding box center [742, 294] width 124 height 354
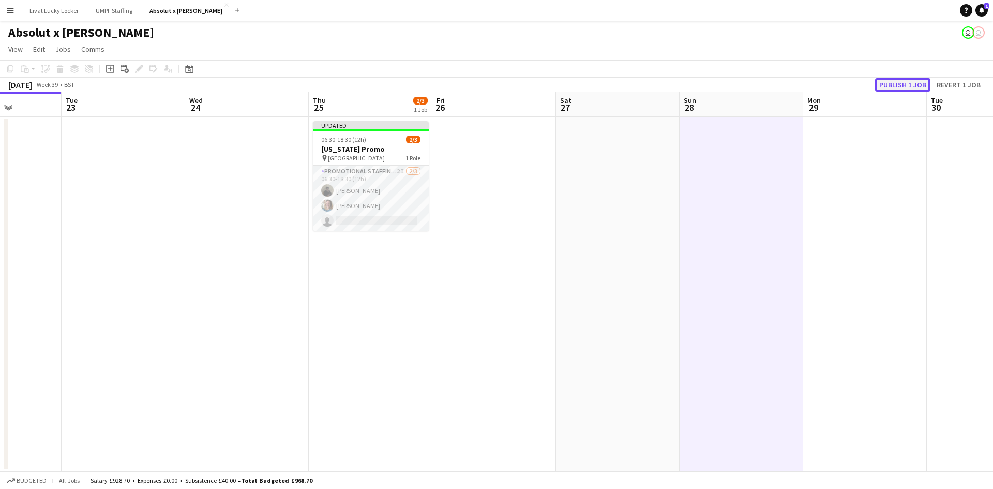
click at [890, 88] on button "Publish 1 job" at bounding box center [902, 84] width 55 height 13
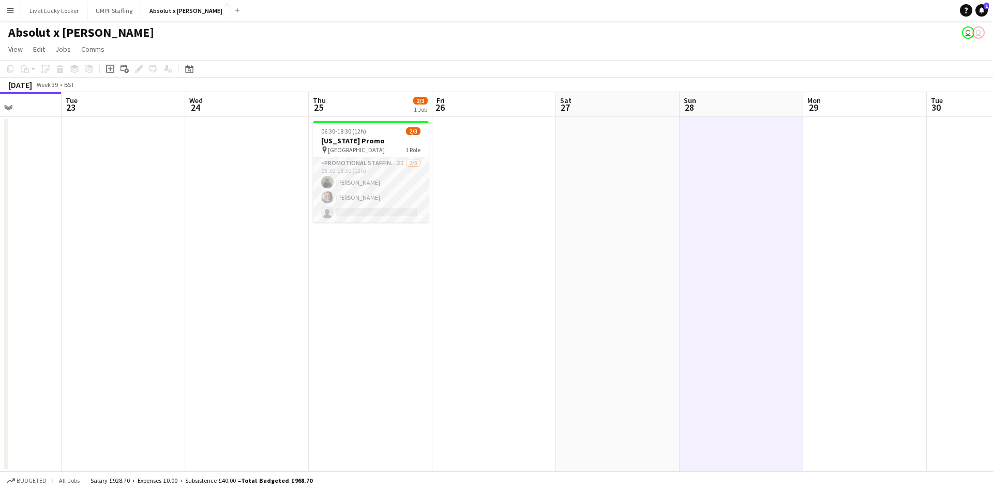
click at [12, 11] on app-icon "Menu" at bounding box center [10, 10] width 8 height 8
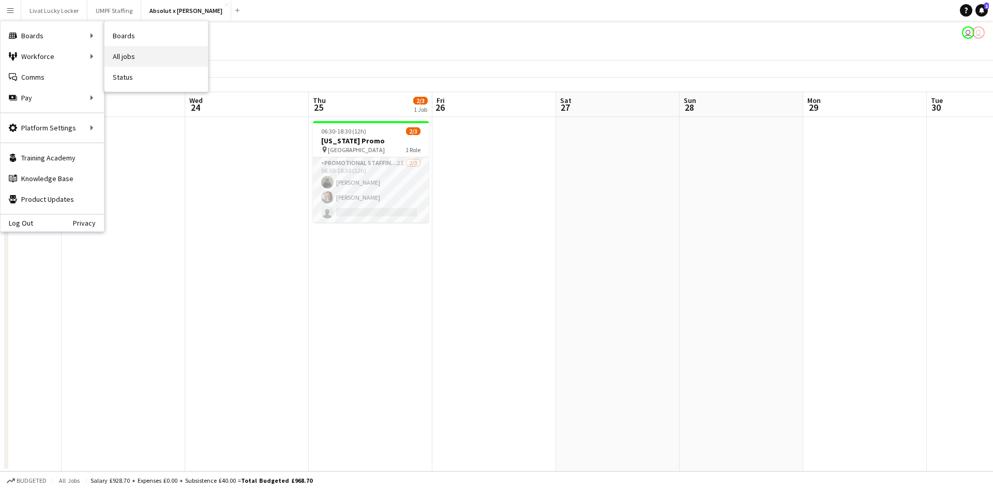
click at [150, 53] on link "All jobs" at bounding box center [155, 56] width 103 height 21
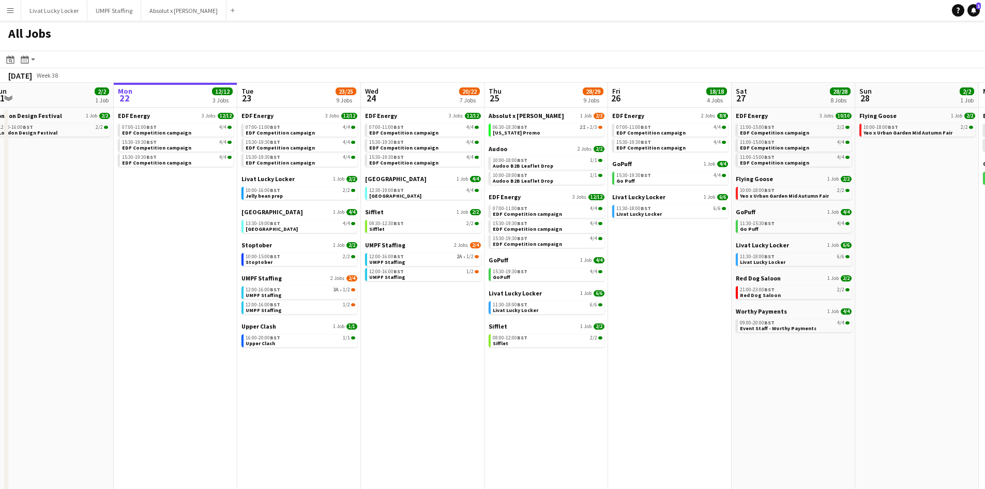
scroll to position [0, 258]
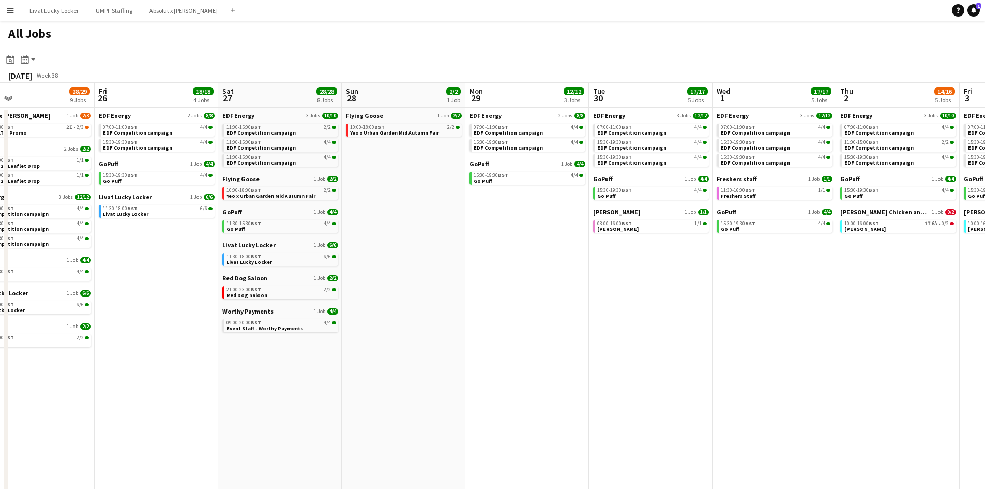
drag, startPoint x: 728, startPoint y: 388, endPoint x: 208, endPoint y: 378, distance: 519.4
click at [208, 379] on app-calendar-viewport "Sun 21 2/2 1 Job Mon 22 12/12 3 Jobs Tue 23 23/25 9 Jobs Wed 24 20/22 7 Jobs Th…" at bounding box center [492, 313] width 985 height 461
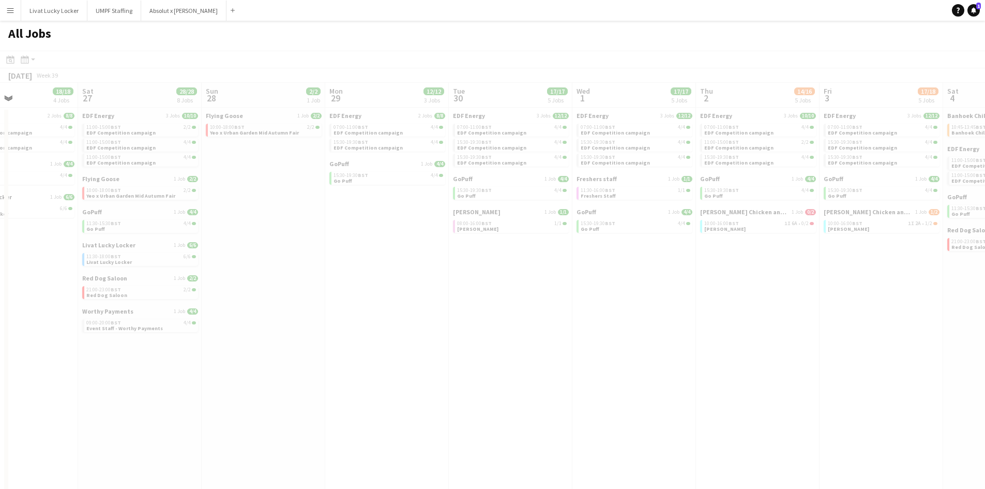
drag, startPoint x: 752, startPoint y: 369, endPoint x: 185, endPoint y: 354, distance: 567.6
click at [185, 354] on app-calendar-viewport "Wed 24 20/22 7 Jobs Thu 25 28/29 9 Jobs Fri 26 18/18 4 Jobs Sat 27 28/28 8 Jobs…" at bounding box center [492, 313] width 985 height 461
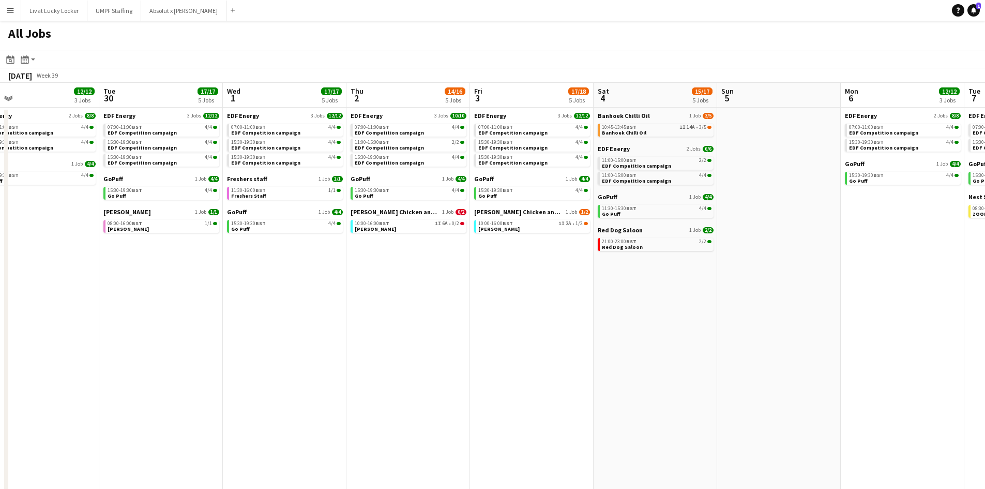
scroll to position [0, 348]
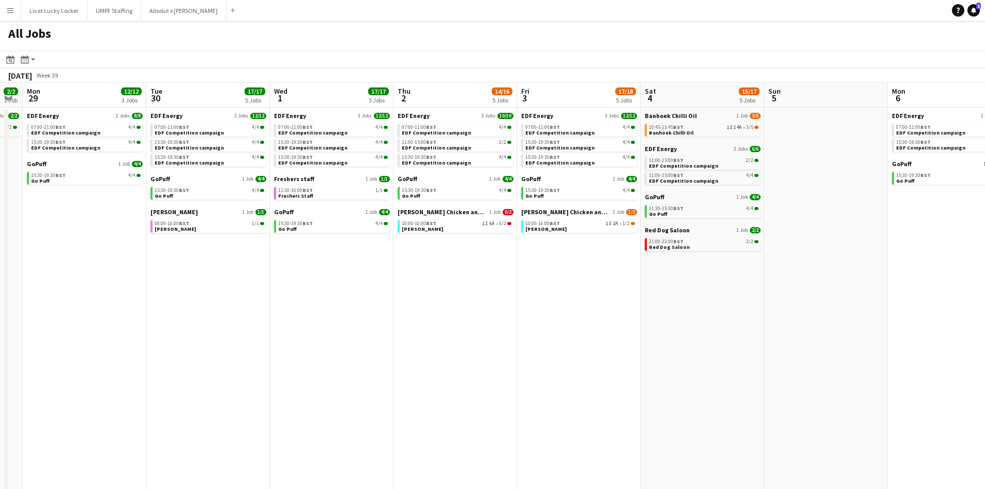
drag, startPoint x: 731, startPoint y: 357, endPoint x: 486, endPoint y: 357, distance: 245.1
click at [486, 357] on app-calendar-viewport "Fri 26 18/18 4 Jobs Sat 27 28/28 8 Jobs Sun 28 2/2 1 Job Mon 29 12/12 3 Jobs Tu…" at bounding box center [492, 313] width 985 height 461
click at [574, 224] on div "10:00-16:00 BST 1I 2A • 1/2" at bounding box center [580, 223] width 110 height 5
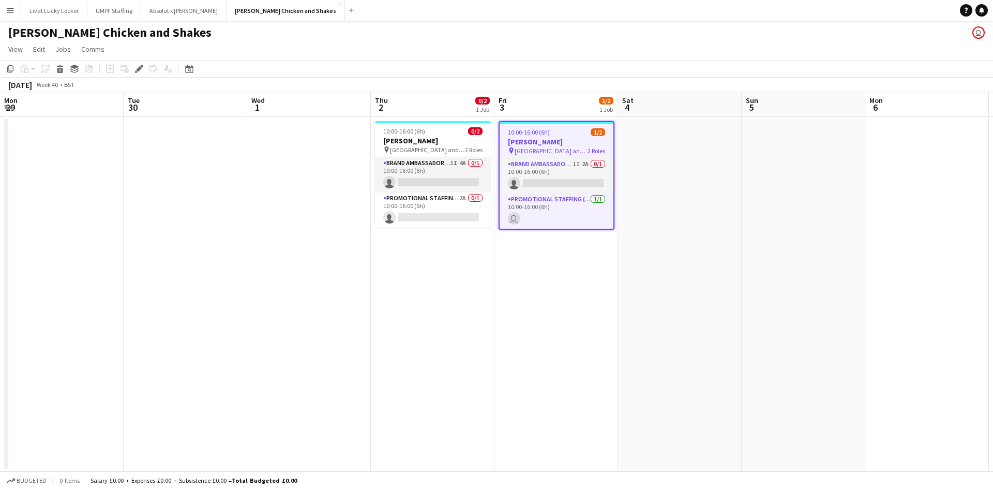
scroll to position [0, 356]
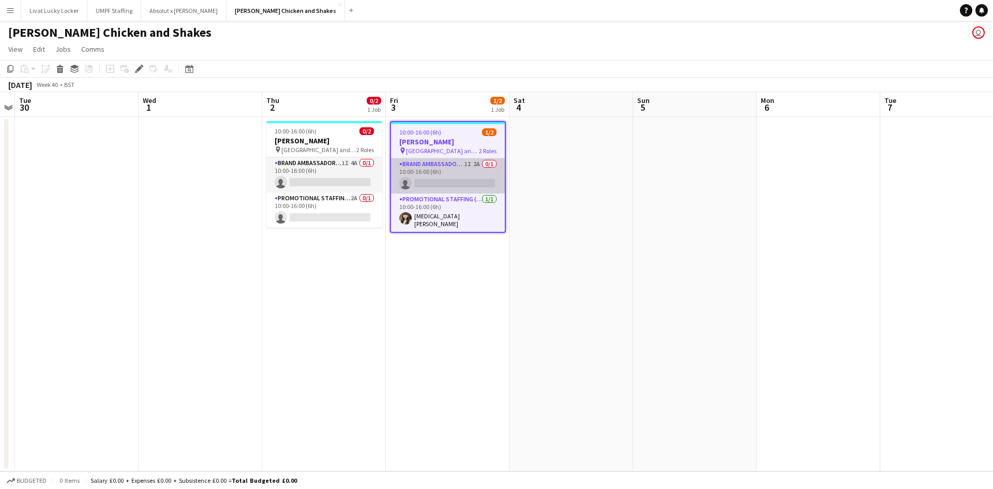
click at [429, 185] on app-card-role "Brand Ambassador (Pick up) 1I 2A 0/1 10:00-16:00 (6h) single-neutral-actions" at bounding box center [448, 175] width 114 height 35
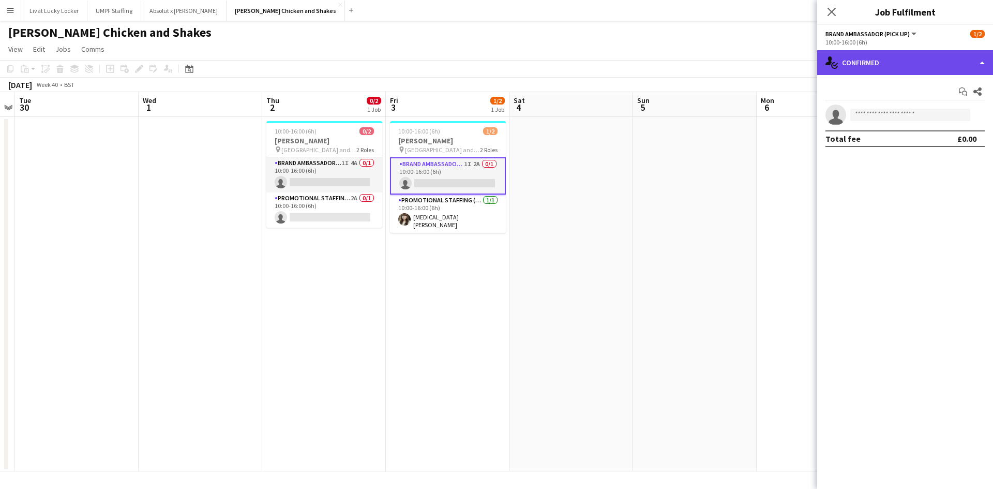
click at [917, 66] on div "single-neutral-actions-check-2 Confirmed" at bounding box center [905, 62] width 176 height 25
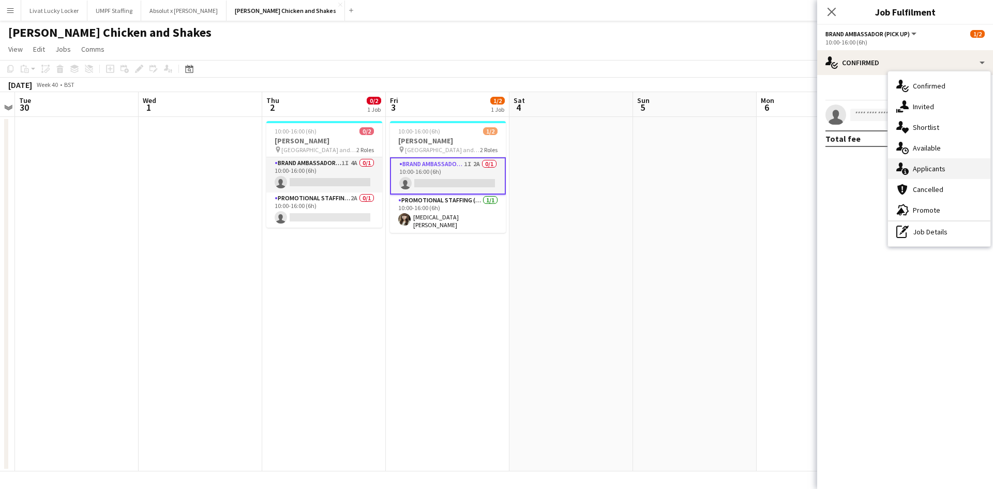
click at [918, 169] on span "Applicants" at bounding box center [929, 168] width 33 height 9
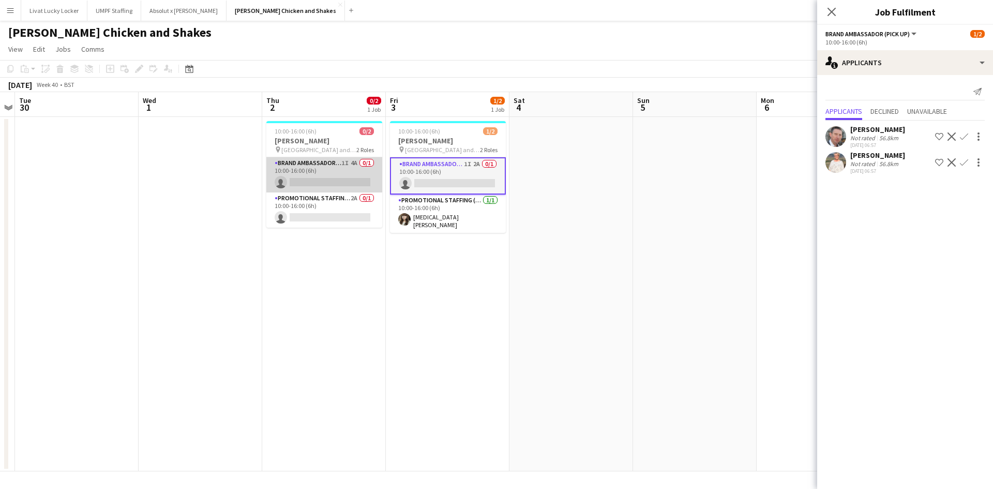
click at [325, 169] on app-card-role "Brand Ambassador (Pick up) 1I 4A 0/1 10:00-16:00 (6h) single-neutral-actions" at bounding box center [324, 174] width 116 height 35
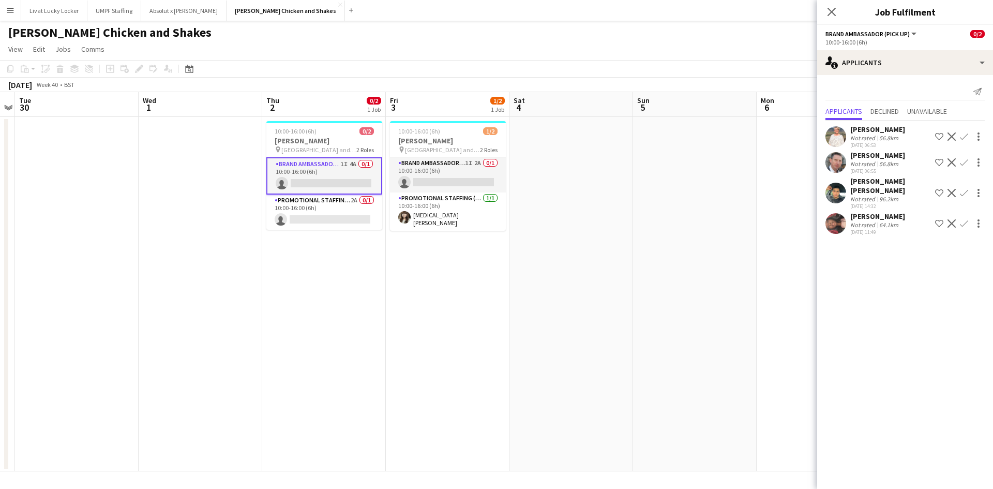
click at [893, 195] on div "96.2km" at bounding box center [888, 199] width 23 height 8
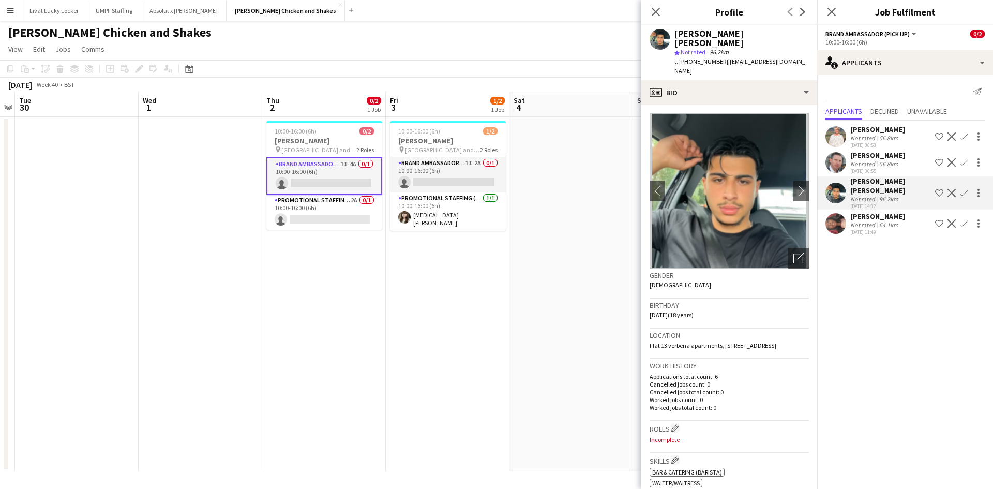
click at [870, 221] on div "Not rated" at bounding box center [863, 225] width 27 height 8
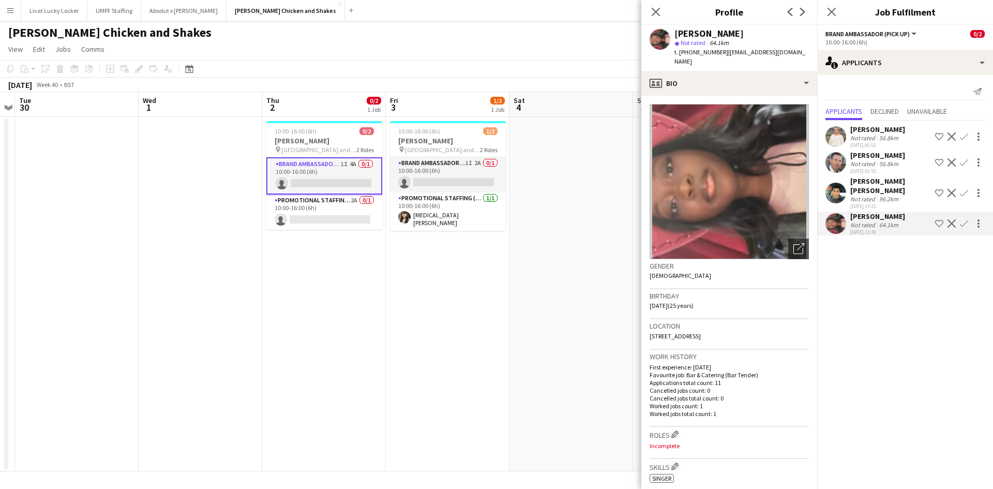
click at [866, 185] on div "[PERSON_NAME] [PERSON_NAME]" at bounding box center [890, 185] width 81 height 19
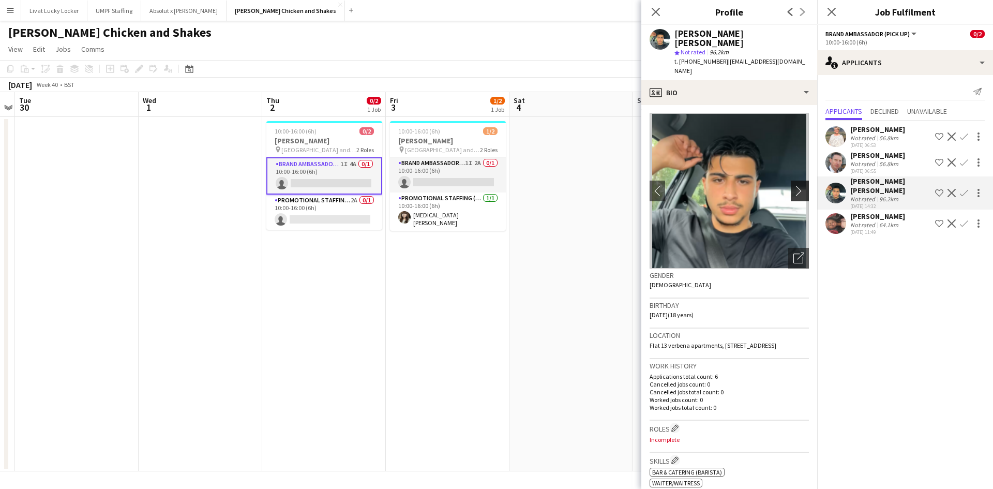
click at [794, 185] on app-icon "chevron-right" at bounding box center [801, 190] width 16 height 11
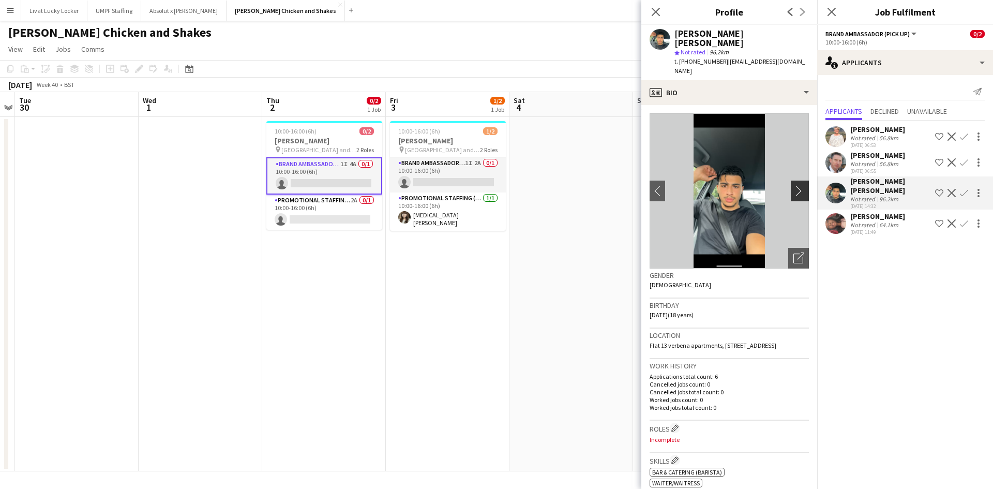
click at [794, 185] on app-icon "chevron-right" at bounding box center [801, 190] width 16 height 11
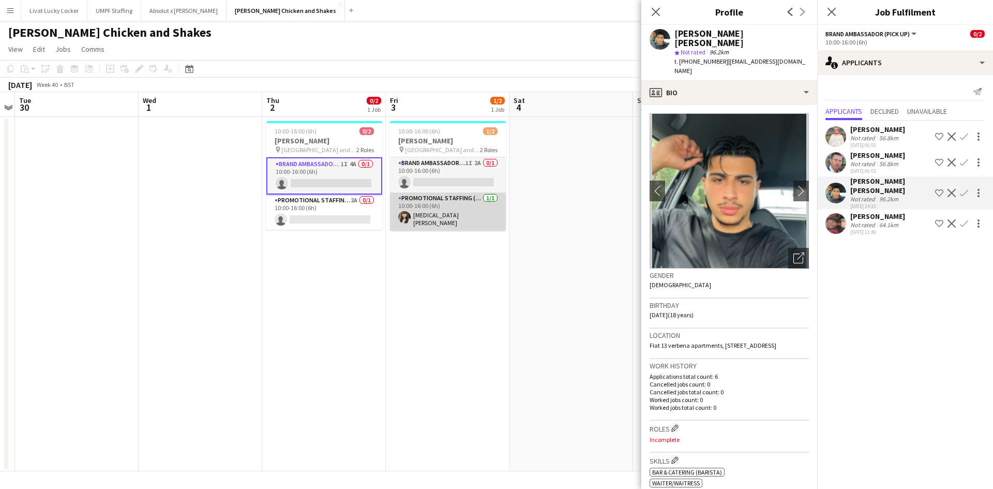
click at [444, 200] on app-card-role "Promotional Staffing (Brand Ambassadors) [DATE] 10:00-16:00 (6h) [MEDICAL_DATA]…" at bounding box center [448, 211] width 116 height 38
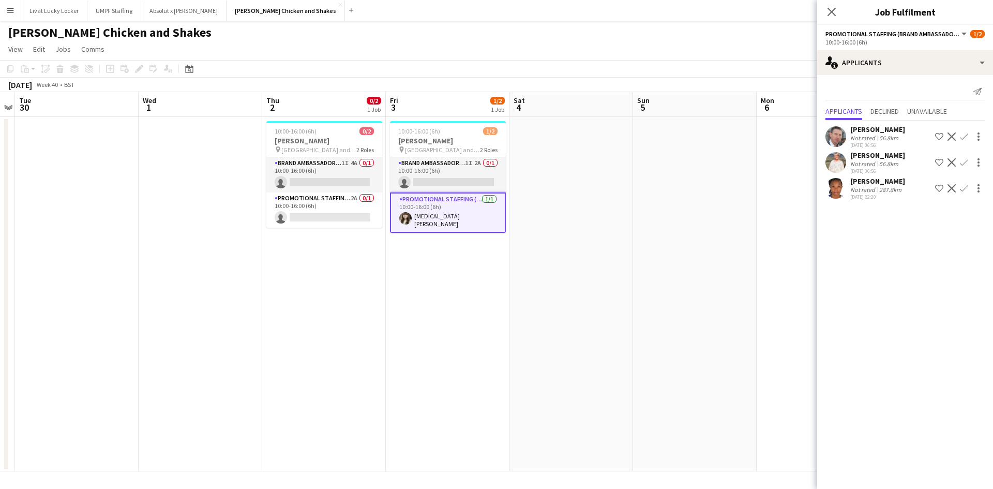
click at [865, 191] on div "Not rated" at bounding box center [863, 190] width 27 height 8
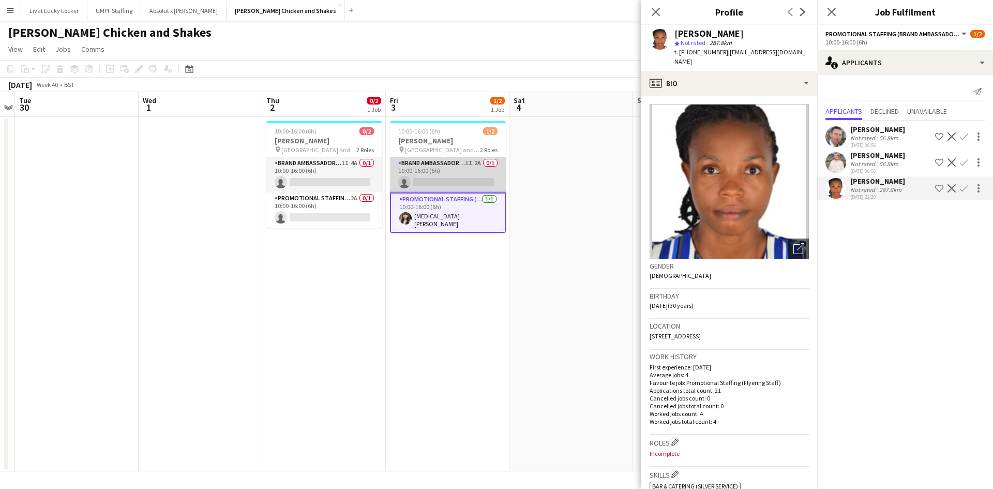
click at [440, 176] on app-card-role "Brand Ambassador (Pick up) 1I 2A 0/1 10:00-16:00 (6h) single-neutral-actions" at bounding box center [448, 174] width 116 height 35
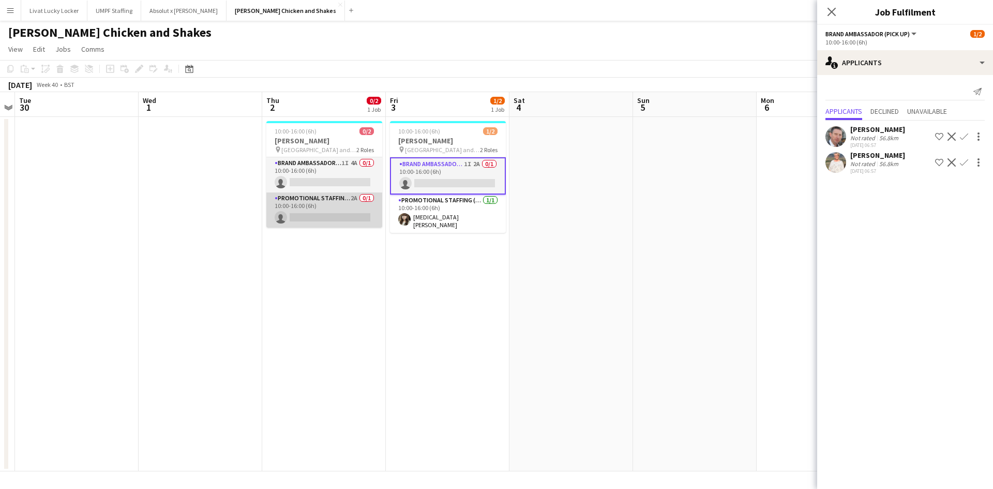
click at [333, 195] on app-card-role "Promotional Staffing (Brand Ambassadors) 2A 0/1 10:00-16:00 (6h) single-neutral…" at bounding box center [324, 209] width 116 height 35
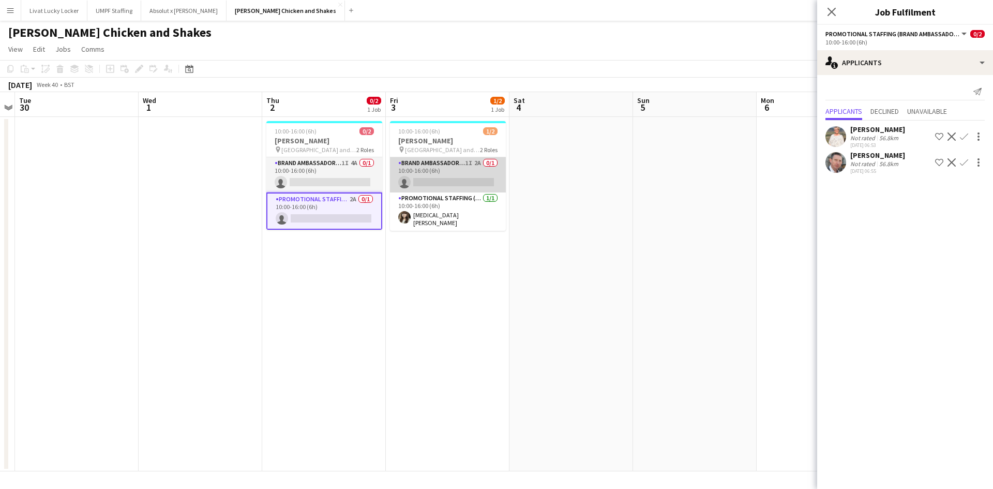
click at [443, 172] on app-card-role "Brand Ambassador (Pick up) 1I 2A 0/1 10:00-16:00 (6h) single-neutral-actions" at bounding box center [448, 174] width 116 height 35
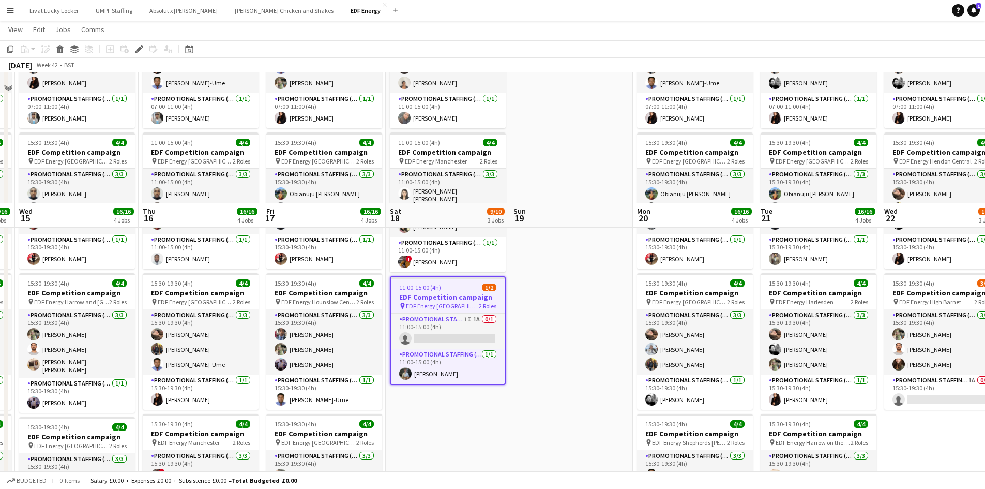
scroll to position [259, 0]
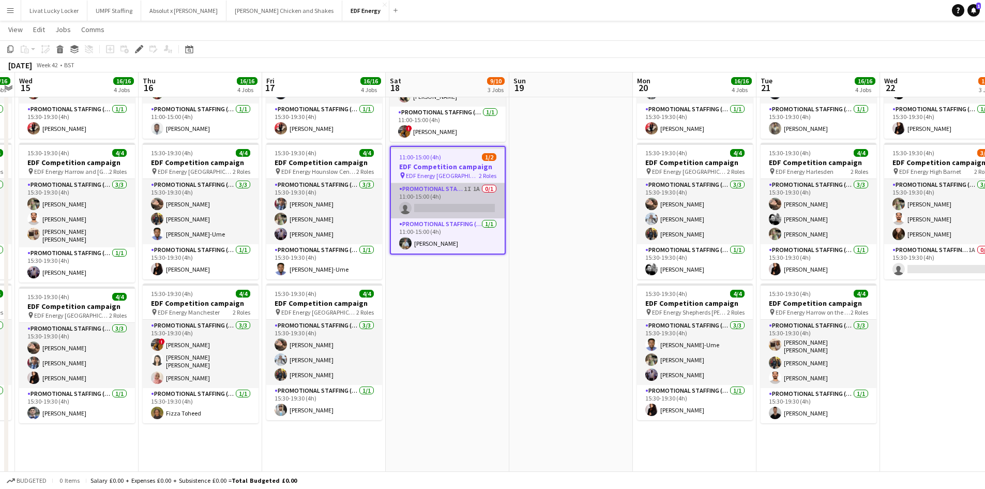
click at [439, 188] on app-card-role "Promotional Staffing (Flyering Staff) 1I 1A 0/1 11:00-15:00 (4h) single-neutral…" at bounding box center [448, 200] width 114 height 35
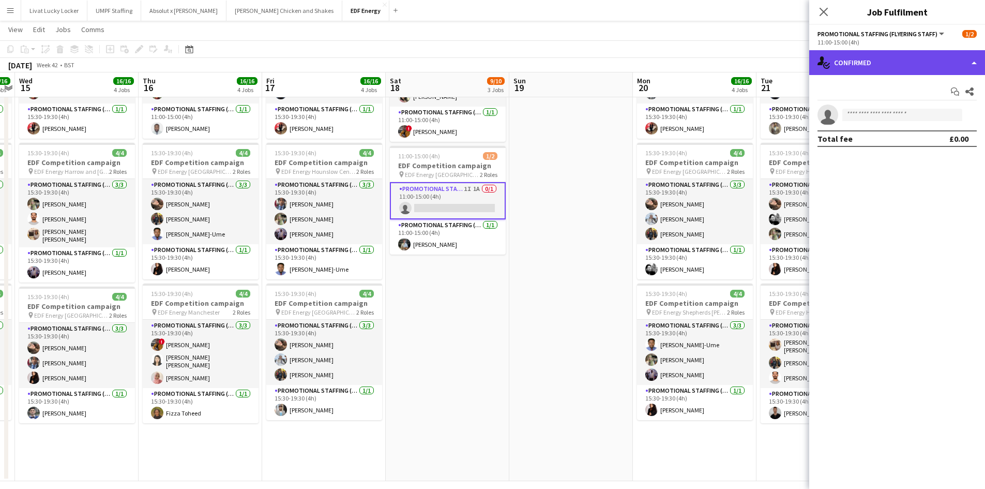
click at [923, 51] on div "single-neutral-actions-check-2 Confirmed" at bounding box center [897, 62] width 176 height 25
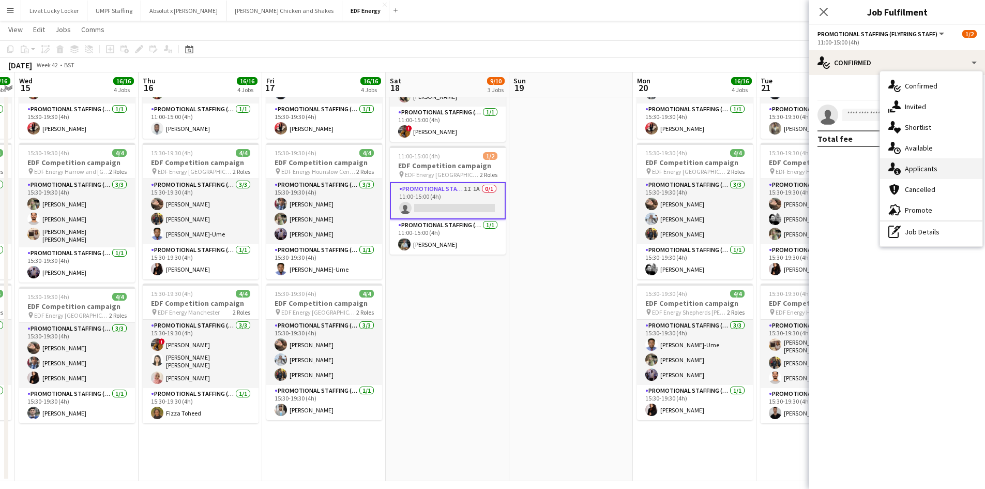
click at [921, 170] on span "Applicants" at bounding box center [921, 168] width 33 height 9
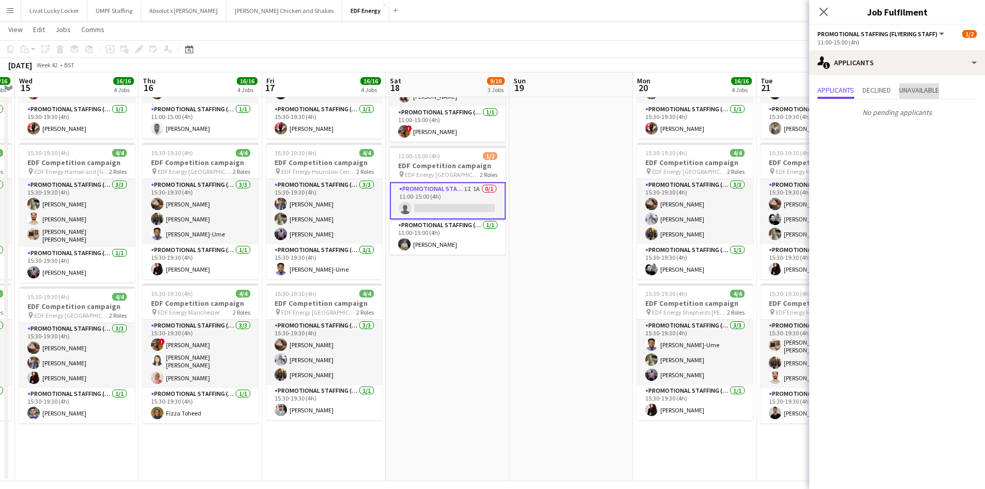
click at [921, 89] on span "Unavailable" at bounding box center [919, 89] width 40 height 7
click at [565, 255] on app-date-cell at bounding box center [571, 169] width 124 height 624
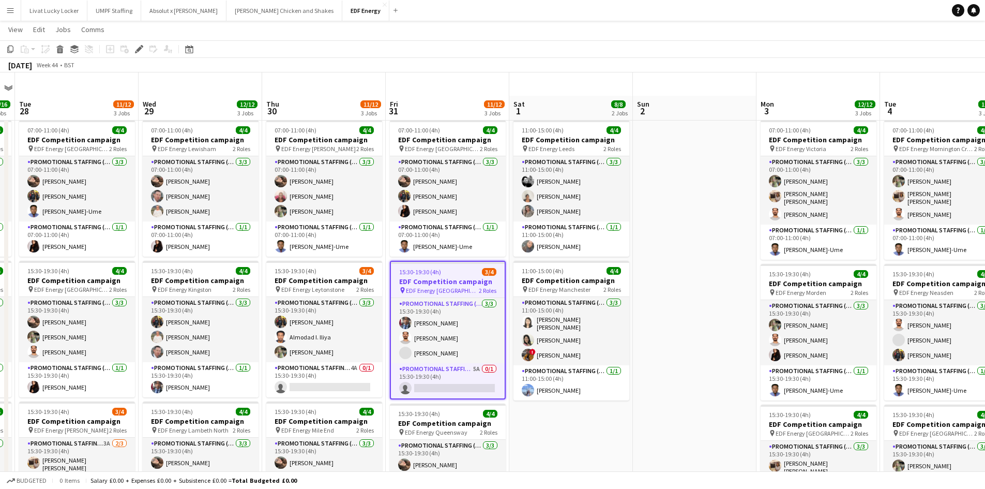
scroll to position [103, 0]
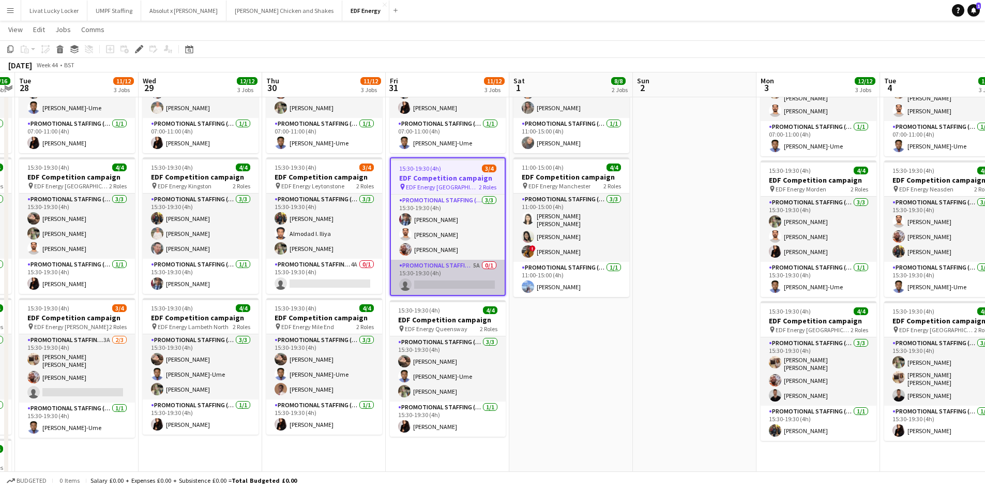
click at [474, 270] on app-card-role "Promotional Staffing (Team Leader) 5A 0/1 15:30-19:30 (4h) single-neutral-actio…" at bounding box center [448, 277] width 114 height 35
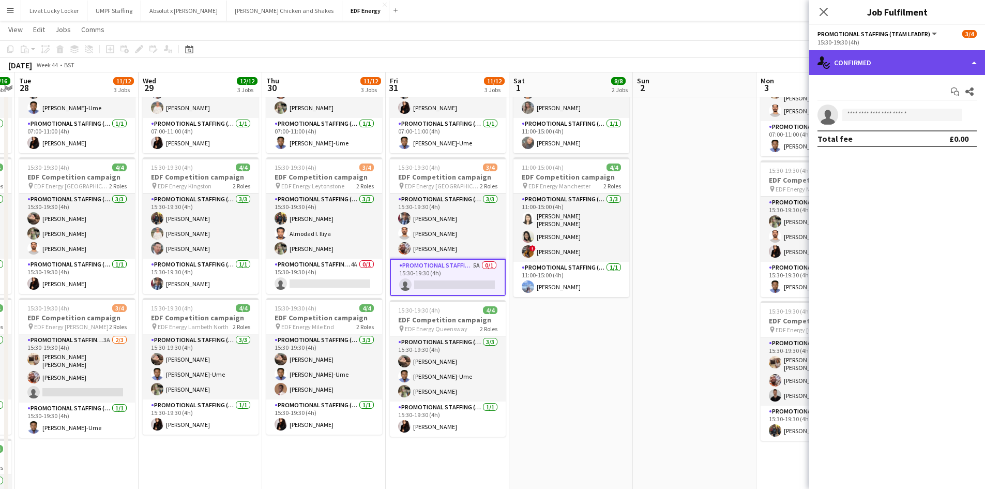
click at [907, 65] on div "single-neutral-actions-check-2 Confirmed" at bounding box center [897, 62] width 176 height 25
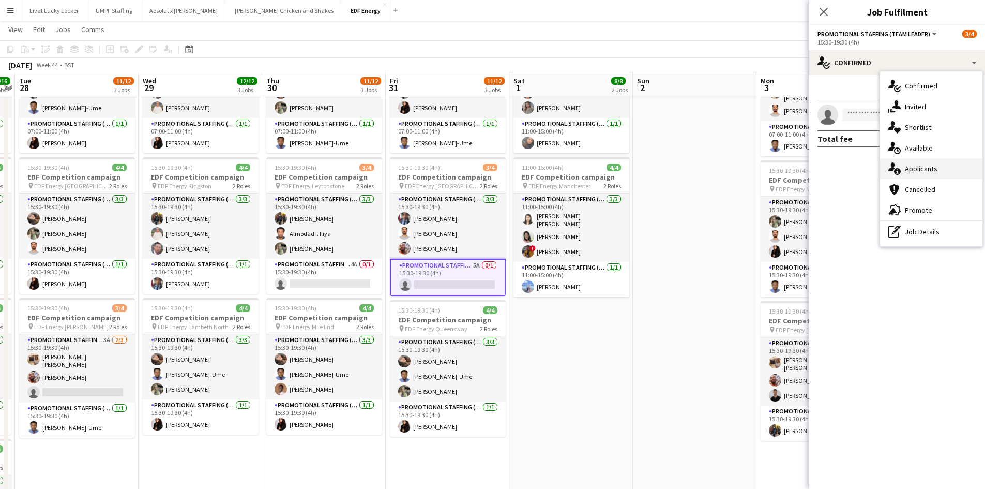
click at [921, 171] on span "Applicants" at bounding box center [921, 168] width 33 height 9
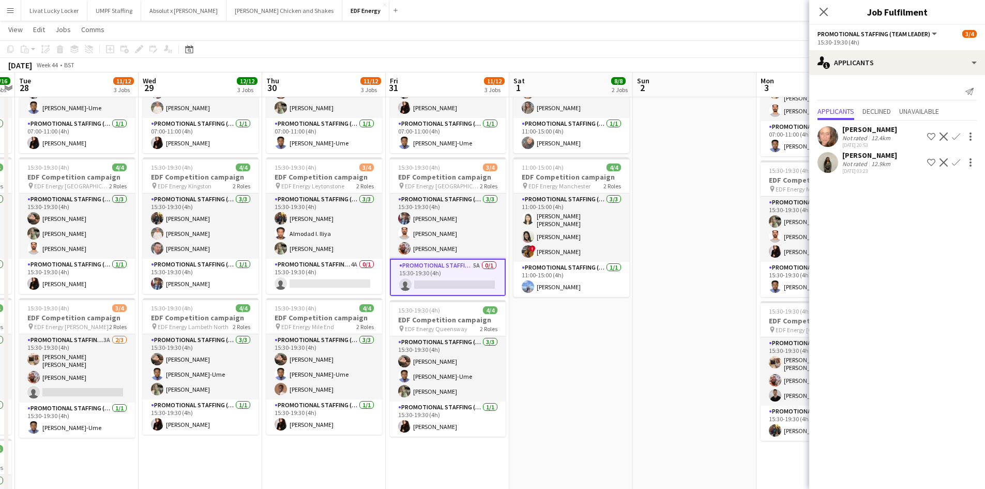
click at [867, 141] on div "Not rated" at bounding box center [855, 138] width 27 height 8
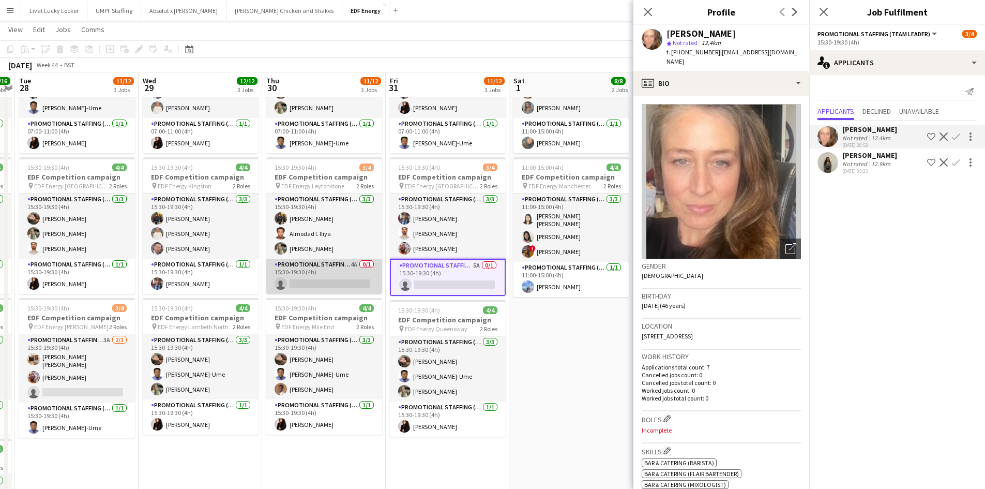
click at [321, 269] on app-card-role "Promotional Staffing (Team Leader) 4A 0/1 15:30-19:30 (4h) single-neutral-actio…" at bounding box center [324, 276] width 116 height 35
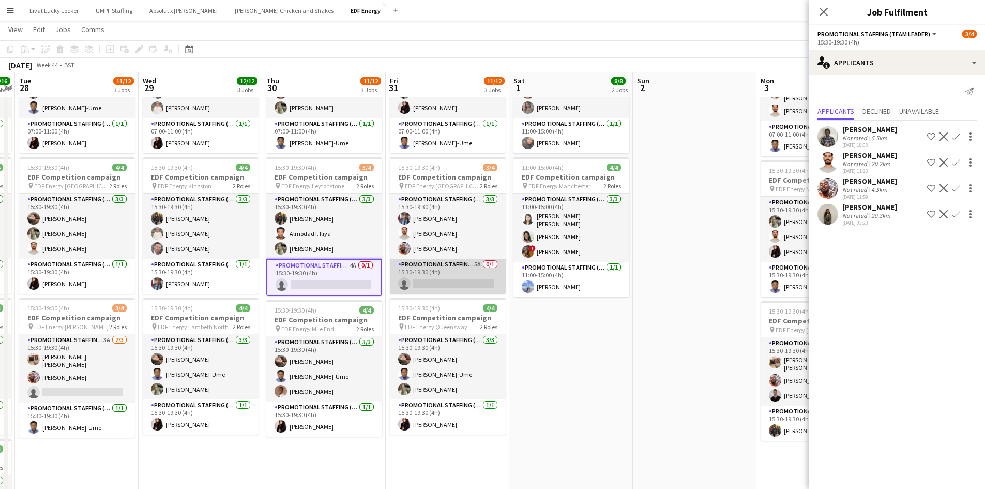
click at [425, 278] on app-card-role "Promotional Staffing (Team Leader) 5A 0/1 15:30-19:30 (4h) single-neutral-actio…" at bounding box center [448, 276] width 116 height 35
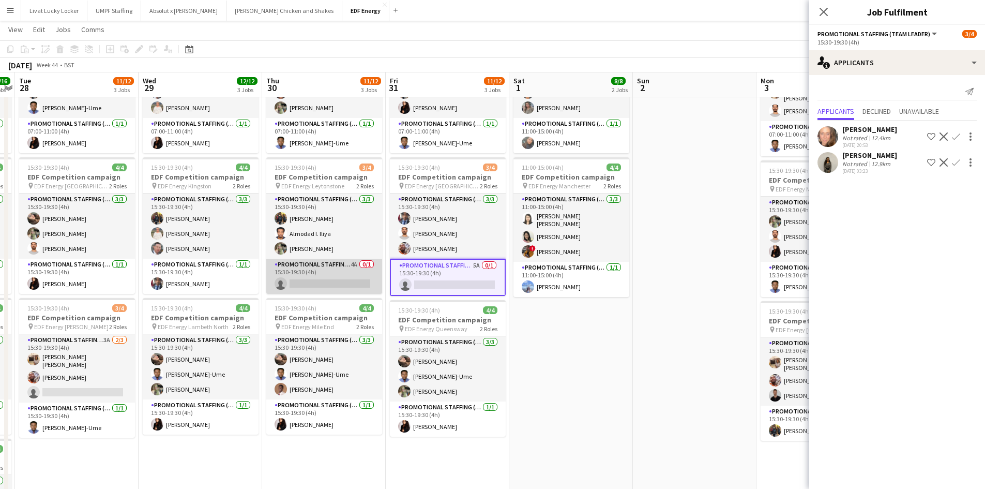
click at [352, 275] on app-card-role "Promotional Staffing (Team Leader) 4A 0/1 15:30-19:30 (4h) single-neutral-actio…" at bounding box center [324, 276] width 116 height 35
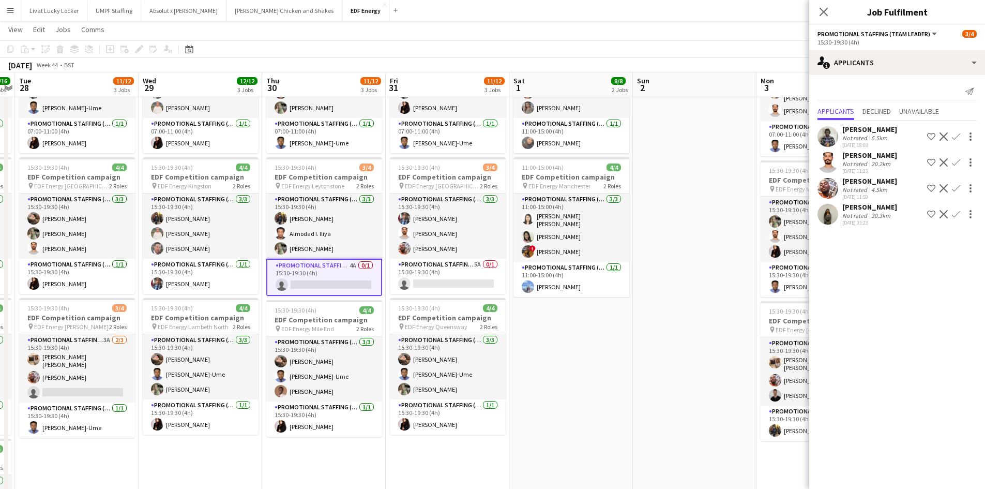
click at [863, 212] on div "Not rated" at bounding box center [855, 216] width 27 height 8
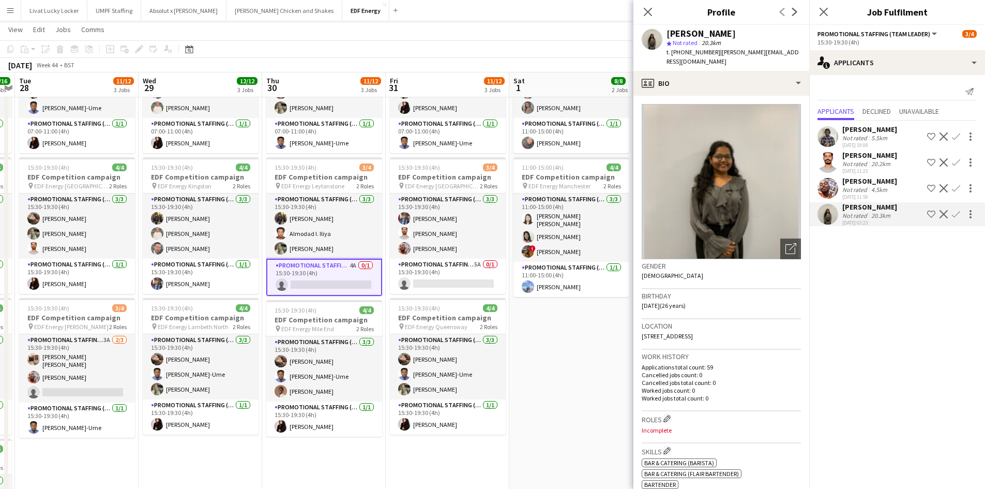
click at [559, 385] on app-date-cell "11:00-15:00 (4h) 4/4 EDF Competition campaign pin EDF Energy Leeds 2 Roles Prom…" at bounding box center [571, 324] width 124 height 624
